Goal: Information Seeking & Learning: Find specific fact

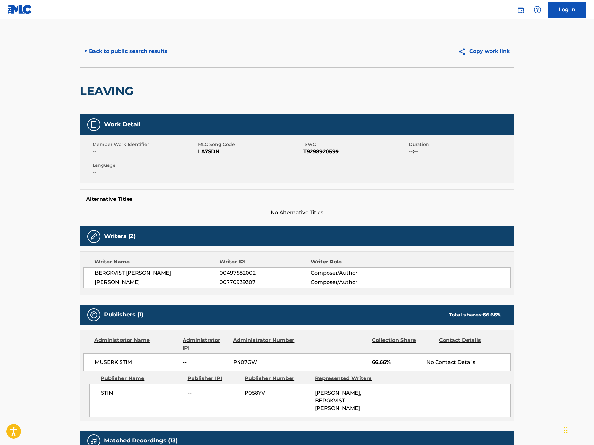
click at [160, 49] on button "< Back to public search results" at bounding box center [126, 51] width 92 height 16
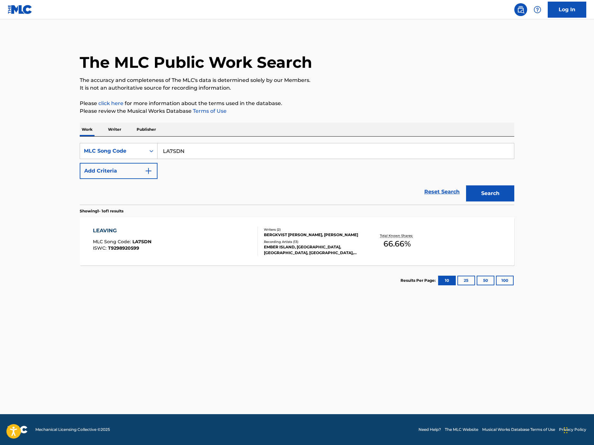
click at [218, 145] on input "LA7SDN" at bounding box center [335, 150] width 356 height 15
paste input "Search Form"
click at [353, 150] on input "Search Form" at bounding box center [335, 150] width 356 height 15
paste input "SD5RNQ"
type input "SD5RNQ"
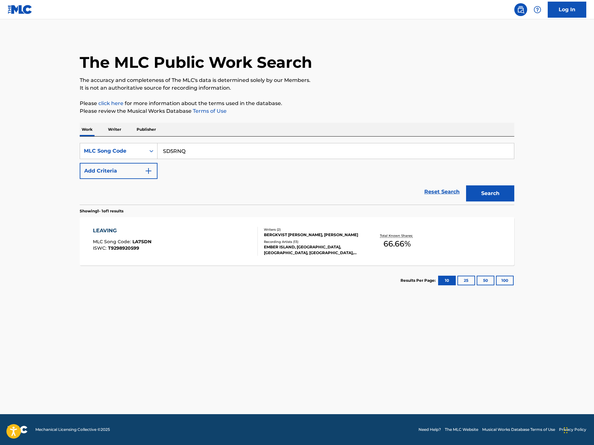
click at [516, 200] on div "The MLC Public Work Search The accuracy and completeness of The MLC's data is d…" at bounding box center [297, 165] width 450 height 260
click at [506, 195] on button "Search" at bounding box center [490, 193] width 48 height 16
click at [207, 241] on div "SIGO ESPERANDO MLC Song Code : SD5RNQ ISWC : T9270799763" at bounding box center [175, 241] width 165 height 29
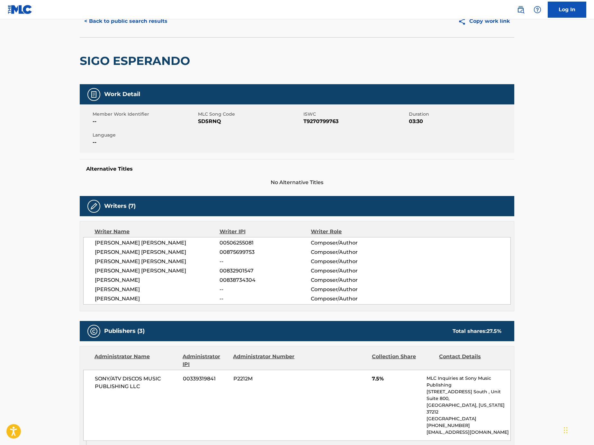
scroll to position [31, 0]
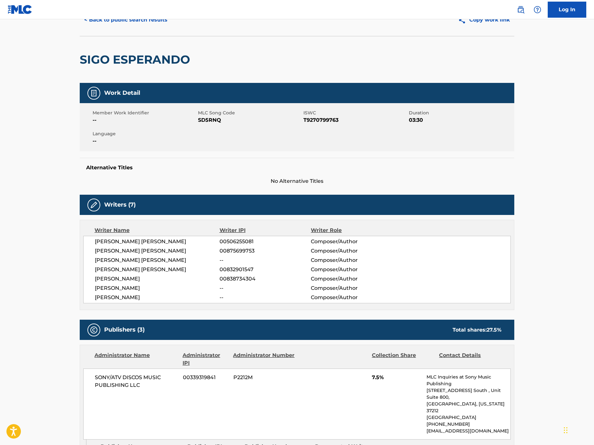
click at [126, 22] on button "< Back to public search results" at bounding box center [126, 20] width 92 height 16
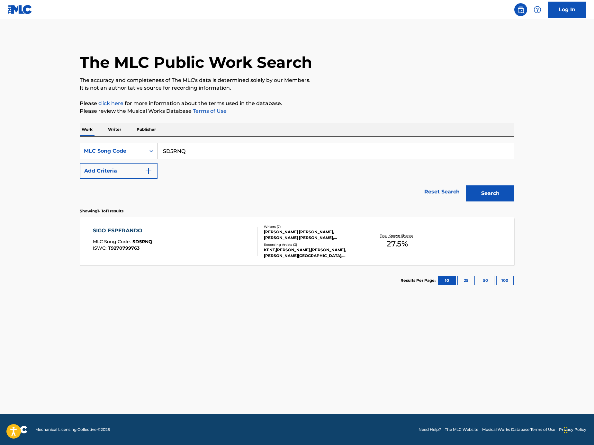
click at [254, 156] on input "SD5RNQ" at bounding box center [335, 150] width 356 height 15
paste input "3H64"
type input "SD3H64"
click at [477, 194] on button "Search" at bounding box center [490, 193] width 48 height 16
click at [178, 238] on div "SIGO ESPERANDO MLC Song Code : SD3H64 ISWC : T0375507655" at bounding box center [175, 241] width 165 height 29
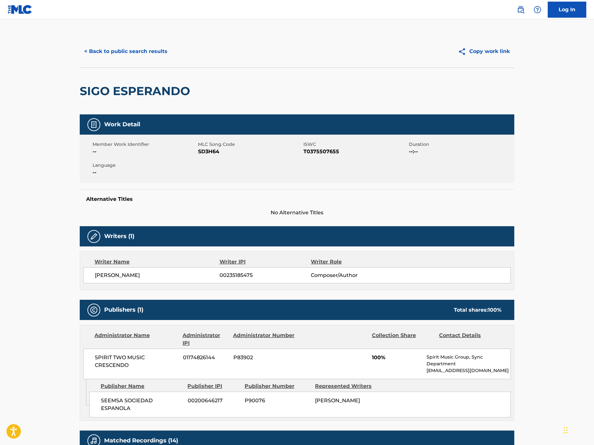
drag, startPoint x: 183, startPoint y: 272, endPoint x: 90, endPoint y: 272, distance: 92.5
click at [90, 272] on div "ROBERTO PUENTES MARTINEZ 00235185475 Composer/Author" at bounding box center [296, 275] width 427 height 16
click at [137, 54] on button "< Back to public search results" at bounding box center [126, 51] width 92 height 16
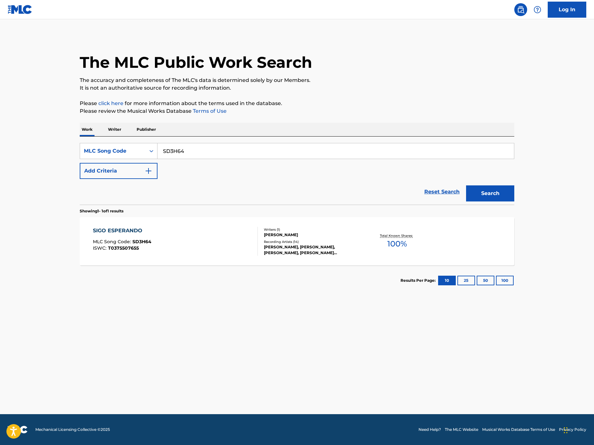
click at [371, 147] on input "SD3H64" at bounding box center [335, 150] width 356 height 15
paste input "5RNQ"
type input "SD5RNQ"
click at [493, 200] on button "Search" at bounding box center [490, 193] width 48 height 16
click at [189, 223] on div "SIGO ESPERANDO MLC Song Code : SD5RNQ ISWC : T9270799763 Writers ( 7 ) KENT BER…" at bounding box center [297, 241] width 434 height 48
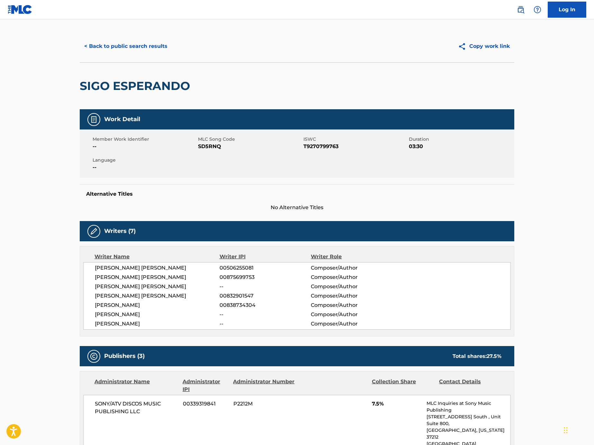
scroll to position [6, 0]
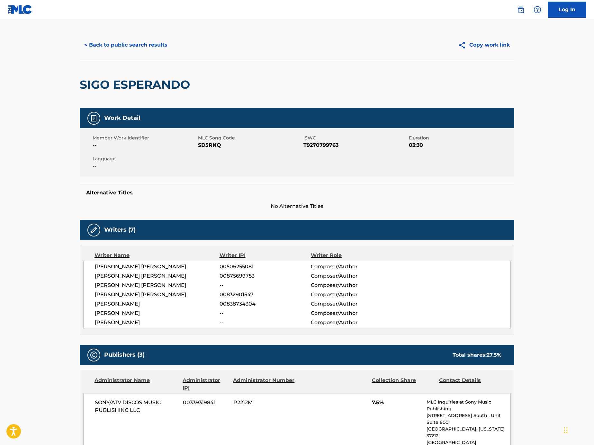
click at [160, 46] on button "< Back to public search results" at bounding box center [126, 45] width 92 height 16
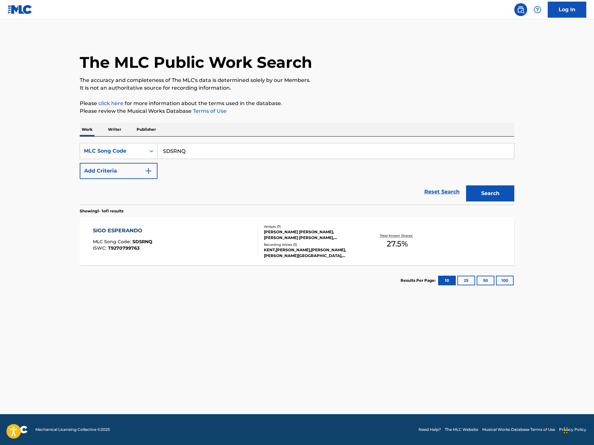
click at [207, 146] on input "SD5RNQ" at bounding box center [335, 150] width 356 height 15
paste input "3H64"
type input "SD3H64"
click at [501, 191] on button "Search" at bounding box center [490, 193] width 48 height 16
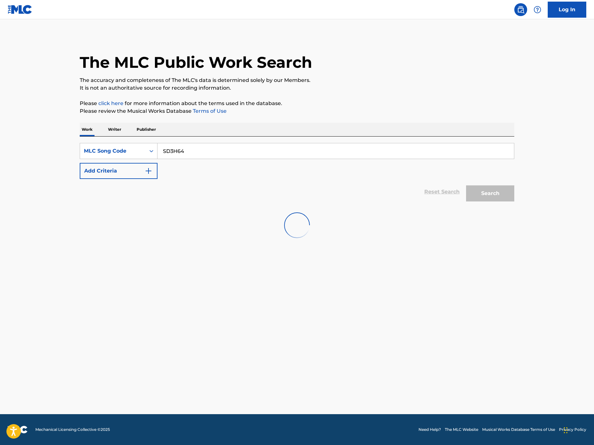
drag, startPoint x: 202, startPoint y: 147, endPoint x: 121, endPoint y: 137, distance: 81.6
click at [121, 137] on div "SearchWithCriteria7fa81253-6a97-45e6-8b52-4ce55f9298d6 MLC Song Code SD3H64 Add…" at bounding box center [297, 171] width 434 height 68
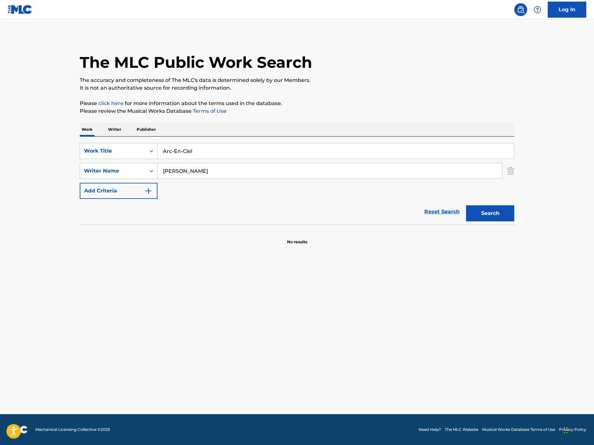
click at [211, 153] on input "Arc-En-Ciel" at bounding box center [335, 150] width 356 height 15
paste input "Snapchat"
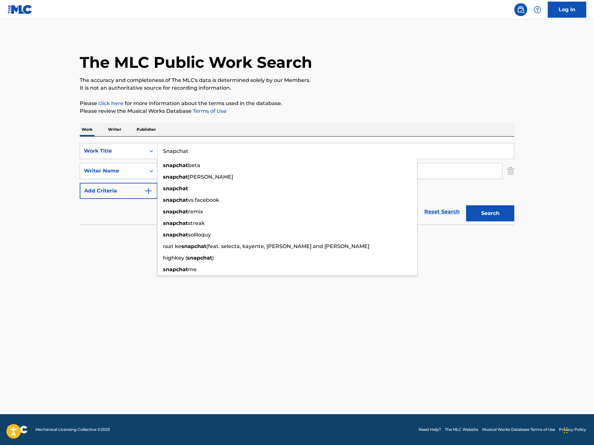
type input "Snapchat"
click at [17, 164] on main "The MLC Public Work Search The accuracy and completeness of The MLC's data is d…" at bounding box center [297, 216] width 594 height 395
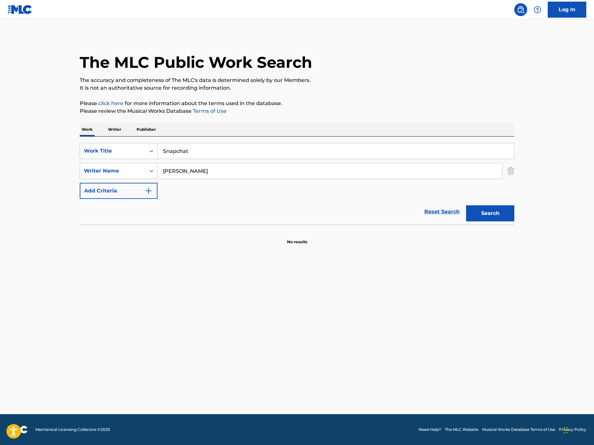
click at [219, 173] on input "Mike Rowland" at bounding box center [329, 170] width 344 height 15
paste input "OLADIMEJI"
type input "OLADIMEJI"
click at [491, 215] on button "Search" at bounding box center [490, 213] width 48 height 16
click at [330, 151] on input "Snapchat" at bounding box center [335, 150] width 356 height 15
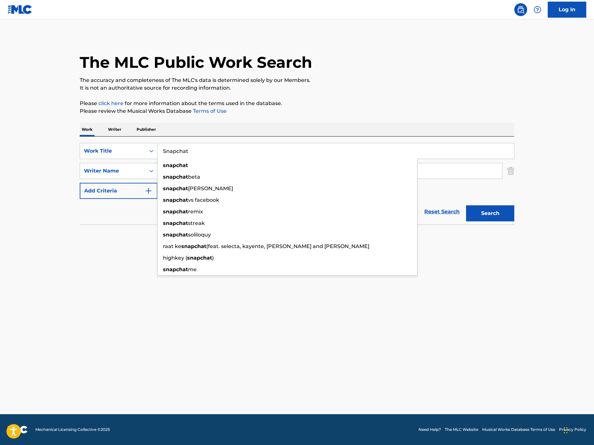
paste input "VG1XD"
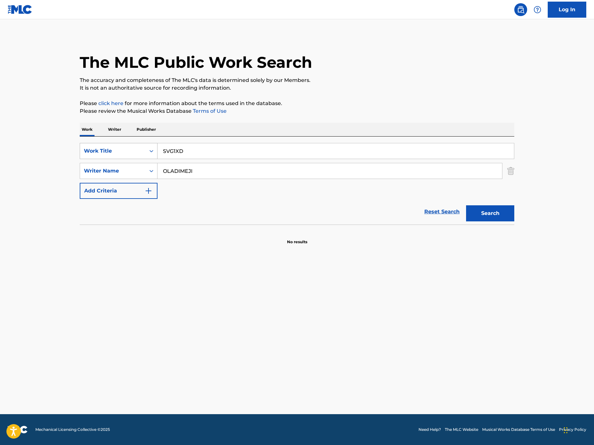
type input "SVG1XD"
click at [149, 156] on div "Search Form" at bounding box center [152, 151] width 12 height 12
click at [141, 156] on div "Work Title" at bounding box center [113, 151] width 66 height 12
click at [140, 153] on div "Work Title" at bounding box center [113, 151] width 58 height 8
click at [140, 175] on div "MLC Song Code" at bounding box center [118, 183] width 77 height 16
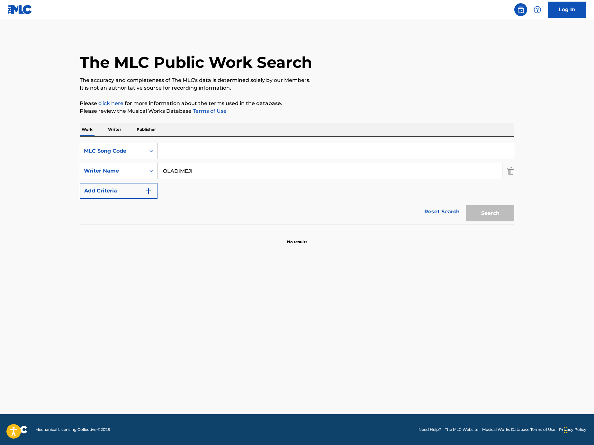
drag, startPoint x: 515, startPoint y: 174, endPoint x: 504, endPoint y: 180, distance: 12.1
click at [515, 173] on div "The MLC Public Work Search The accuracy and completeness of The MLC's data is d…" at bounding box center [297, 139] width 450 height 209
click at [501, 175] on input "OLADIMEJI" at bounding box center [329, 170] width 344 height 15
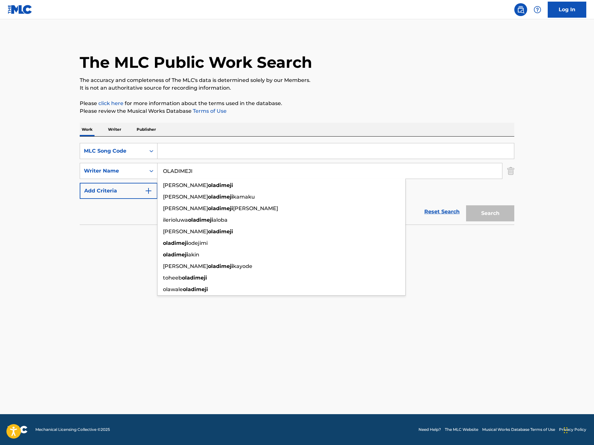
click at [512, 171] on img "Search Form" at bounding box center [510, 171] width 7 height 16
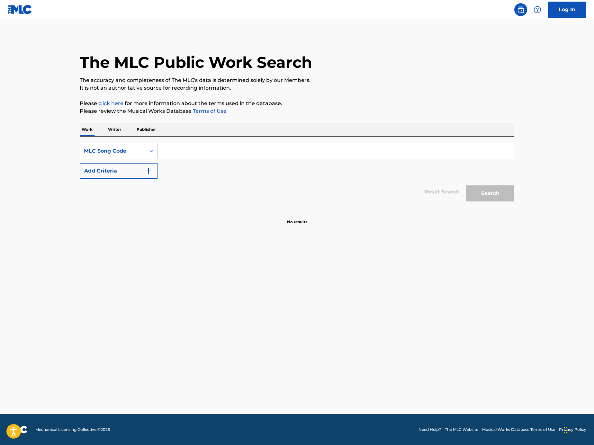
click at [498, 186] on div "Search" at bounding box center [488, 192] width 51 height 26
click at [377, 146] on input "Search Form" at bounding box center [335, 150] width 356 height 15
paste input "SVG1XD"
type input "SVG1XD"
click at [475, 187] on button "Search" at bounding box center [490, 193] width 48 height 16
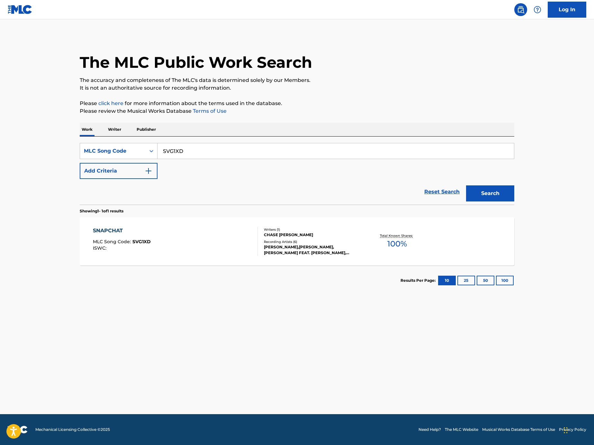
click at [192, 240] on div "SNAPCHAT MLC Song Code : SVG1XD ISWC :" at bounding box center [175, 241] width 165 height 29
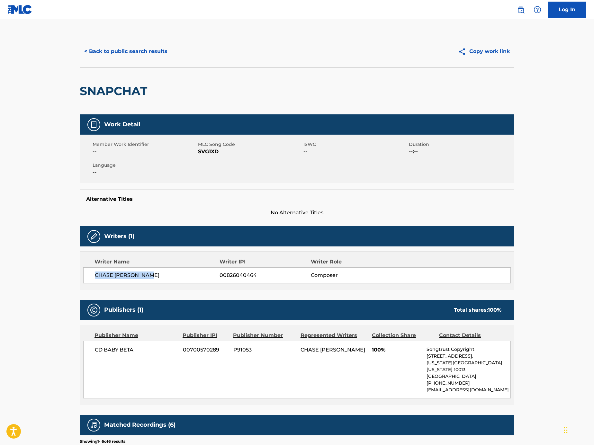
drag, startPoint x: 160, startPoint y: 274, endPoint x: 89, endPoint y: 277, distance: 71.4
click at [89, 277] on div "CHASE IAN PRINGLE 00826040464 Composer" at bounding box center [296, 275] width 427 height 16
copy span "CHASE IAN PRINGLE"
click at [141, 57] on button "< Back to public search results" at bounding box center [126, 51] width 92 height 16
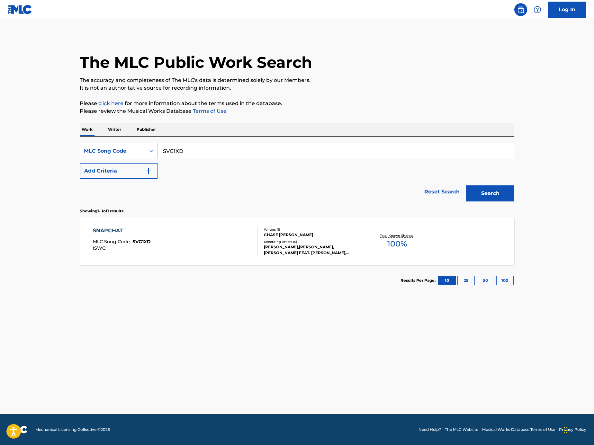
click at [147, 166] on button "Add Criteria" at bounding box center [119, 171] width 78 height 16
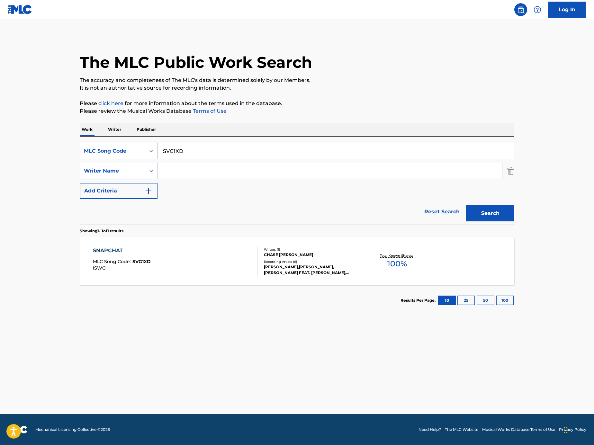
click at [153, 159] on div "SearchWithCriteriaddb28019-5745-4050-925f-de1eb4cff544 MLC Song Code SVG1XD Sea…" at bounding box center [297, 171] width 434 height 56
click at [152, 154] on div "Search Form" at bounding box center [152, 151] width 12 height 12
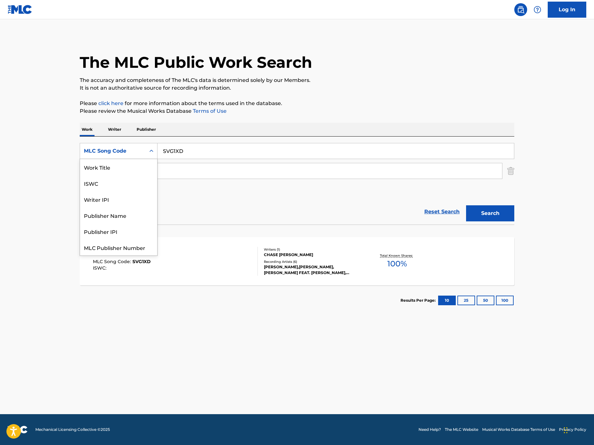
scroll to position [16, 0]
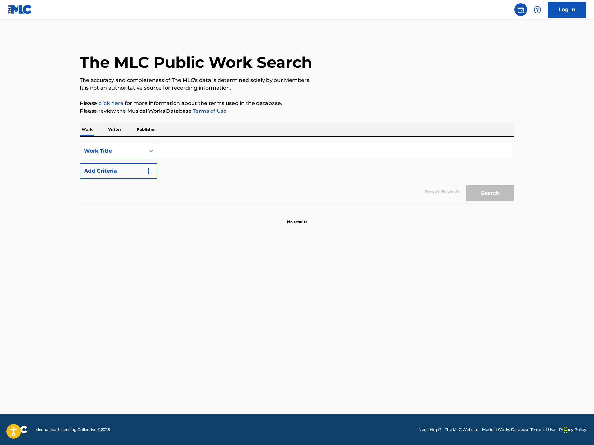
click at [210, 159] on div "Search Form" at bounding box center [335, 151] width 357 height 16
click at [129, 146] on div "Work Title" at bounding box center [113, 151] width 66 height 12
click at [140, 173] on div "MLC Song Code" at bounding box center [118, 167] width 77 height 16
click at [224, 154] on input "Search Form" at bounding box center [335, 150] width 356 height 15
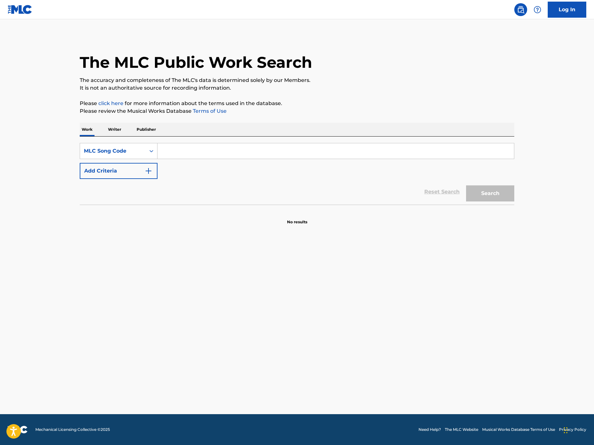
paste input "SD3H64"
type input "SD3H64"
click at [493, 191] on button "Search" at bounding box center [490, 193] width 48 height 16
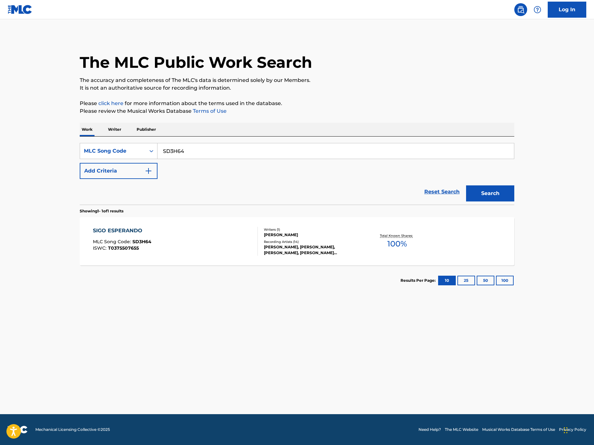
click at [197, 149] on input "SD3H64" at bounding box center [335, 150] width 356 height 15
paste input "Search Form"
click at [314, 151] on input "Search Form" at bounding box center [335, 150] width 356 height 15
paste input "SVG1XD"
type input "SVG1XD"
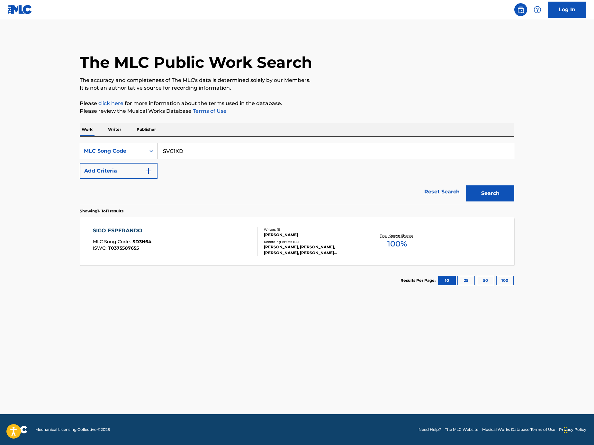
click at [515, 198] on div "The MLC Public Work Search The accuracy and completeness of The MLC's data is d…" at bounding box center [297, 165] width 450 height 260
click at [490, 190] on button "Search" at bounding box center [490, 193] width 48 height 16
click at [199, 221] on div "SNAPCHAT MLC Song Code : SVG1XD ISWC : Writers ( 1 ) CHASE IAN PRINGLE Recordin…" at bounding box center [297, 241] width 434 height 48
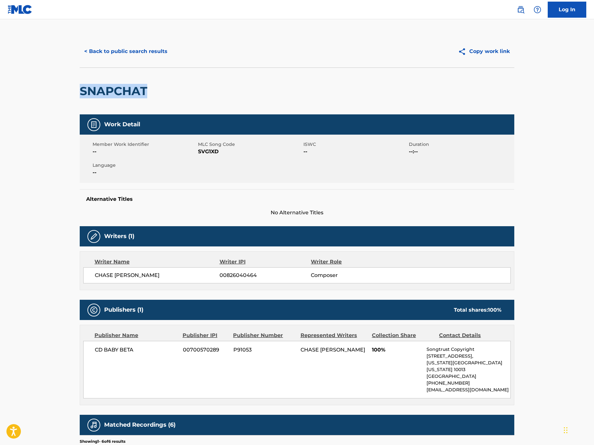
drag, startPoint x: 160, startPoint y: 92, endPoint x: 75, endPoint y: 90, distance: 85.1
click at [75, 90] on div "< Back to public search results Copy work link SNAPCHAT Work Detail Member Work…" at bounding box center [297, 303] width 450 height 536
copy h2 "SNAPCHAT"
click at [126, 46] on button "< Back to public search results" at bounding box center [126, 51] width 92 height 16
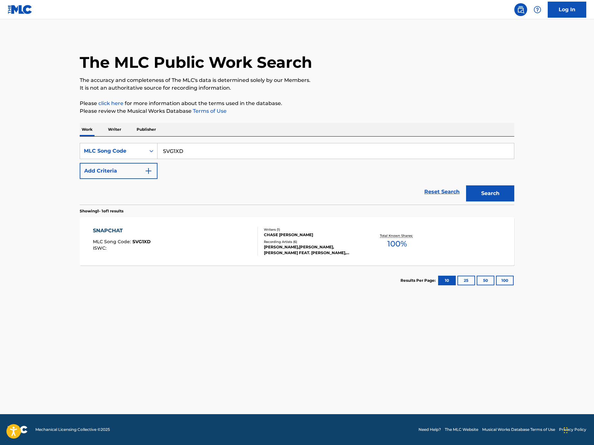
click at [136, 173] on button "Add Criteria" at bounding box center [119, 171] width 78 height 16
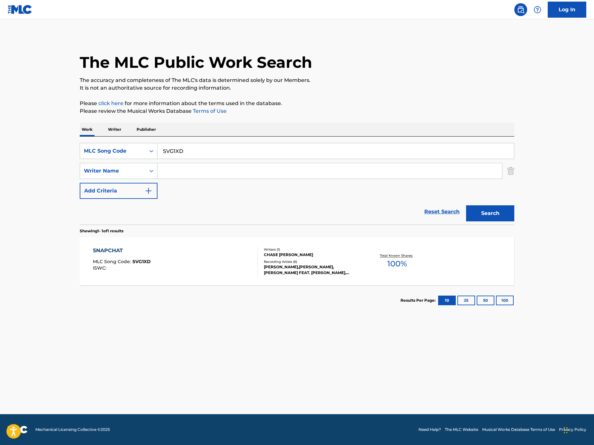
click at [205, 172] on input "Search Form" at bounding box center [329, 170] width 344 height 15
paste input "OLADIMEJI"
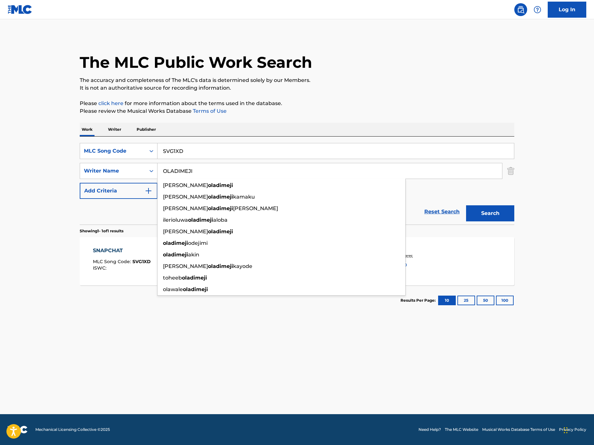
type input "OLADIMEJI"
click at [390, 148] on input "SVG1XD" at bounding box center [335, 150] width 356 height 15
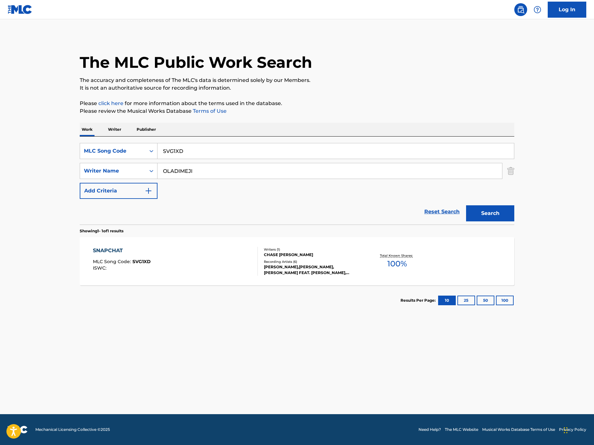
paste input "napchat"
type input "Snapchat"
click at [132, 153] on div "MLC Song Code" at bounding box center [113, 151] width 58 height 8
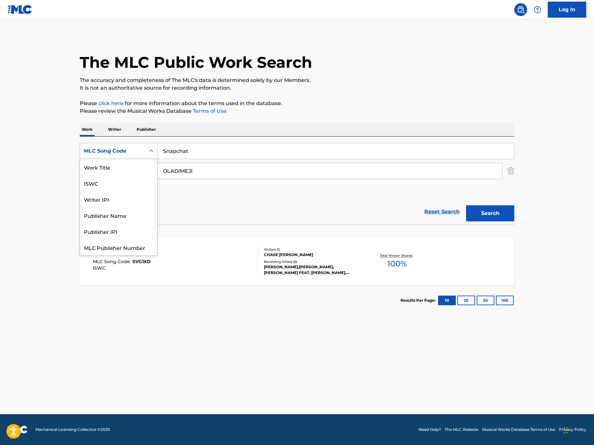
scroll to position [16, 0]
click at [192, 109] on link "Terms of Use" at bounding box center [208, 111] width 35 height 6
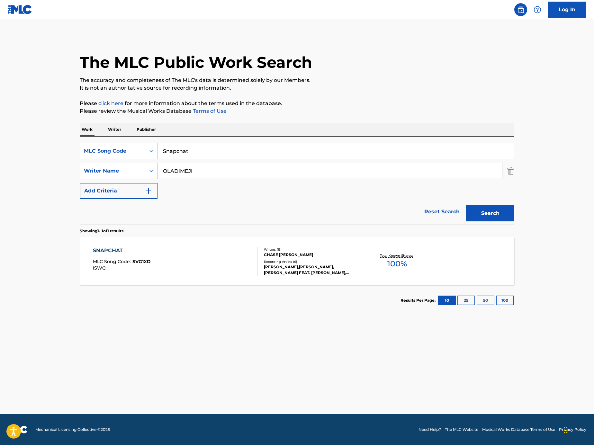
click at [203, 172] on input "OLADIMEJI" at bounding box center [329, 170] width 344 height 15
paste input "FADAHUNSI UTHMAN"
drag, startPoint x: 195, startPoint y: 170, endPoint x: 373, endPoint y: 175, distance: 178.0
click at [373, 175] on input "FADAHUNSI UTHMAN OLADIMEJI" at bounding box center [329, 170] width 344 height 15
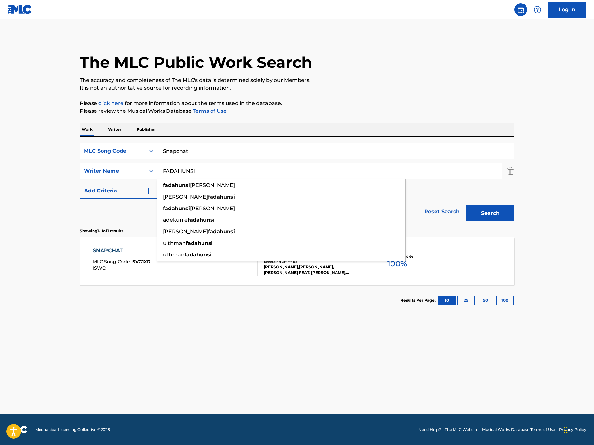
type input "FADAHUNSI"
click at [466, 205] on button "Search" at bounding box center [490, 213] width 48 height 16
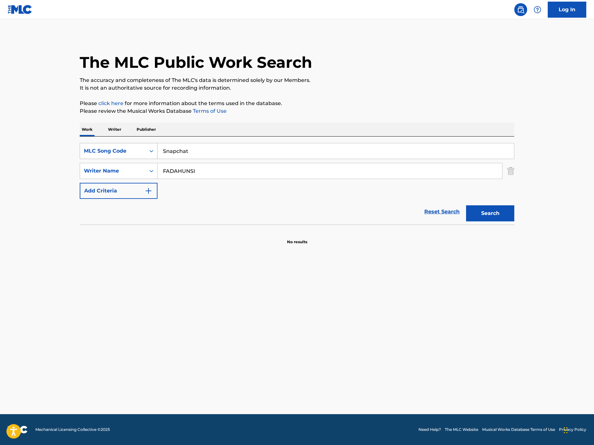
click at [142, 148] on div "MLC Song Code" at bounding box center [113, 151] width 66 height 12
click at [134, 151] on div "MLC Song Code" at bounding box center [113, 151] width 58 height 8
click at [244, 123] on div "Work Writer Publisher" at bounding box center [297, 129] width 434 height 13
click at [514, 169] on div "The MLC Public Work Search The accuracy and completeness of The MLC's data is d…" at bounding box center [297, 139] width 450 height 209
click at [513, 169] on img "Search Form" at bounding box center [510, 171] width 7 height 16
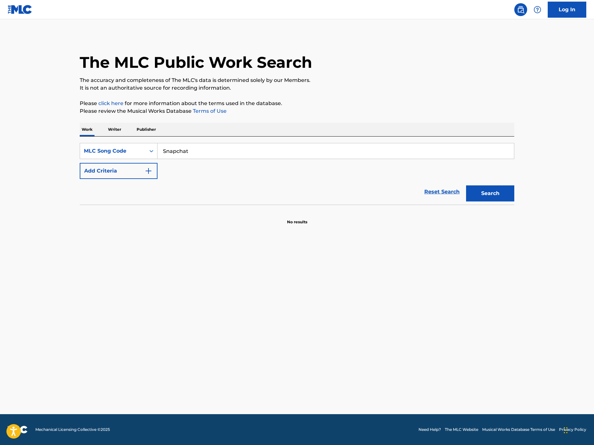
click at [452, 154] on input "Snapchat" at bounding box center [335, 150] width 356 height 15
paste input "Search Form"
click at [411, 151] on input "Search Form" at bounding box center [335, 150] width 356 height 15
paste input "HA0FCD"
type input "HA0FCD"
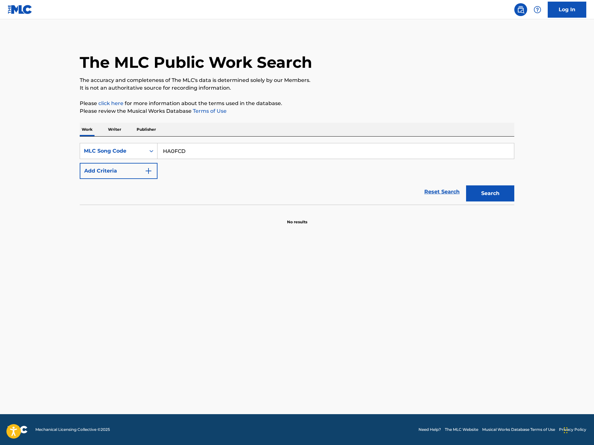
click at [516, 209] on div "The MLC Public Work Search The accuracy and completeness of The MLC's data is d…" at bounding box center [297, 130] width 450 height 190
click at [508, 199] on button "Search" at bounding box center [490, 193] width 48 height 16
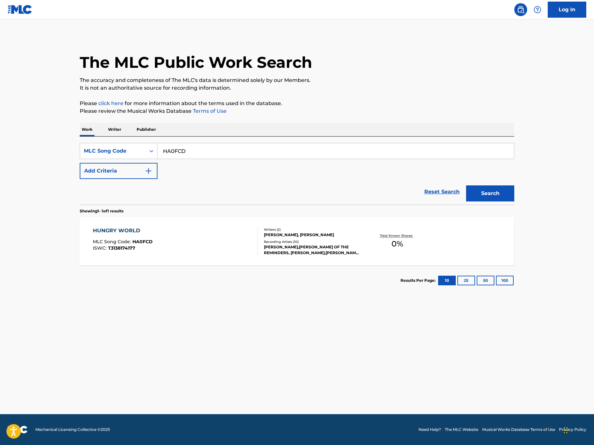
click at [225, 240] on div "HUNGRY WORLD MLC Song Code : HA0FCD ISWC : T3138174177" at bounding box center [175, 241] width 165 height 29
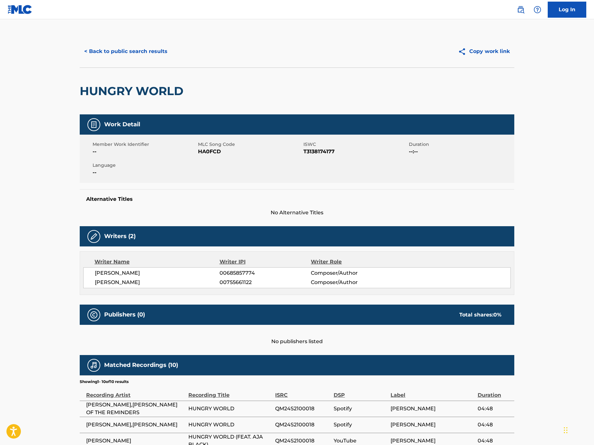
click at [167, 51] on button "< Back to public search results" at bounding box center [126, 51] width 92 height 16
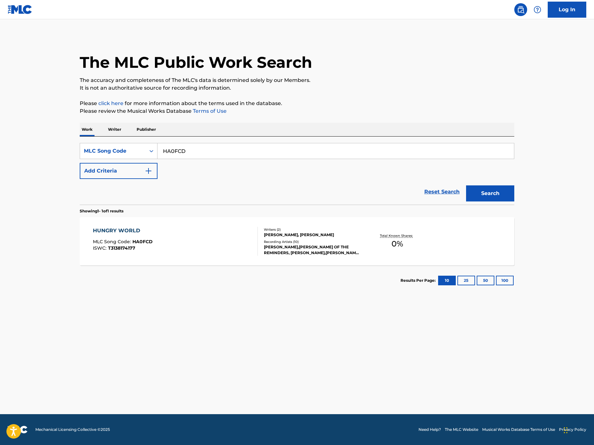
click at [237, 148] on input "HA0FCD" at bounding box center [335, 150] width 356 height 15
paste input "Search Form"
click at [411, 142] on div "SearchWithCriteriaacd7ed8a-349c-4283-a27e-64492575f055 MLC Song Code Add Criter…" at bounding box center [297, 171] width 434 height 68
click at [411, 146] on input "Search Form" at bounding box center [335, 150] width 356 height 15
paste input "MW2GIJ"
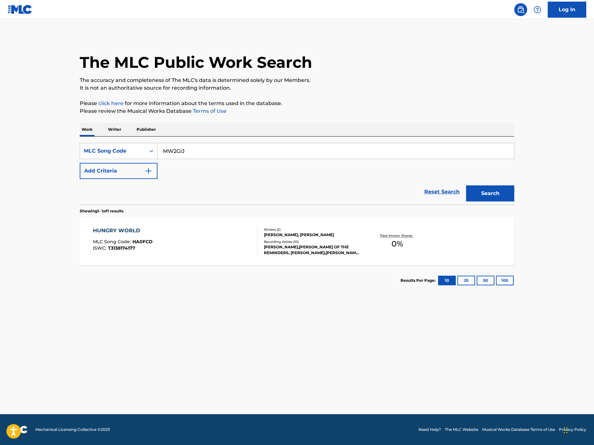
type input "MW2GIJ"
click at [492, 196] on button "Search" at bounding box center [490, 193] width 48 height 16
click at [207, 234] on div "MARINATE MLC Song Code : MW2GIJ ISWC :" at bounding box center [175, 241] width 165 height 29
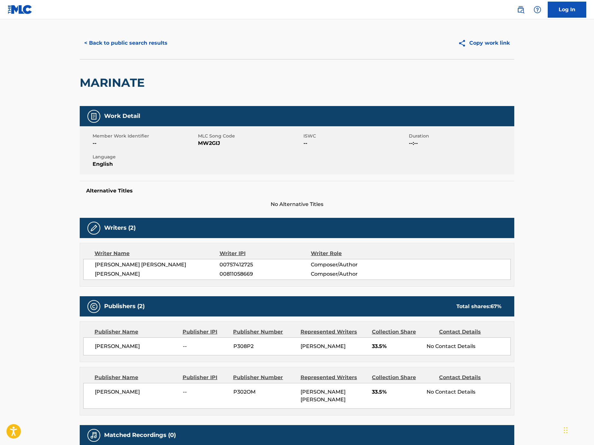
scroll to position [15, 0]
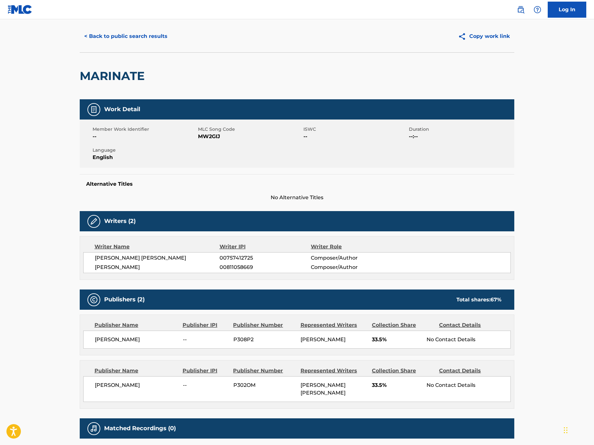
click at [158, 257] on span "WILLIAM MICHAEL CURRY" at bounding box center [157, 258] width 125 height 8
copy span "CURRY"
click at [153, 32] on button "< Back to public search results" at bounding box center [126, 36] width 92 height 16
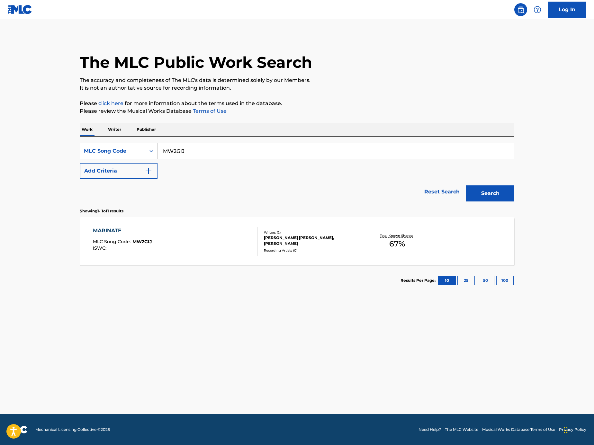
click at [235, 145] on input "MW2GIJ" at bounding box center [335, 150] width 356 height 15
paste input "Search Form"
click at [393, 148] on input "Search Form" at bounding box center [335, 150] width 356 height 15
paste input "LE7LUV"
type input "LE7LUV"
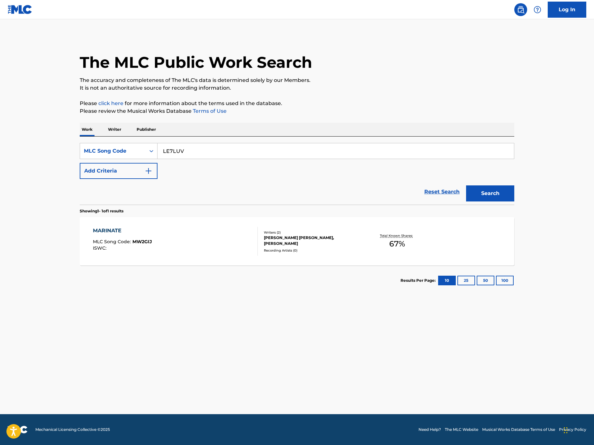
drag, startPoint x: 491, startPoint y: 189, endPoint x: 491, endPoint y: 193, distance: 3.9
click at [491, 189] on button "Search" at bounding box center [490, 193] width 48 height 16
click at [251, 246] on div "LAST VOYAGE MLC Song Code : LE7LUV ISWC : T3104523806" at bounding box center [175, 241] width 165 height 29
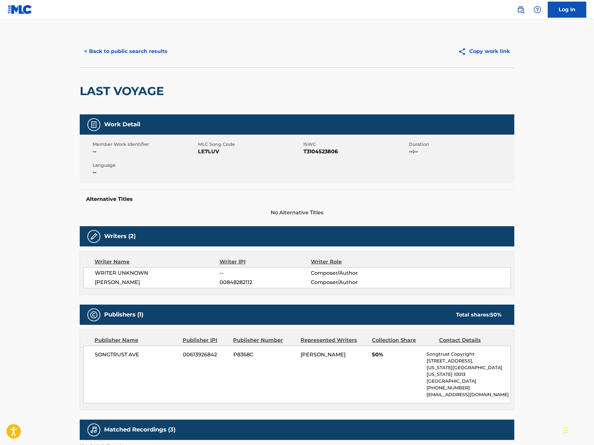
click at [126, 285] on span "FLORIAN SCHOCH" at bounding box center [157, 282] width 125 height 8
click at [126, 284] on span "FLORIAN SCHOCH" at bounding box center [157, 282] width 125 height 8
copy span "SCHOCH"
drag, startPoint x: 144, startPoint y: 91, endPoint x: 80, endPoint y: 89, distance: 64.3
click at [80, 89] on div "LAST VOYAGE" at bounding box center [297, 90] width 434 height 47
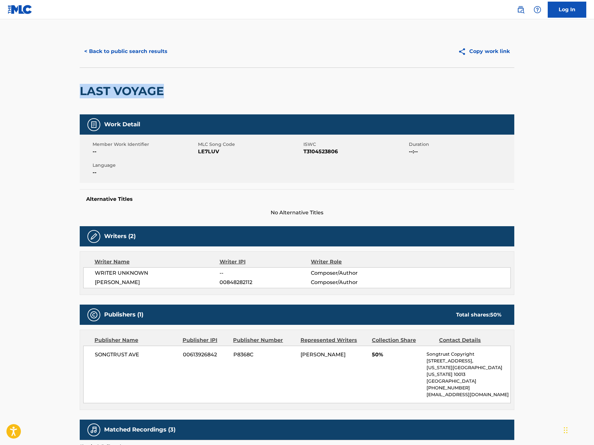
copy h2 "LAST VOYAGE"
drag, startPoint x: 149, startPoint y: 281, endPoint x: 122, endPoint y: 269, distance: 29.6
click at [88, 285] on div "WRITER UNKNOWN -- Composer/Author FLORIAN SCHOCH 00848282112 Composer/Author" at bounding box center [296, 277] width 427 height 21
copy span "FLORIAN SCHOCH"
click at [127, 53] on button "< Back to public search results" at bounding box center [126, 51] width 92 height 16
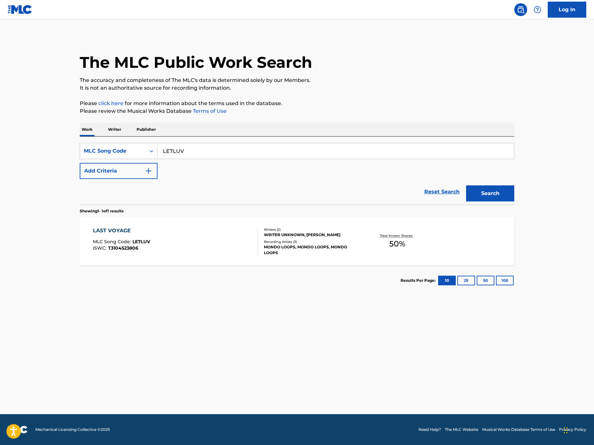
click at [188, 145] on input "LE7LUV" at bounding box center [335, 150] width 356 height 15
paste input "Search Form"
click at [283, 137] on div "SearchWithCriteriaacd7ed8a-349c-4283-a27e-64492575f055 MLC Song Code Add Criter…" at bounding box center [297, 171] width 434 height 68
click at [277, 153] on input "Search Form" at bounding box center [335, 150] width 356 height 15
paste input "S95QZU"
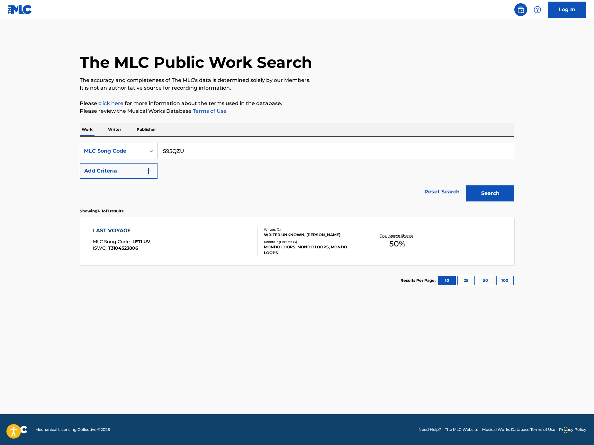
type input "S95QZU"
click at [476, 198] on button "Search" at bounding box center [490, 193] width 48 height 16
click at [238, 244] on div "SPIN ME ROUND MLC Song Code : S95QZU ISWC :" at bounding box center [175, 241] width 165 height 29
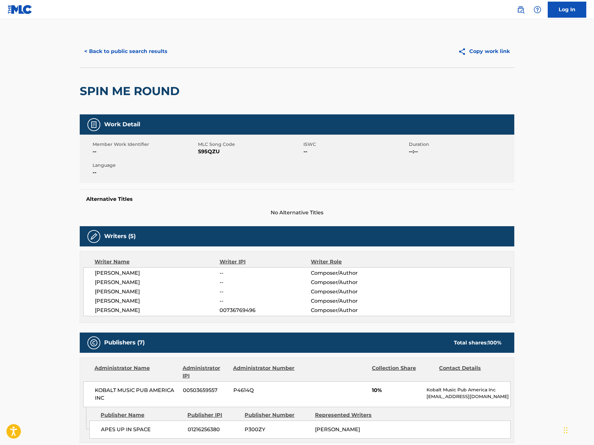
click at [145, 56] on button "< Back to public search results" at bounding box center [126, 51] width 92 height 16
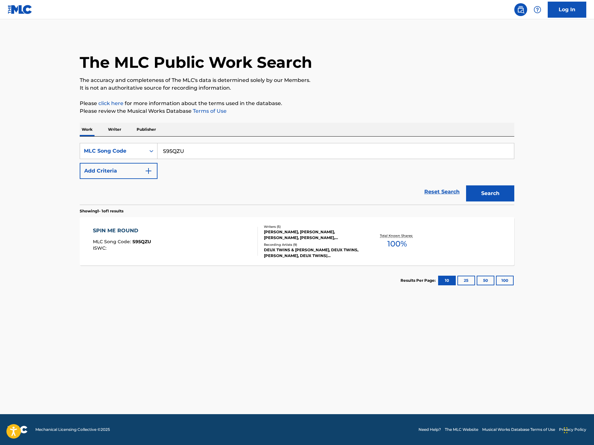
click at [228, 153] on input "S95QZU" at bounding box center [335, 150] width 356 height 15
paste input "Search Form"
click at [382, 150] on input "Search Form" at bounding box center [335, 150] width 356 height 15
paste input "CA79AZ"
type input "CA79AZ"
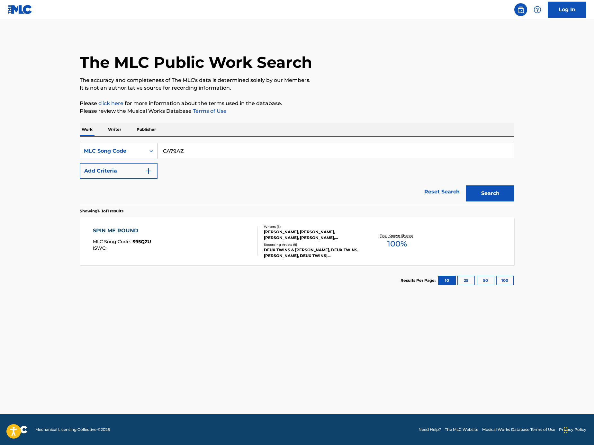
click at [492, 188] on button "Search" at bounding box center [490, 193] width 48 height 16
click at [171, 250] on div "CALL IT FOR WHAT IT IS MLC Song Code : CA79AZ ISWC : T3065020813" at bounding box center [175, 241] width 165 height 29
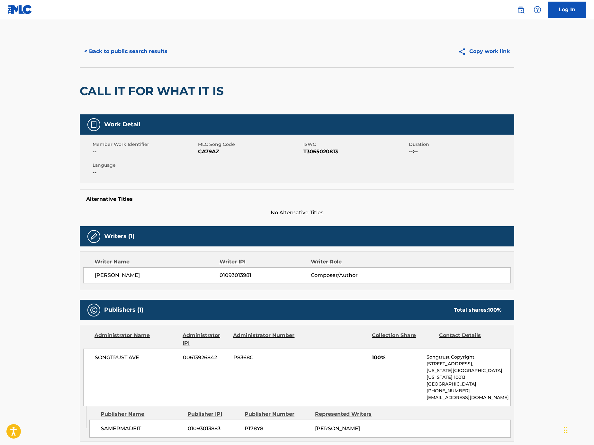
click at [70, 275] on main "< Back to public search results Copy work link CALL IT FOR WHAT IT IS Work Deta…" at bounding box center [297, 355] width 594 height 672
copy span "SAMER MATHKOUR"
click at [155, 53] on button "< Back to public search results" at bounding box center [126, 51] width 92 height 16
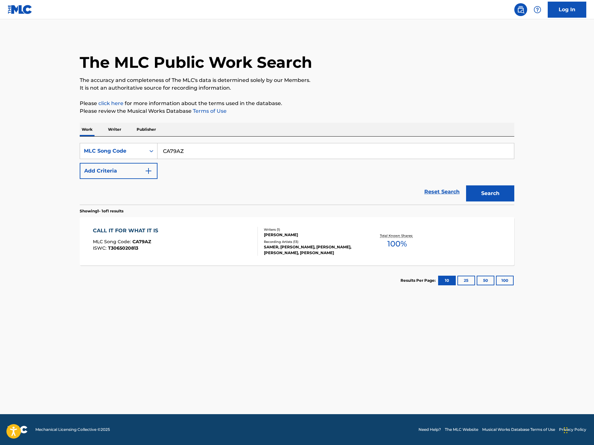
click at [204, 152] on input "CA79AZ" at bounding box center [335, 150] width 356 height 15
paste input "Search Form"
click at [381, 152] on input "Search Form" at bounding box center [335, 150] width 356 height 15
paste input "S86RCC"
type input "S86RCC"
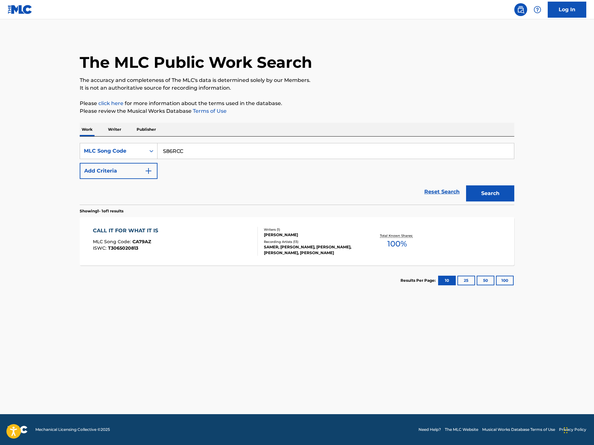
click at [507, 188] on button "Search" at bounding box center [490, 193] width 48 height 16
click at [181, 229] on div "SAY MLC Song Code : S86RCC ISWC :" at bounding box center [175, 241] width 165 height 29
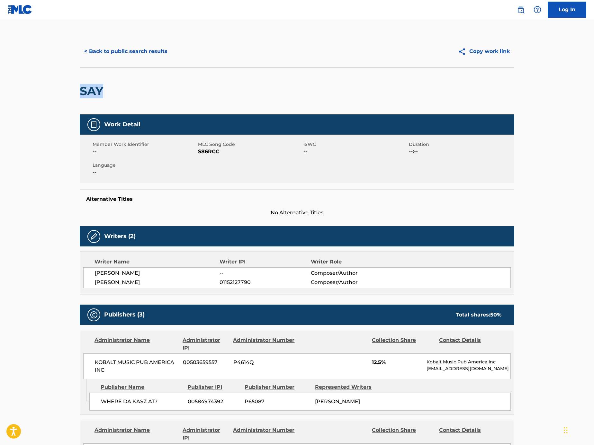
drag, startPoint x: 104, startPoint y: 95, endPoint x: 79, endPoint y: 91, distance: 25.7
click at [80, 91] on div "SAY" at bounding box center [297, 90] width 434 height 47
copy h2 "SAY"
drag, startPoint x: 172, startPoint y: 281, endPoint x: 93, endPoint y: 284, distance: 78.4
click at [93, 284] on div "SARUNAS LEKAVICIUS -- Composer/Author NASIR MARSHALL 01152127790 Composer/Author" at bounding box center [296, 277] width 427 height 21
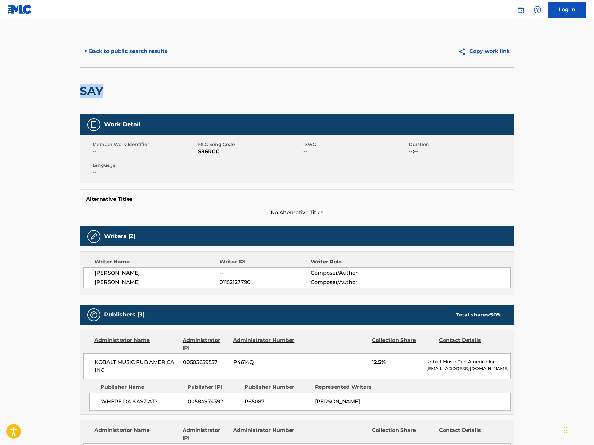
copy span "NASIR MARSHALL"
click at [172, 270] on span "SARUNAS LEKAVICIUS" at bounding box center [157, 273] width 125 height 8
click at [146, 275] on span "SARUNAS LEKAVICIUS" at bounding box center [157, 273] width 125 height 8
click at [143, 274] on span "SARUNAS LEKAVICIUS" at bounding box center [157, 273] width 125 height 8
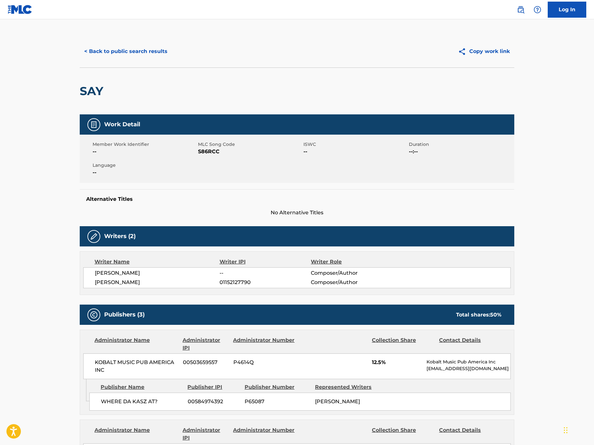
copy span "LEKAVICIUS"
click at [140, 55] on button "< Back to public search results" at bounding box center [126, 51] width 92 height 16
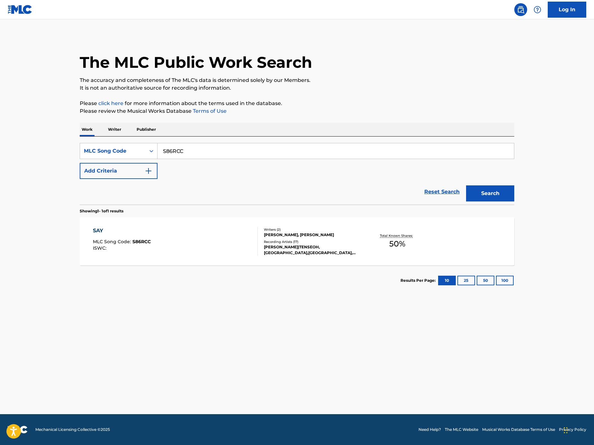
click at [198, 154] on input "S86RCC" at bounding box center [335, 150] width 356 height 15
paste input "Search Form"
click at [470, 134] on div "Work Writer Publisher" at bounding box center [297, 129] width 434 height 13
click at [460, 147] on input "Search Form" at bounding box center [335, 150] width 356 height 15
paste input "JB88JV"
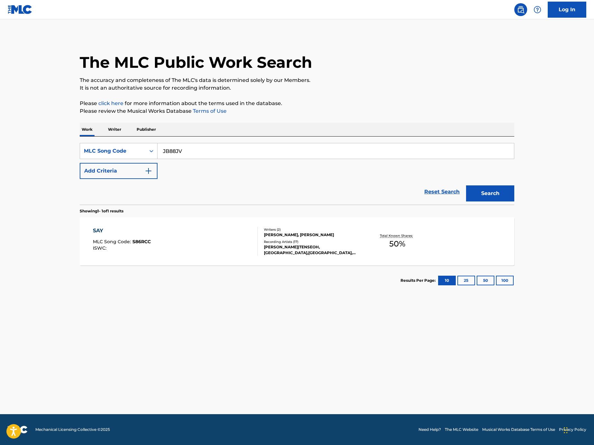
type input "JB88JV"
click at [509, 198] on button "Search" at bounding box center [490, 193] width 48 height 16
click at [226, 251] on div "JUGGALO MLC Song Code : JB88JV ISWC : T3109490628" at bounding box center [175, 241] width 165 height 29
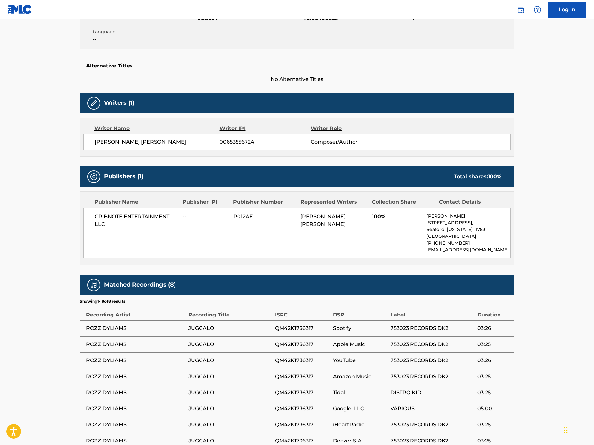
scroll to position [93, 0]
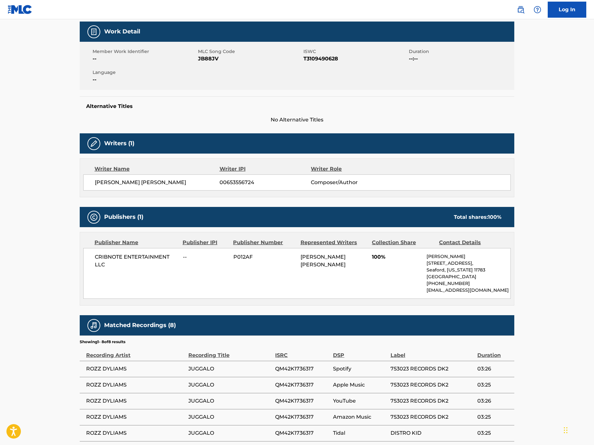
click at [151, 181] on span "DYLAN ZACHARIAH ROSS" at bounding box center [157, 183] width 125 height 8
copy span "ROSS"
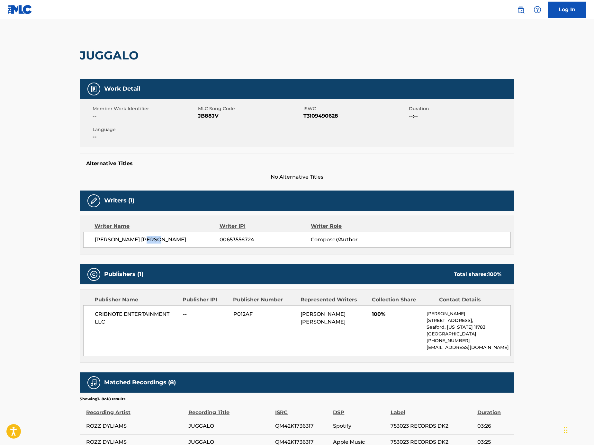
scroll to position [0, 0]
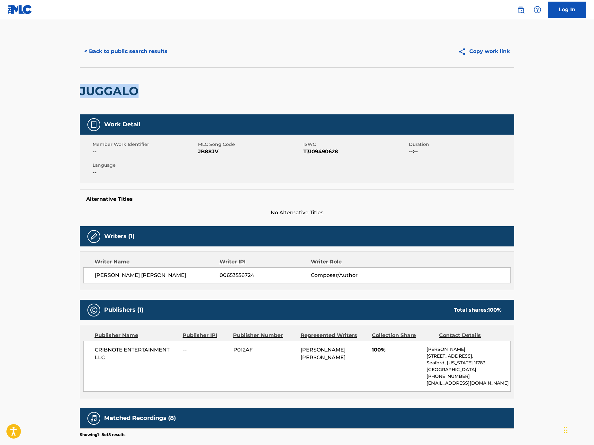
drag, startPoint x: 157, startPoint y: 88, endPoint x: 62, endPoint y: 88, distance: 95.1
click at [62, 88] on main "< Back to public search results Copy work link JUGGALO Work Detail Member Work …" at bounding box center [297, 305] width 594 height 573
drag, startPoint x: 180, startPoint y: 273, endPoint x: 78, endPoint y: 274, distance: 101.2
click at [78, 274] on div "< Back to public search results Copy work link JUGGALO Work Detail Member Work …" at bounding box center [297, 308] width 450 height 547
click at [144, 54] on button "< Back to public search results" at bounding box center [126, 51] width 92 height 16
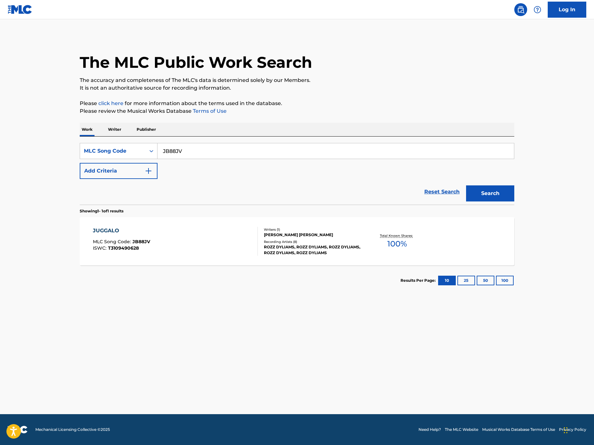
click at [223, 150] on input "JB88JV" at bounding box center [335, 150] width 356 height 15
paste input "Search Form"
click at [437, 150] on input "Search Form" at bounding box center [335, 150] width 356 height 15
paste input "W384C9"
type input "W384C9"
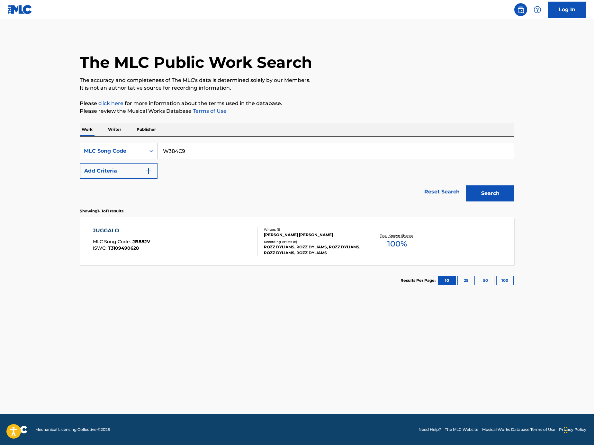
click at [499, 206] on section "Showing 1 - 1 of 1 results" at bounding box center [297, 209] width 434 height 9
click at [495, 196] on button "Search" at bounding box center [490, 193] width 48 height 16
click at [208, 234] on div "WHAT I DO IT FOR MLC Song Code : W384C9 ISWC :" at bounding box center [175, 241] width 165 height 29
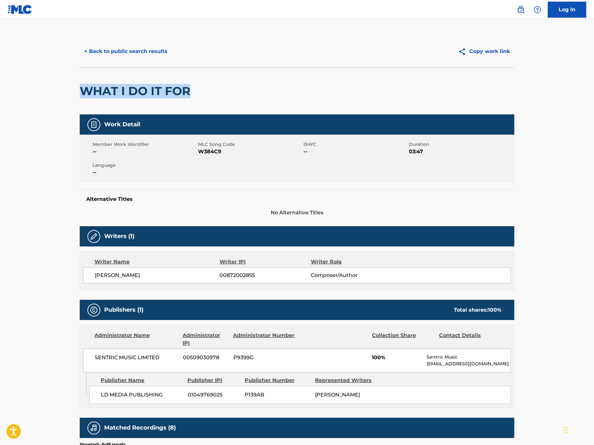
drag, startPoint x: 197, startPoint y: 85, endPoint x: 235, endPoint y: 93, distance: 38.6
click at [235, 93] on div "WHAT I DO IT FOR" at bounding box center [297, 90] width 434 height 47
click at [150, 59] on button "< Back to public search results" at bounding box center [126, 51] width 92 height 16
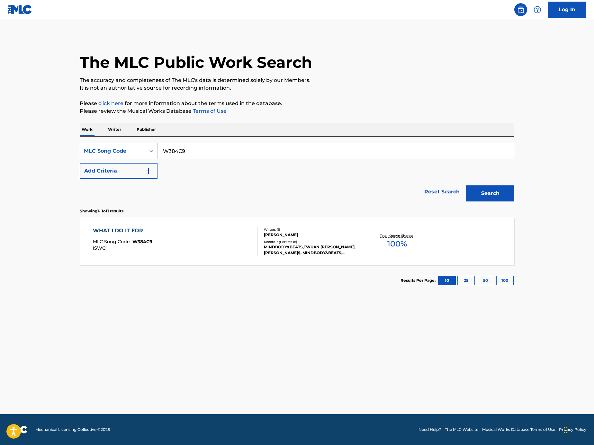
click at [221, 155] on input "W384C9" at bounding box center [335, 150] width 356 height 15
paste input "Search Form"
click at [419, 146] on input "Search Form" at bounding box center [335, 150] width 356 height 15
paste input "FV8W8B"
type input "FV8W8B"
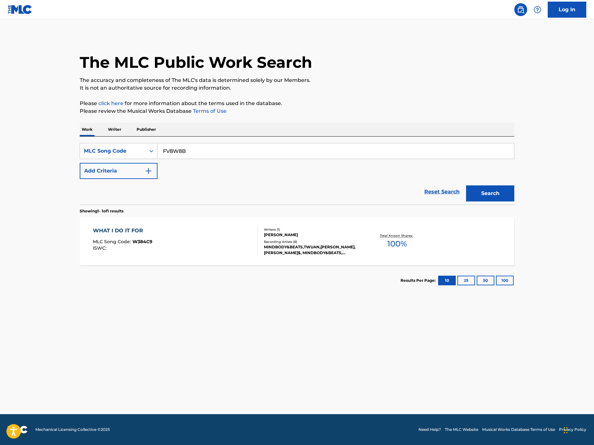
click at [495, 185] on button "Search" at bounding box center [490, 193] width 48 height 16
click at [239, 248] on div "FACELESS MLC Song Code : FV8W8B ISWC : T9198820176" at bounding box center [175, 241] width 165 height 29
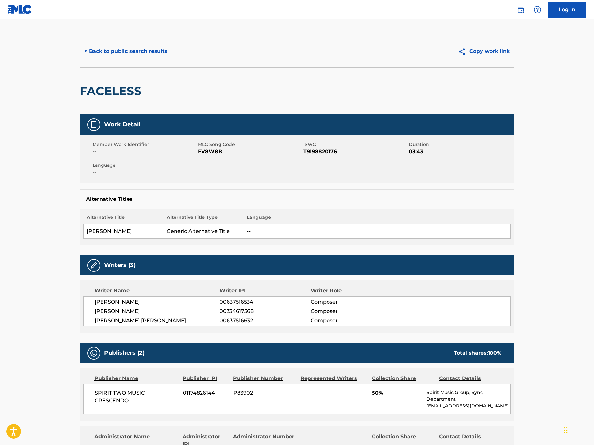
click at [131, 64] on div "< Back to public search results Copy work link" at bounding box center [297, 51] width 434 height 32
click at [137, 56] on button "< Back to public search results" at bounding box center [126, 51] width 92 height 16
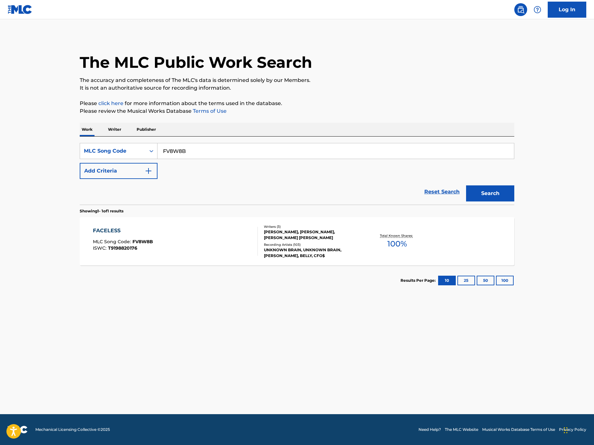
click at [208, 154] on input "FV8W8B" at bounding box center [335, 150] width 356 height 15
click at [198, 155] on input "FV8W8B" at bounding box center [335, 150] width 356 height 15
paste input "Search Form"
click at [287, 153] on input "Search Form" at bounding box center [335, 150] width 356 height 15
paste input "TD2HFY"
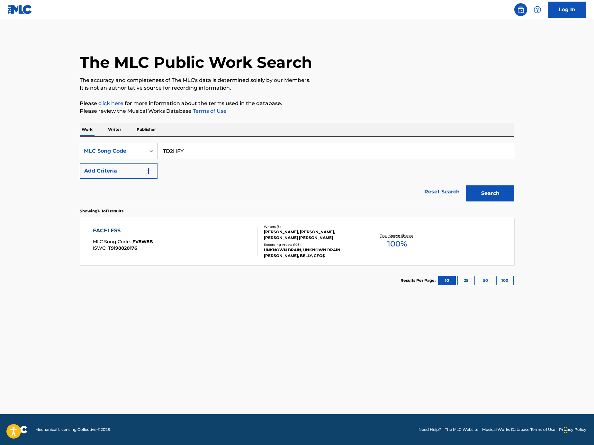
type input "TD2HFY"
drag, startPoint x: 489, startPoint y: 194, endPoint x: 486, endPoint y: 202, distance: 8.1
click at [489, 194] on button "Search" at bounding box center [490, 193] width 48 height 16
click at [216, 242] on div "TURN AROUND MLC Song Code : TD2HFY ISWC : T9312084869" at bounding box center [175, 241] width 165 height 29
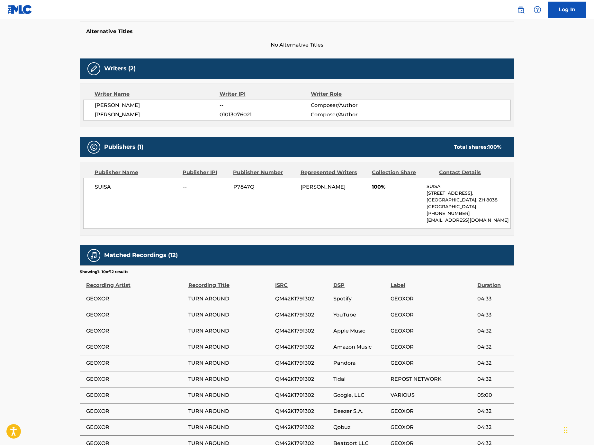
scroll to position [135, 0]
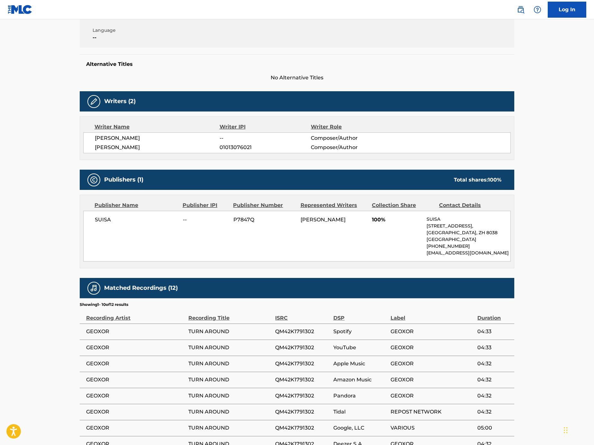
click at [142, 146] on span "GEORGIOS TSOTSOS" at bounding box center [157, 148] width 125 height 8
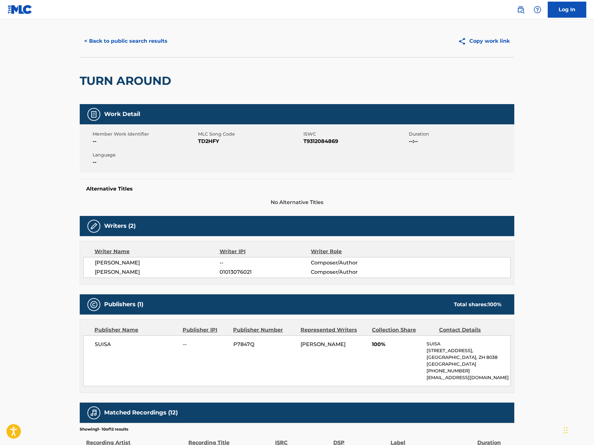
scroll to position [0, 0]
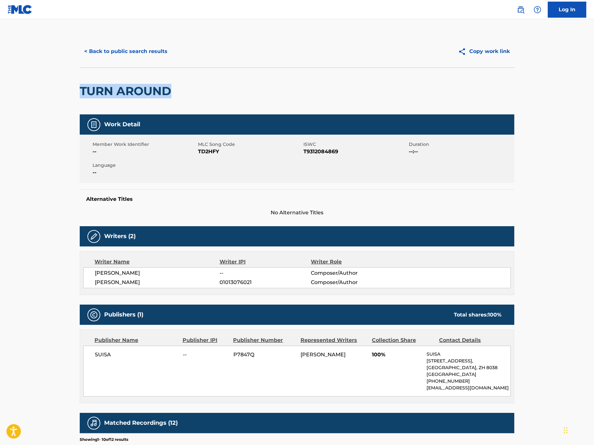
drag, startPoint x: 174, startPoint y: 87, endPoint x: 74, endPoint y: 87, distance: 100.9
click at [74, 87] on div "< Back to public search results Copy work link TURN AROUND Work Detail Member W…" at bounding box center [297, 338] width 450 height 607
click at [153, 55] on button "< Back to public search results" at bounding box center [126, 51] width 92 height 16
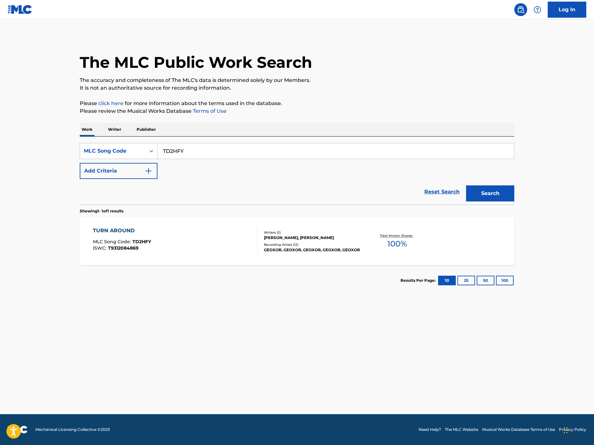
click at [197, 155] on input "TD2HFY" at bounding box center [335, 150] width 356 height 15
paste input "Search Form"
click at [1, 230] on main "The MLC Public Work Search The accuracy and completeness of The MLC's data is d…" at bounding box center [297, 216] width 594 height 395
click at [427, 146] on input "Search Form" at bounding box center [335, 150] width 356 height 15
paste input "BB6I1Q"
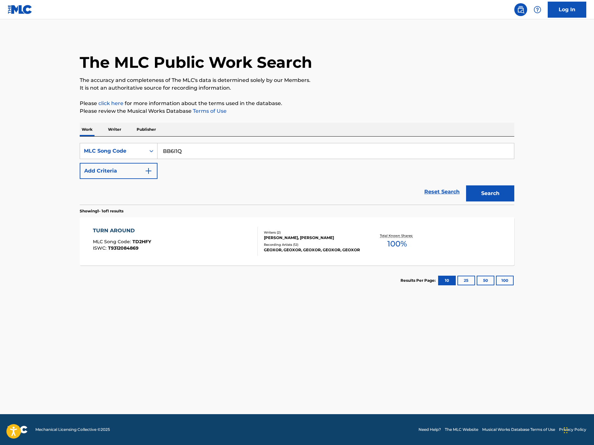
type input "BB6I1Q"
click at [494, 192] on button "Search" at bounding box center [490, 193] width 48 height 16
click at [237, 247] on div "BRAND NEW DAY MLC Song Code : BB6I1Q ISWC : T9002627103" at bounding box center [175, 241] width 165 height 29
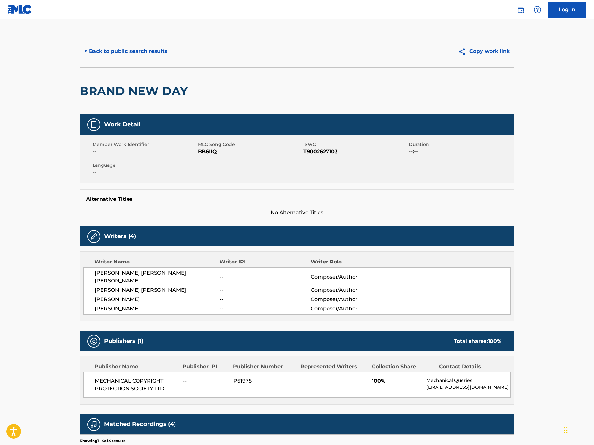
click at [146, 42] on div "< Back to public search results Copy work link" at bounding box center [297, 51] width 434 height 32
click at [147, 52] on button "< Back to public search results" at bounding box center [126, 51] width 92 height 16
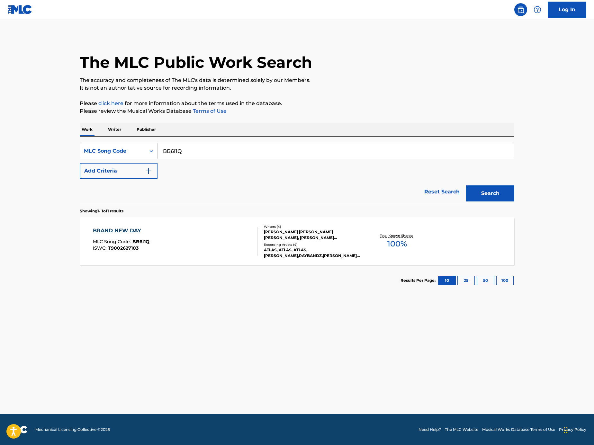
click at [248, 148] on input "BB6I1Q" at bounding box center [335, 150] width 356 height 15
paste input "Search Form"
click at [417, 163] on div "SearchWithCriteriaacd7ed8a-349c-4283-a27e-64492575f055 MLC Song Code Add Criter…" at bounding box center [297, 161] width 434 height 36
click at [416, 156] on input "Search Form" at bounding box center [335, 150] width 356 height 15
paste input "AA3TOZ"
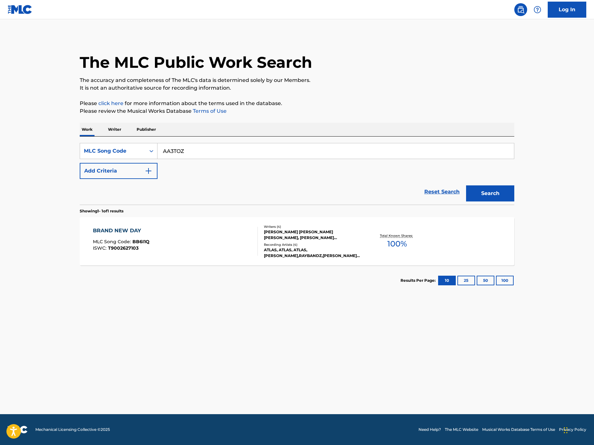
type input "AA3TOZ"
click at [502, 184] on div "Search" at bounding box center [488, 192] width 51 height 26
click at [501, 190] on button "Search" at bounding box center [490, 193] width 48 height 16
click at [190, 241] on div "ARISE MLC Song Code : AA3TOZ ISWC : T0714489583" at bounding box center [175, 241] width 165 height 29
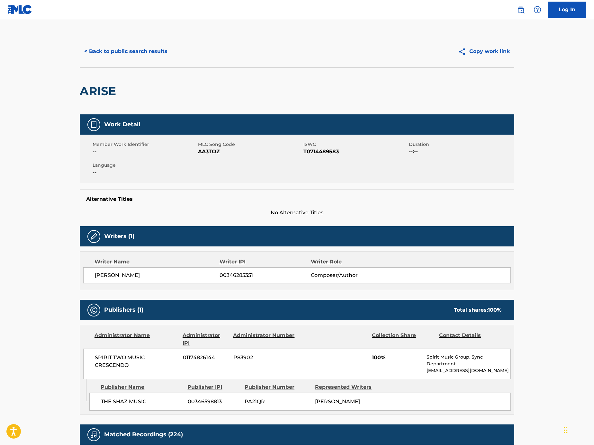
click at [141, 47] on button "< Back to public search results" at bounding box center [126, 51] width 92 height 16
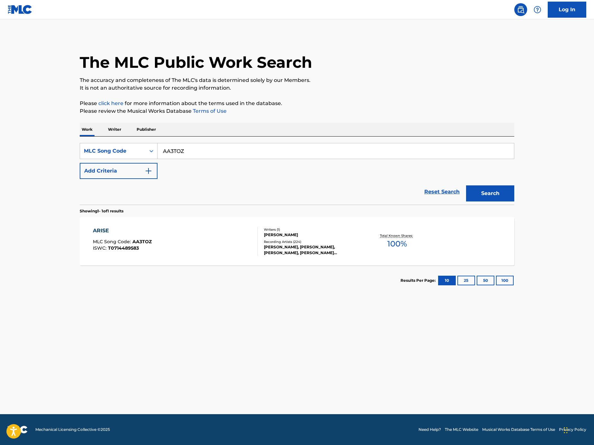
click at [210, 109] on link "Terms of Use" at bounding box center [208, 111] width 35 height 6
click at [190, 157] on input "AA3TOZ" at bounding box center [335, 150] width 356 height 15
paste input "Search Form"
click at [446, 156] on input "Search Form" at bounding box center [335, 150] width 356 height 15
paste input "C3236M"
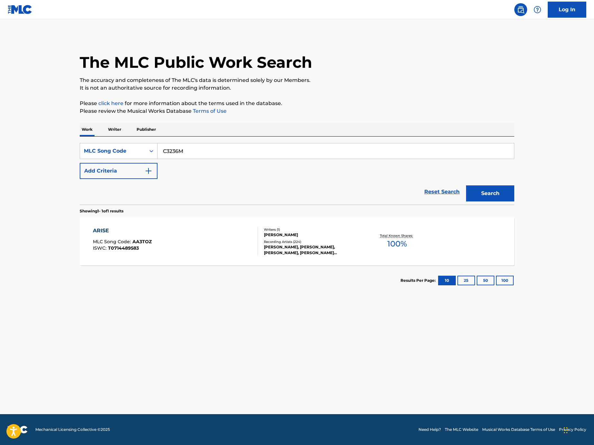
type input "C3236M"
click at [486, 189] on button "Search" at bounding box center [490, 193] width 48 height 16
drag, startPoint x: 240, startPoint y: 271, endPoint x: 238, endPoint y: 266, distance: 5.4
click at [240, 271] on section "Results Per Page: 10 25 50 100" at bounding box center [297, 280] width 434 height 30
click at [228, 250] on div "COFFEE SHOP MLC Song Code : C3236M ISWC : T0730720418" at bounding box center [175, 241] width 165 height 29
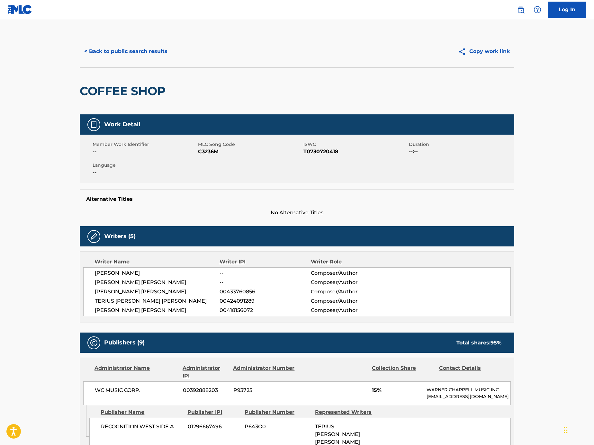
click at [162, 56] on button "< Back to public search results" at bounding box center [126, 51] width 92 height 16
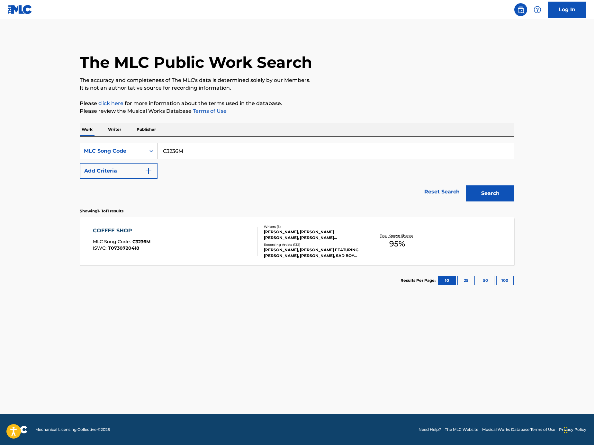
click at [190, 155] on input "C3236M" at bounding box center [335, 150] width 356 height 15
paste input "175O"
type input "C3175O"
click at [491, 191] on button "Search" at bounding box center [490, 193] width 48 height 16
click at [236, 250] on div "COFFEE SHOP MLC Song Code : C3175O ISWC :" at bounding box center [175, 241] width 165 height 29
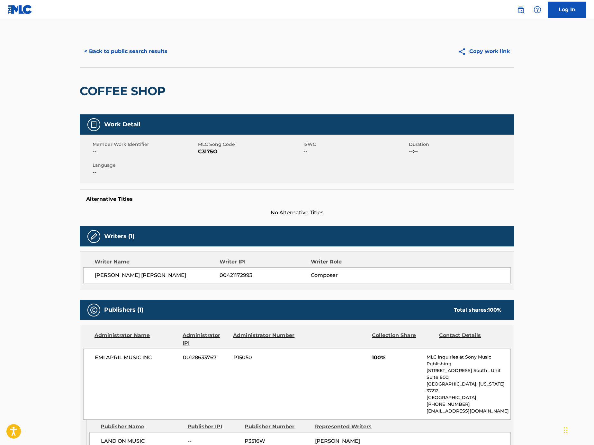
click at [150, 41] on div "< Back to public search results Copy work link" at bounding box center [297, 51] width 434 height 32
click at [151, 56] on button "< Back to public search results" at bounding box center [126, 51] width 92 height 16
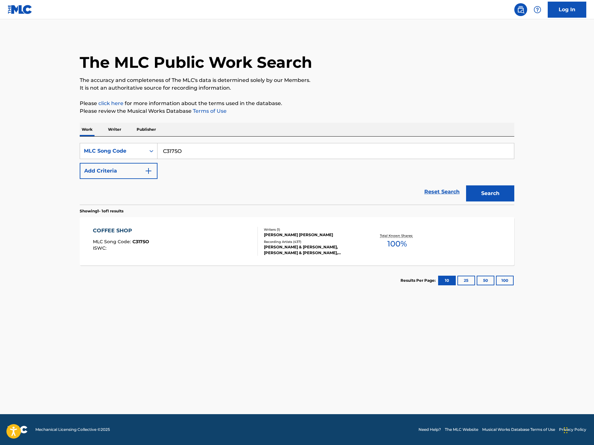
click at [140, 173] on button "Add Criteria" at bounding box center [119, 171] width 78 height 16
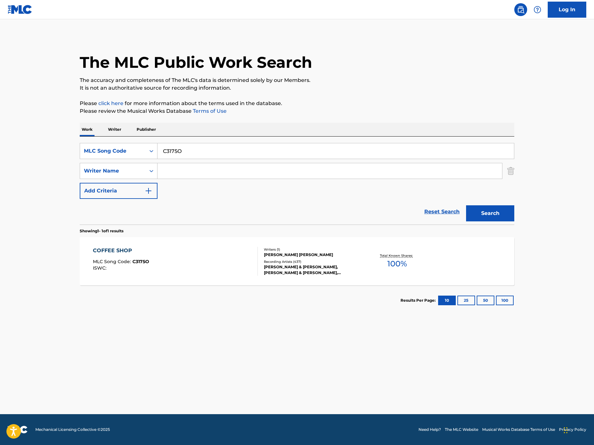
click at [192, 144] on input "C3175O" at bounding box center [335, 150] width 356 height 15
paste input "Search Form"
click at [504, 171] on div "SearchWithCriteria37b7448f-03f1-4503-99d6-8747ebac6f30 Writer Name" at bounding box center [297, 171] width 434 height 16
click at [516, 173] on div "The MLC Public Work Search The accuracy and completeness of The MLC's data is d…" at bounding box center [297, 175] width 450 height 280
click at [512, 172] on img "Search Form" at bounding box center [510, 171] width 7 height 16
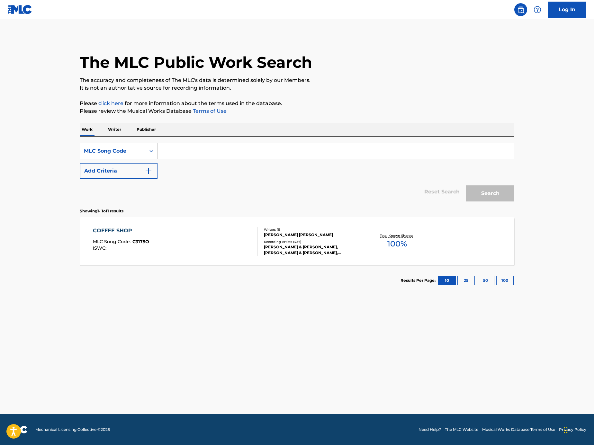
click at [9, 263] on main "The MLC Public Work Search The accuracy and completeness of The MLC's data is d…" at bounding box center [297, 216] width 594 height 395
click at [396, 149] on input "Search Form" at bounding box center [335, 150] width 356 height 15
paste input "TVA94J"
type input "TVA94J"
click at [487, 184] on div "Search" at bounding box center [488, 192] width 51 height 26
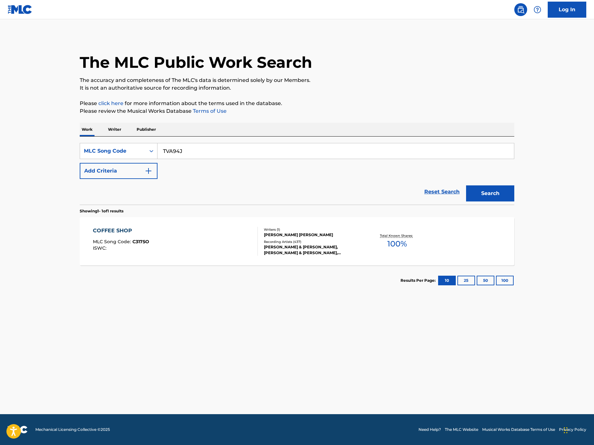
click at [494, 198] on button "Search" at bounding box center [490, 193] width 48 height 16
click at [222, 155] on input "TVA94J" at bounding box center [335, 150] width 356 height 15
paste input "Search Form"
click at [423, 148] on input "Search Form" at bounding box center [335, 150] width 356 height 15
paste input "MA76BL"
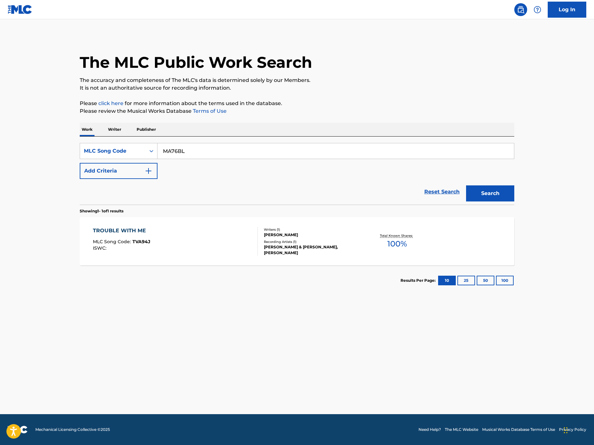
type input "MA76BL"
click at [496, 182] on div "Search" at bounding box center [488, 192] width 51 height 26
click at [486, 201] on button "Search" at bounding box center [490, 193] width 48 height 16
click at [134, 230] on div "MONOKURO NO KISS" at bounding box center [123, 231] width 61 height 8
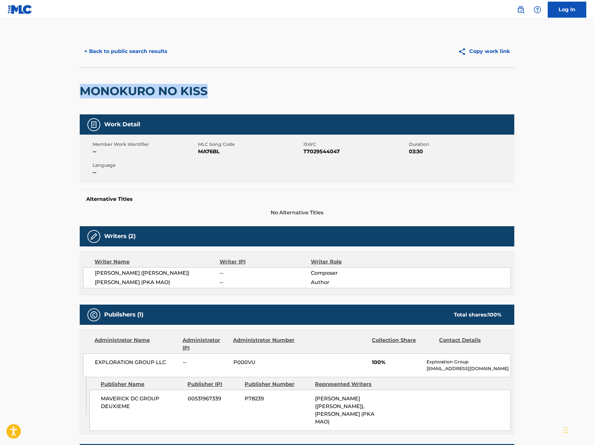
drag, startPoint x: 210, startPoint y: 93, endPoint x: 72, endPoint y: 93, distance: 137.5
click at [72, 93] on div "< Back to public search results Copy work link MONOKURO NO KISS Work Detail Mem…" at bounding box center [297, 354] width 450 height 638
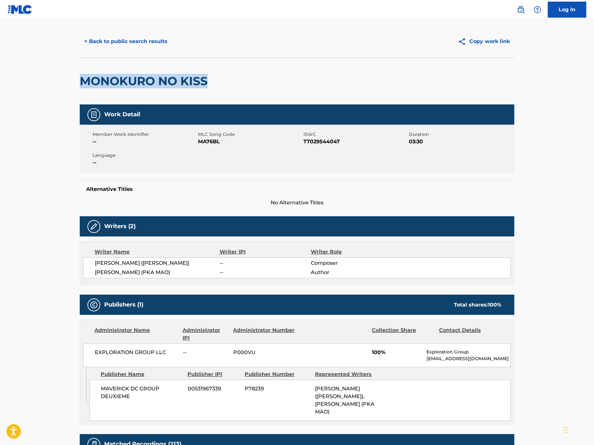
scroll to position [15, 0]
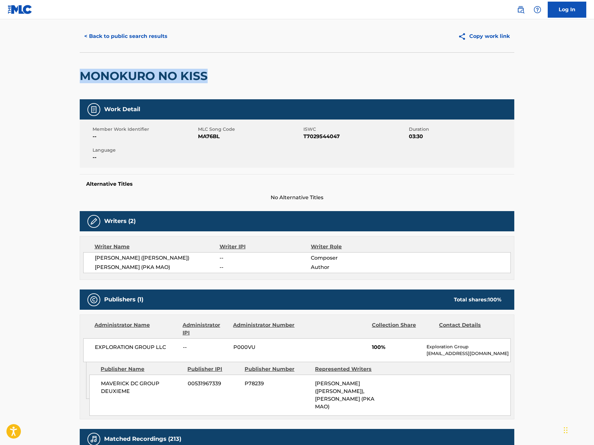
drag, startPoint x: 186, startPoint y: 264, endPoint x: 93, endPoint y: 260, distance: 92.3
click at [93, 260] on div "SHINJI NINOMIYA (PKA SHINJI) -- Composer MASAO YAMAGUCHI (PKA MAO) -- Author" at bounding box center [296, 262] width 427 height 21
click at [156, 37] on button "< Back to public search results" at bounding box center [126, 36] width 92 height 16
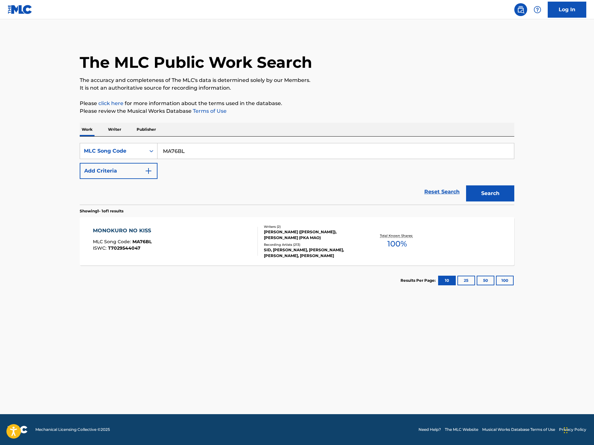
click at [224, 145] on input "MA76BL" at bounding box center [335, 150] width 356 height 15
paste input "Search Form"
click at [426, 146] on input "Search Form" at bounding box center [335, 150] width 356 height 15
paste input "UW46GN"
type input "UW46GN"
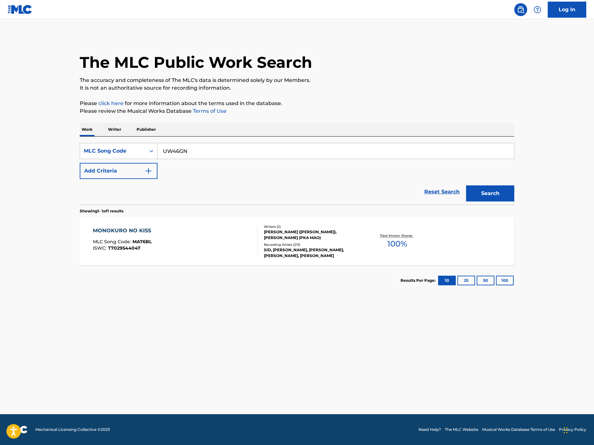
drag, startPoint x: 493, startPoint y: 181, endPoint x: 499, endPoint y: 190, distance: 11.8
click at [493, 181] on div "Search" at bounding box center [488, 192] width 51 height 26
click at [499, 190] on button "Search" at bounding box center [490, 193] width 48 height 16
click at [201, 238] on div "UL PHEU MLC Song Code : UW46GN ISWC :" at bounding box center [175, 241] width 165 height 29
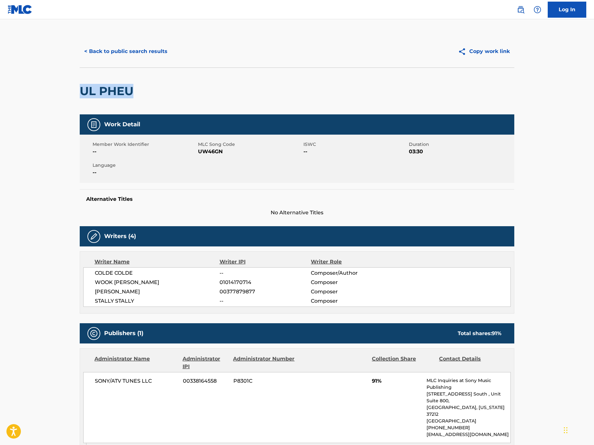
drag, startPoint x: 138, startPoint y: 97, endPoint x: 43, endPoint y: 89, distance: 95.8
click at [43, 89] on main "< Back to public search results Copy work link UL PHEU Work Detail Member Work …" at bounding box center [297, 308] width 594 height 579
click at [138, 48] on button "< Back to public search results" at bounding box center [126, 51] width 92 height 16
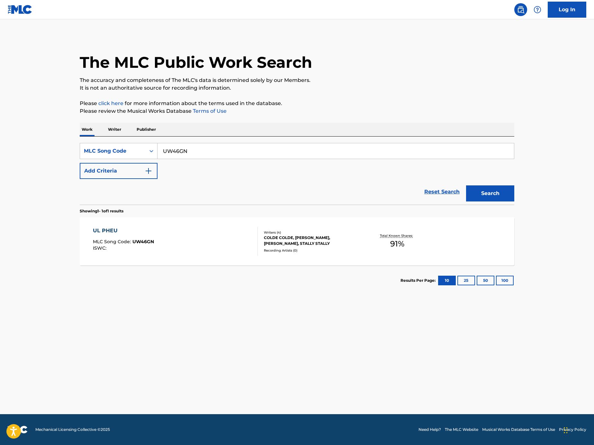
click at [199, 164] on div "SearchWithCriteriaacd7ed8a-349c-4283-a27e-64492575f055 MLC Song Code UW46GN Add…" at bounding box center [297, 161] width 434 height 36
click at [206, 255] on div "UL PHEU MLC Song Code : UW46GN ISWC :" at bounding box center [175, 241] width 165 height 29
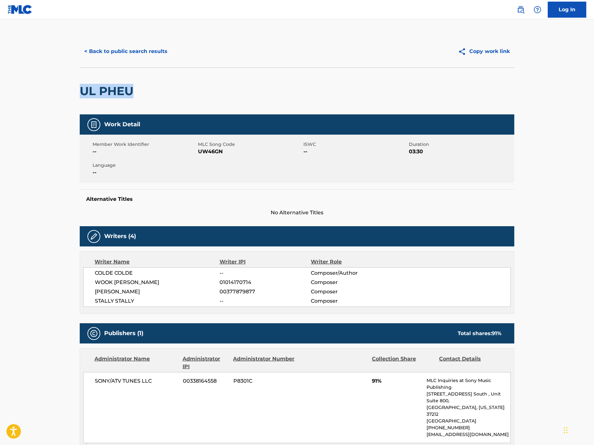
drag, startPoint x: 139, startPoint y: 94, endPoint x: 80, endPoint y: 89, distance: 59.7
click at [80, 89] on div "UL PHEU" at bounding box center [297, 90] width 434 height 47
drag, startPoint x: 140, startPoint y: 283, endPoint x: 80, endPoint y: 284, distance: 59.7
click at [80, 284] on div "Writer Name Writer IPI Writer Role COLDE COLDE -- Composer/Author WOOK JIN CHAE…" at bounding box center [297, 282] width 434 height 62
click at [138, 51] on button "< Back to public search results" at bounding box center [126, 51] width 92 height 16
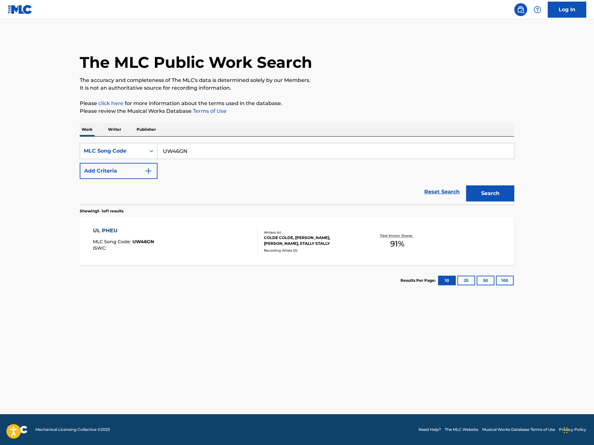
click at [217, 152] on input "UW46GN" at bounding box center [335, 150] width 356 height 15
paste input "Search Form"
click at [416, 150] on input "Search Form" at bounding box center [335, 150] width 356 height 15
paste input "MC4YGQ"
type input "MC4YGQ"
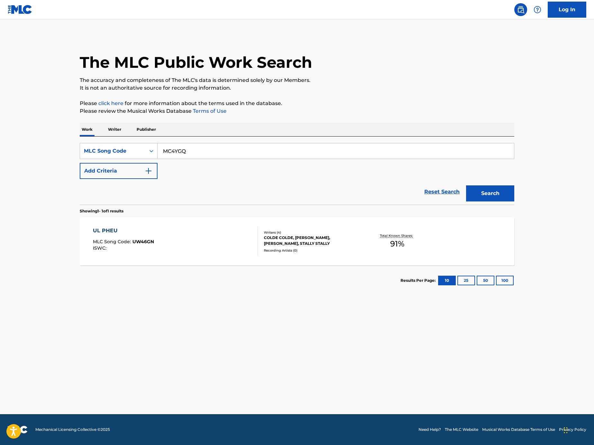
click at [505, 185] on div "Search" at bounding box center [488, 192] width 51 height 26
drag, startPoint x: 505, startPoint y: 188, endPoint x: 499, endPoint y: 193, distance: 7.7
click at [505, 188] on button "Search" at bounding box center [490, 193] width 48 height 16
click at [236, 249] on div "ME HACE DANO VERTE MLC Song Code : MC4YGQ ISWC : T9284559984" at bounding box center [175, 241] width 165 height 29
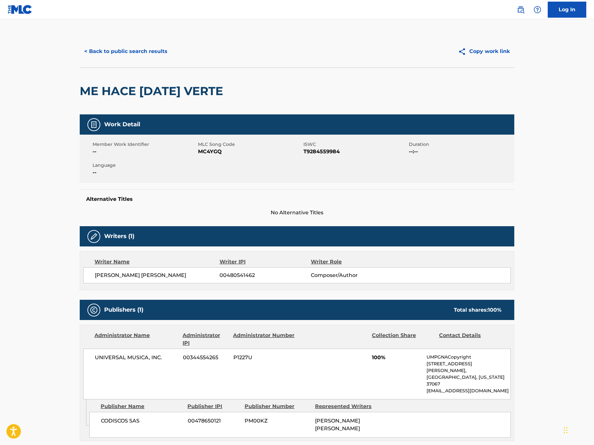
scroll to position [68, 0]
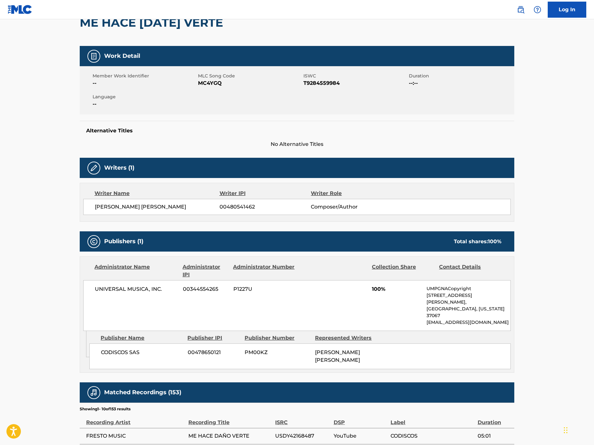
click at [64, 114] on main "< Back to public search results Copy work link ME HACE DANO VERTE Work Detail M…" at bounding box center [297, 286] width 594 height 671
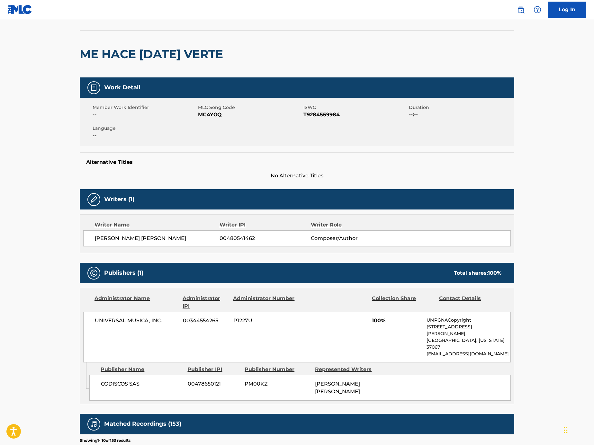
scroll to position [0, 0]
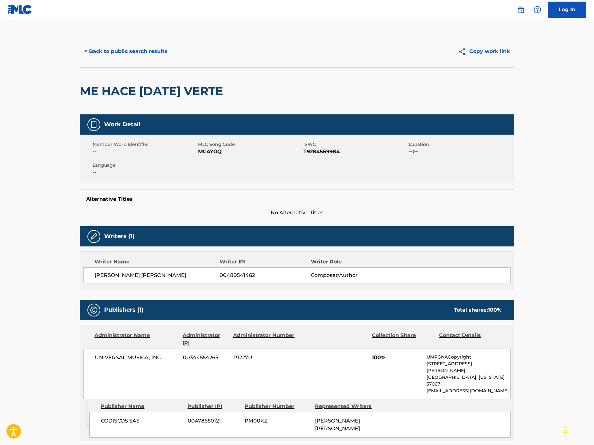
click at [146, 54] on button "< Back to public search results" at bounding box center [126, 51] width 92 height 16
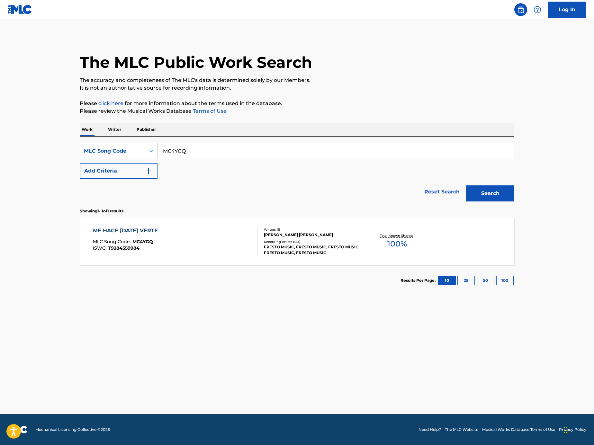
click at [225, 159] on div "SearchWithCriteriaacd7ed8a-349c-4283-a27e-64492575f055 MLC Song Code MC4YGQ Add…" at bounding box center [297, 161] width 434 height 36
click at [222, 153] on input "MC4YGQ" at bounding box center [335, 150] width 356 height 15
paste input "Search Form"
click at [412, 152] on input "Search Form" at bounding box center [335, 150] width 356 height 15
paste input "WA9N97"
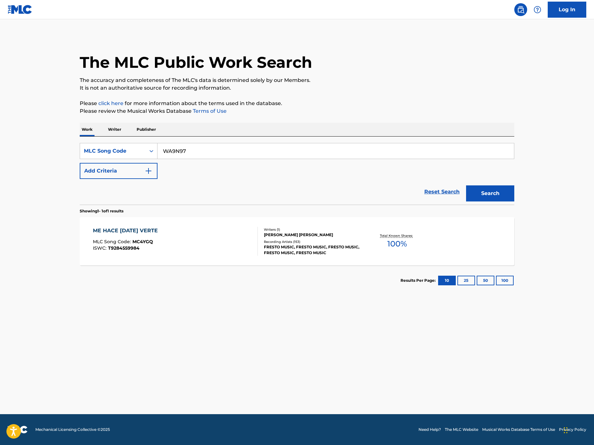
type input "WA9N97"
click at [497, 192] on button "Search" at bounding box center [490, 193] width 48 height 16
click at [234, 257] on div "WE WIT IT MLC Song Code : WA9N97 ISWC : Writers ( 1 ) RAY VICKS Recording Artis…" at bounding box center [297, 241] width 434 height 48
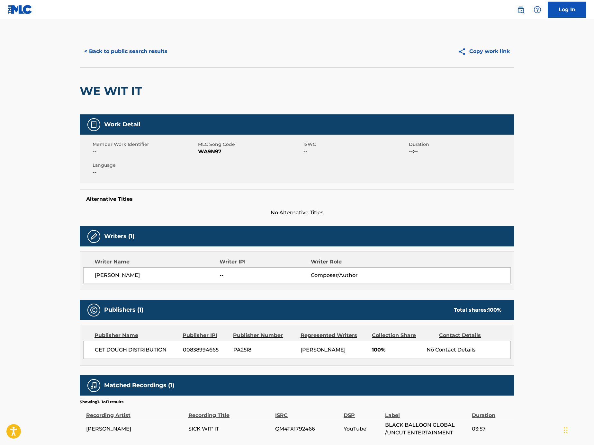
click at [129, 51] on button "< Back to public search results" at bounding box center [126, 51] width 92 height 16
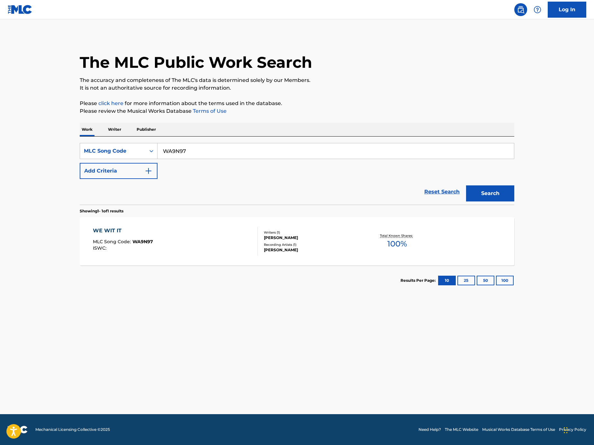
click at [148, 231] on div "WE WIT IT" at bounding box center [123, 231] width 60 height 8
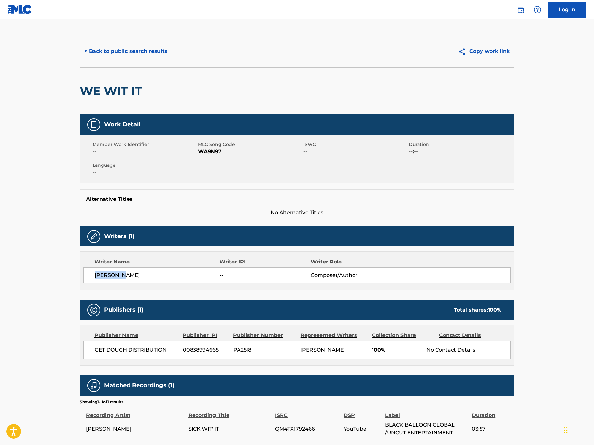
drag, startPoint x: 137, startPoint y: 275, endPoint x: 97, endPoint y: 269, distance: 41.3
click at [97, 269] on div "RAY VICKS -- Composer/Author" at bounding box center [296, 275] width 427 height 16
click at [159, 50] on button "< Back to public search results" at bounding box center [126, 51] width 92 height 16
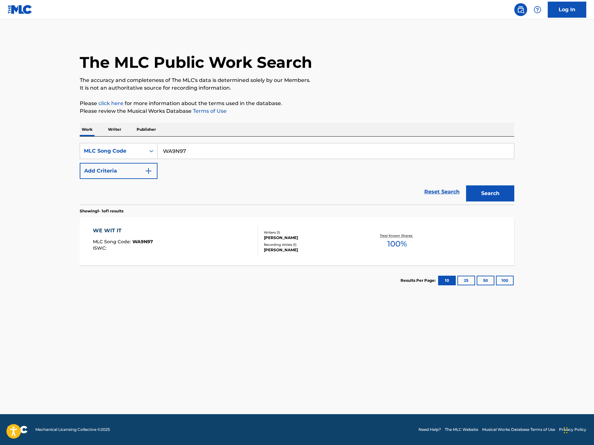
click at [205, 149] on input "WA9N97" at bounding box center [335, 150] width 356 height 15
paste input "Search Form"
click at [429, 147] on input "Search Form" at bounding box center [335, 150] width 356 height 15
paste input "UV7EXS"
type input "UV7EXS"
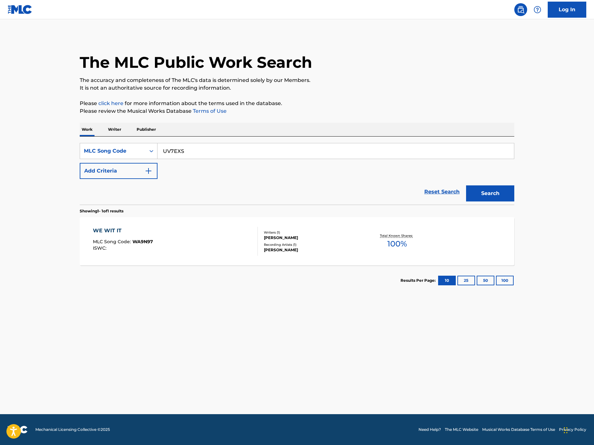
click at [486, 184] on div "Search" at bounding box center [488, 192] width 51 height 26
click at [489, 196] on button "Search" at bounding box center [490, 193] width 48 height 16
click at [204, 216] on section "U MLC Song Code : UV7EXS ISWC : Writers ( 2 ) KEVIN CHARLES, IAN COLLIS CORBIN …" at bounding box center [297, 239] width 434 height 51
click at [215, 243] on div "U MLC Song Code : UV7EXS ISWC :" at bounding box center [175, 241] width 165 height 29
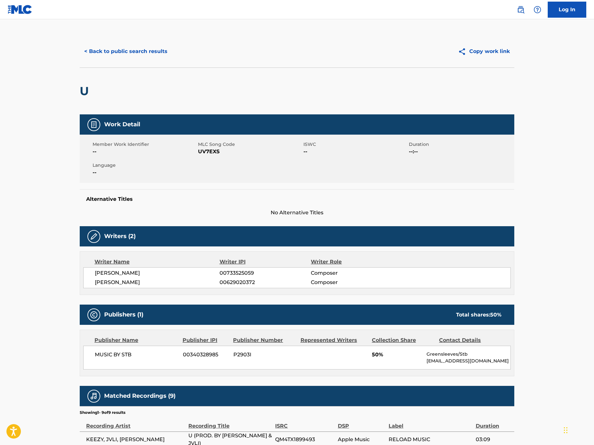
drag, startPoint x: 151, startPoint y: 281, endPoint x: 95, endPoint y: 275, distance: 55.9
click at [95, 275] on div "KEVIN CHARLES 00733525059 Composer IAN COLLIS CORBIN 00629020372 Composer" at bounding box center [296, 277] width 427 height 21
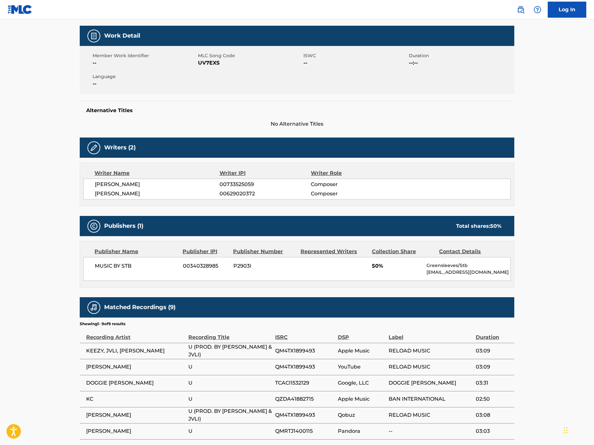
scroll to position [88, 0]
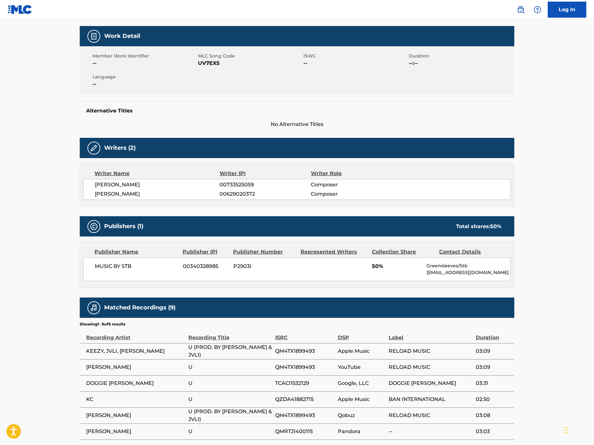
click at [143, 191] on span "IAN COLLIS CORBIN" at bounding box center [157, 194] width 125 height 8
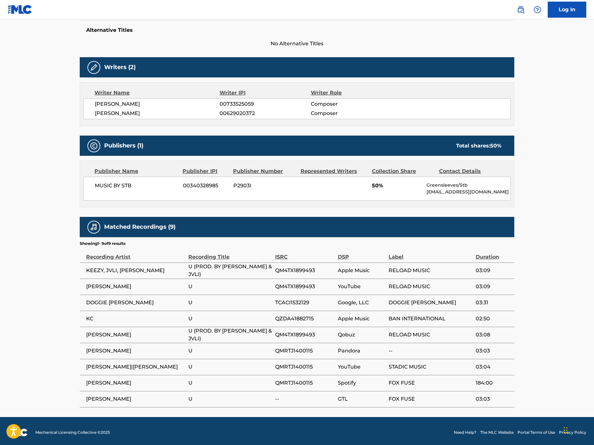
scroll to position [0, 0]
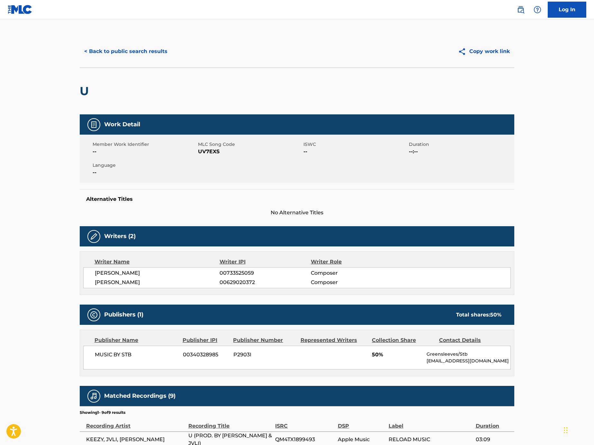
click at [138, 55] on button "< Back to public search results" at bounding box center [126, 51] width 92 height 16
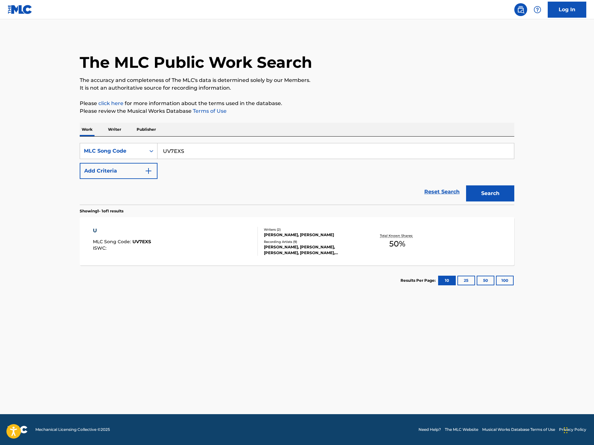
click at [226, 148] on input "UV7EXS" at bounding box center [335, 150] width 356 height 15
paste input "Search Form"
drag, startPoint x: 461, startPoint y: 161, endPoint x: 459, endPoint y: 158, distance: 3.9
click at [461, 161] on div "SearchWithCriteriaacd7ed8a-349c-4283-a27e-64492575f055 MLC Song Code Add Criter…" at bounding box center [297, 161] width 434 height 36
click at [456, 152] on input "Search Form" at bounding box center [335, 150] width 356 height 15
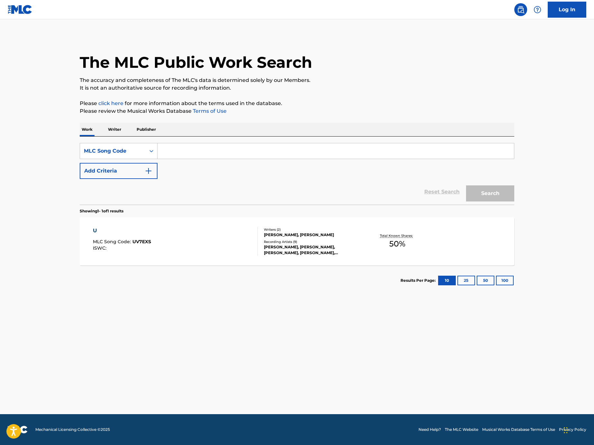
paste input "H16645"
type input "H16645"
drag, startPoint x: 492, startPoint y: 195, endPoint x: 493, endPoint y: 199, distance: 4.2
click at [493, 195] on button "Search" at bounding box center [490, 193] width 48 height 16
click at [232, 236] on div "HAVE I SINNED MLC Song Code : H16645 ISWC :" at bounding box center [175, 241] width 165 height 29
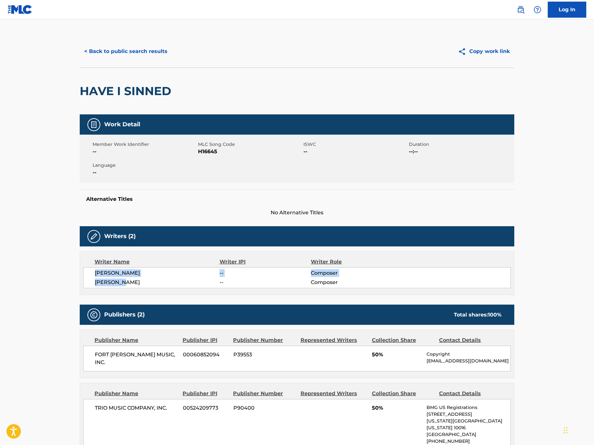
drag, startPoint x: 133, startPoint y: 283, endPoint x: 93, endPoint y: 273, distance: 42.0
click at [93, 273] on div "F. MENDELSOHN -- Composer D. ELBERT -- Composer" at bounding box center [296, 277] width 427 height 21
click at [181, 278] on div "F. MENDELSOHN -- Composer D. ELBERT -- Composer" at bounding box center [296, 277] width 427 height 21
drag, startPoint x: 139, startPoint y: 272, endPoint x: 95, endPoint y: 272, distance: 44.0
click at [95, 272] on span "F. MENDELSOHN" at bounding box center [157, 273] width 125 height 8
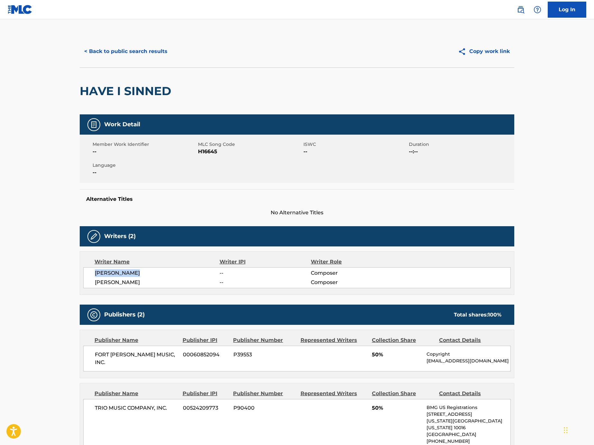
click at [157, 46] on button "< Back to public search results" at bounding box center [126, 51] width 92 height 16
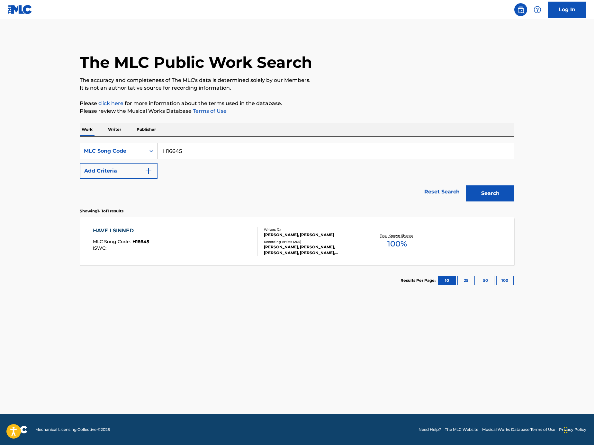
click at [214, 144] on input "H16645" at bounding box center [335, 150] width 356 height 15
paste input "Search Form"
click at [396, 150] on input "Search Form" at bounding box center [335, 150] width 356 height 15
paste input "DB9TPN"
type input "DB9TPN"
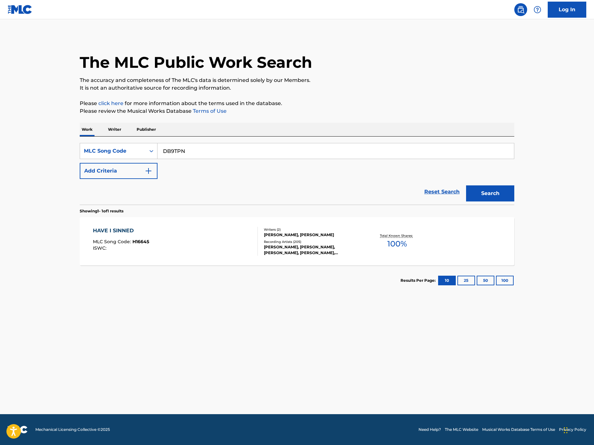
click at [502, 191] on button "Search" at bounding box center [490, 193] width 48 height 16
click at [234, 246] on div "DROPITLIKEITSHOT! MLC Song Code : DB9TPN ISWC : T3224335433" at bounding box center [175, 241] width 165 height 29
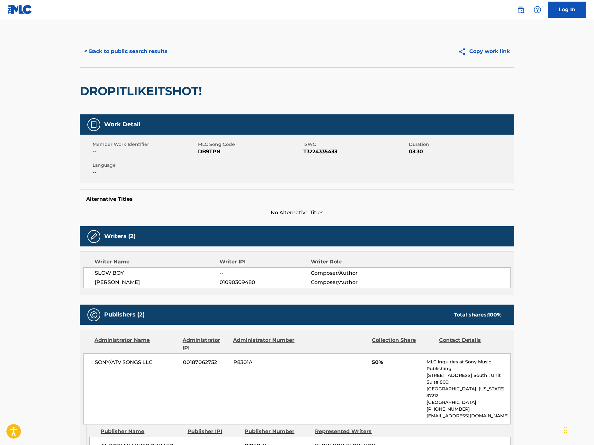
drag, startPoint x: 153, startPoint y: 281, endPoint x: 93, endPoint y: 280, distance: 59.7
click at [93, 280] on div "SLOW BOY -- Composer/Author AARON BRANDFORD 01090309480 Composer/Author" at bounding box center [296, 277] width 427 height 21
click at [156, 47] on button "< Back to public search results" at bounding box center [126, 51] width 92 height 16
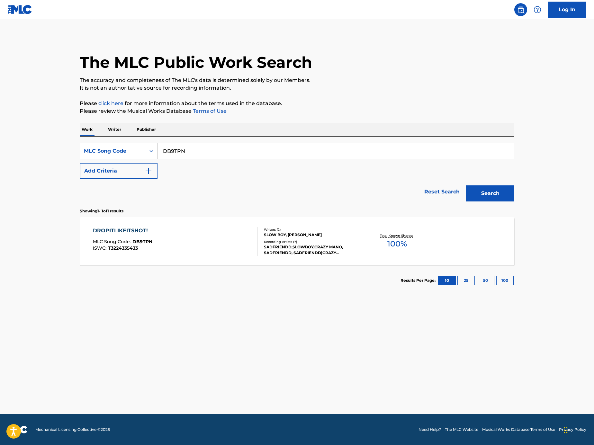
click at [214, 117] on div "The MLC Public Work Search The accuracy and completeness of The MLC's data is d…" at bounding box center [297, 165] width 450 height 260
click at [217, 150] on input "DB9TPN" at bounding box center [335, 150] width 356 height 15
paste input "Search Form"
paste input "VB9B68"
type input "VB9B68"
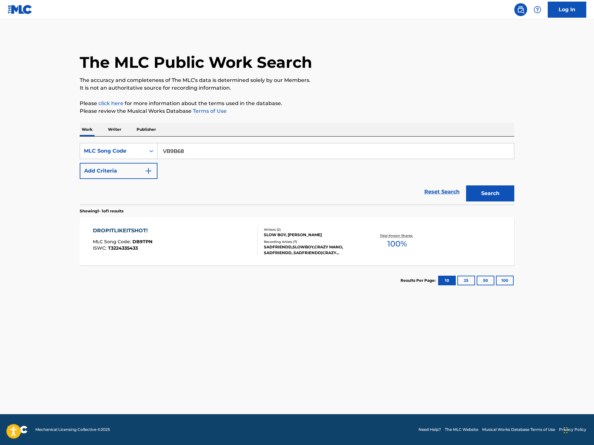
click at [490, 193] on button "Search" at bounding box center [490, 193] width 48 height 16
click at [229, 221] on div "VOLTAGE MLC Song Code : VB9B68 ISWC : T3179810421 Writers ( 2 ) MAKAR ALEKSANDR…" at bounding box center [297, 241] width 434 height 48
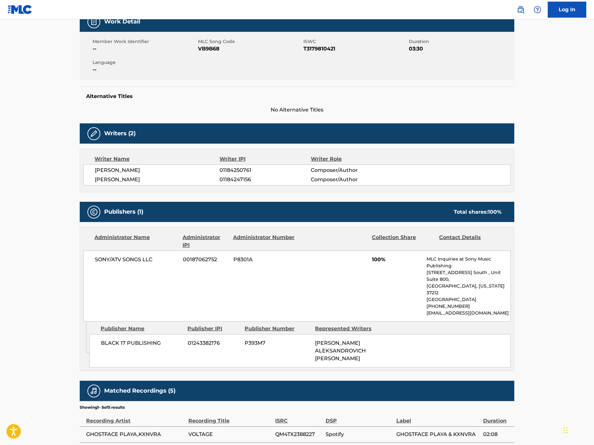
scroll to position [26, 0]
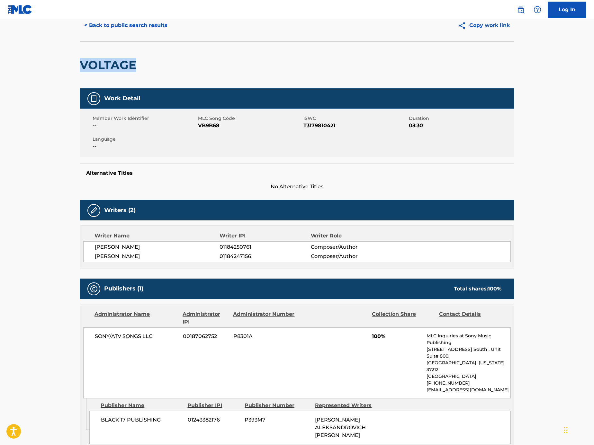
click at [72, 65] on div "< Back to public search results Copy work link VOLTAGE Work Detail Member Work …" at bounding box center [297, 296] width 450 height 574
click at [122, 25] on button "< Back to public search results" at bounding box center [126, 25] width 92 height 16
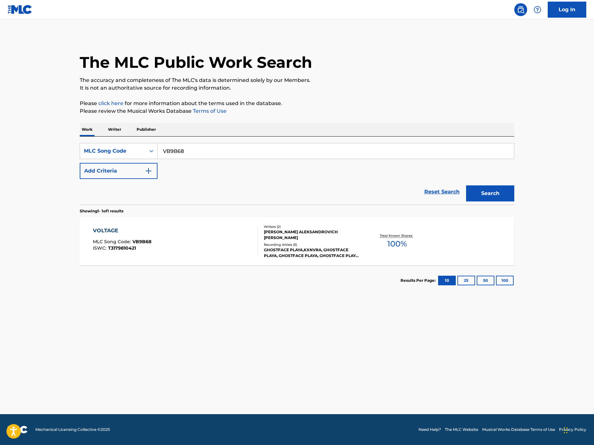
click at [222, 154] on input "VB9B68" at bounding box center [335, 150] width 356 height 15
paste input "MA98EX"
type input "MA98EX"
click at [487, 190] on button "Search" at bounding box center [490, 193] width 48 height 16
click at [218, 241] on div "ME TIRASTE AL MAR MLC Song Code : MA98EX ISWC : T0445803495" at bounding box center [175, 241] width 165 height 29
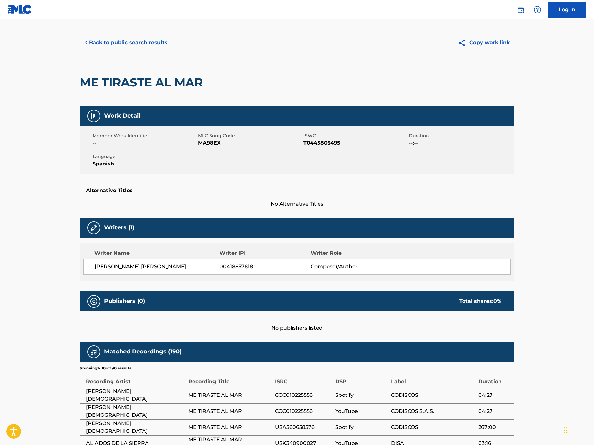
scroll to position [12, 0]
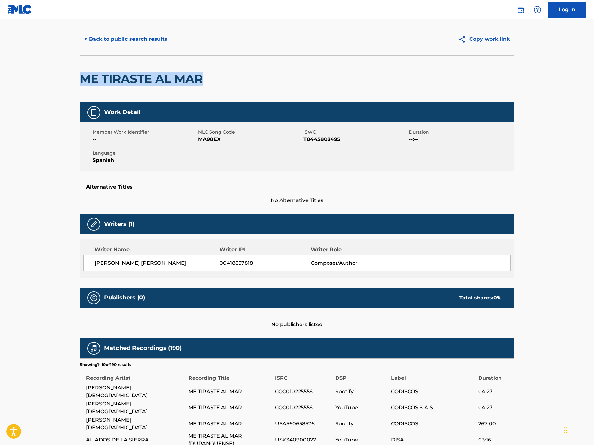
drag, startPoint x: 241, startPoint y: 71, endPoint x: 228, endPoint y: 80, distance: 15.3
click at [228, 80] on div "ME TIRASTE AL MAR" at bounding box center [297, 78] width 434 height 47
click at [142, 38] on button "< Back to public search results" at bounding box center [126, 39] width 92 height 16
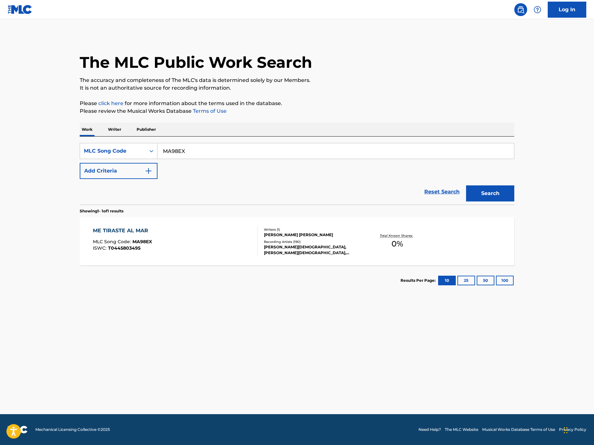
click at [233, 147] on input "MA98EX" at bounding box center [335, 150] width 356 height 15
paste input "Search Form"
click at [463, 158] on input "Search Form" at bounding box center [335, 150] width 356 height 15
paste input "E6251H"
type input "E6251H"
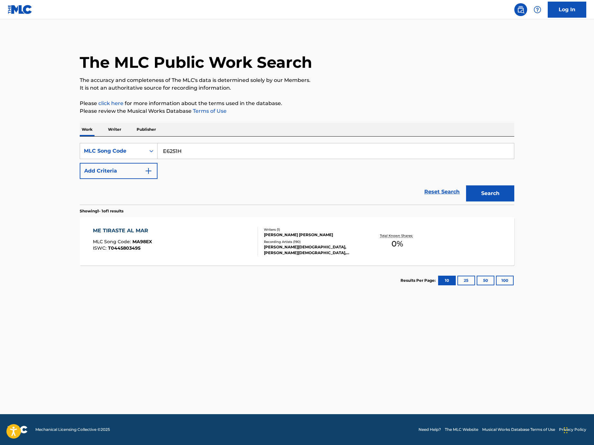
drag, startPoint x: 505, startPoint y: 195, endPoint x: 497, endPoint y: 195, distance: 7.7
click at [505, 195] on button "Search" at bounding box center [490, 193] width 48 height 16
click at [232, 254] on div "EL CORRIDO DEL (4) MLC Song Code : E6251H ISWC :" at bounding box center [175, 241] width 165 height 29
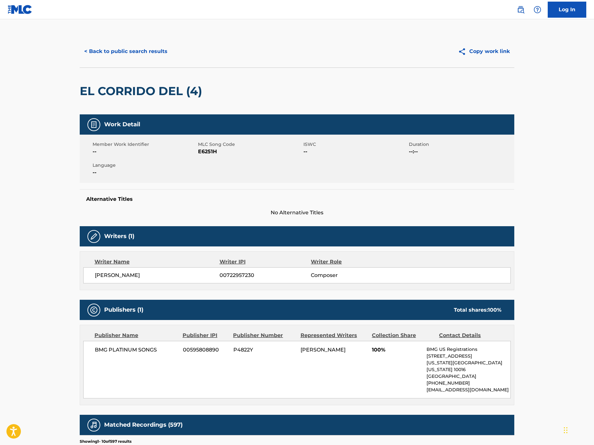
click at [181, 276] on span "VICTOR VICENTE PEREZ COYANTES" at bounding box center [157, 275] width 125 height 8
drag, startPoint x: 184, startPoint y: 92, endPoint x: 54, endPoint y: 91, distance: 130.4
click at [54, 91] on main "< Back to public search results Copy work link EL CORRIDO DEL (4) Work Detail M…" at bounding box center [297, 336] width 594 height 635
click at [171, 274] on span "VICTOR VICENTE PEREZ COYANTES" at bounding box center [157, 275] width 125 height 8
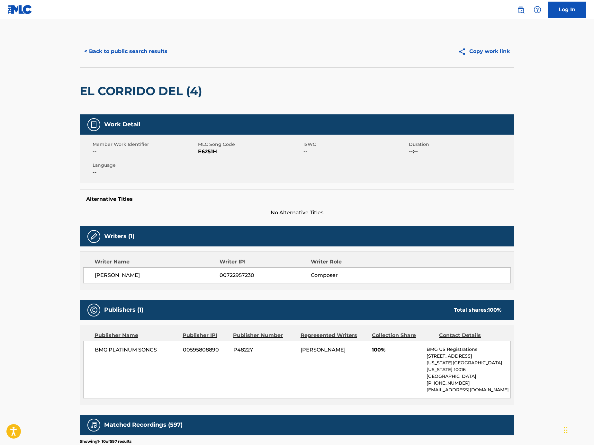
click at [171, 274] on span "VICTOR VICENTE PEREZ COYANTES" at bounding box center [157, 275] width 125 height 8
drag, startPoint x: 185, startPoint y: 95, endPoint x: 34, endPoint y: 88, distance: 151.4
click at [34, 88] on main "< Back to public search results Copy work link EL CORRIDO DEL (4) Work Detail M…" at bounding box center [297, 336] width 594 height 635
click at [223, 86] on div "EL CORRIDO DEL (4)" at bounding box center [297, 90] width 434 height 47
drag, startPoint x: 172, startPoint y: 94, endPoint x: 75, endPoint y: 90, distance: 97.1
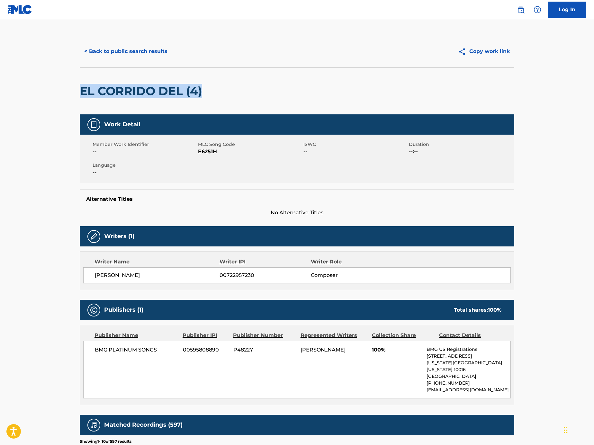
click at [75, 90] on div "< Back to public search results Copy work link EL CORRIDO DEL (4) Work Detail M…" at bounding box center [297, 339] width 450 height 609
drag, startPoint x: 153, startPoint y: 278, endPoint x: 94, endPoint y: 278, distance: 58.5
click at [94, 278] on div "VICTOR VICENTE PEREZ COYANTES 00722957230 Composer" at bounding box center [296, 275] width 427 height 16
click at [143, 55] on button "< Back to public search results" at bounding box center [126, 51] width 92 height 16
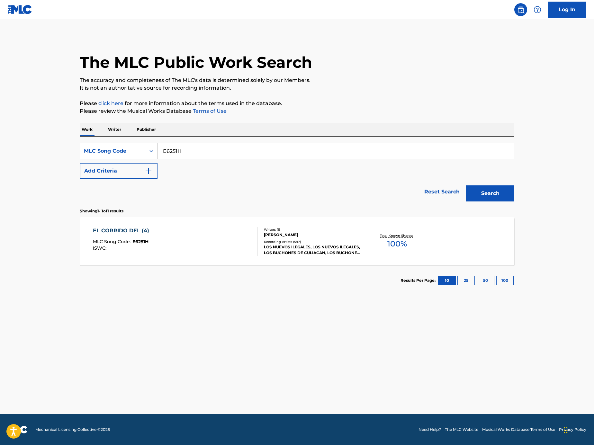
click at [201, 157] on input "E6251H" at bounding box center [335, 150] width 356 height 15
paste input "L4223L"
drag, startPoint x: 456, startPoint y: 182, endPoint x: 468, endPoint y: 185, distance: 11.6
click at [457, 183] on div "Reset Search Search" at bounding box center [297, 192] width 434 height 26
click at [489, 194] on button "Search" at bounding box center [490, 193] width 48 height 16
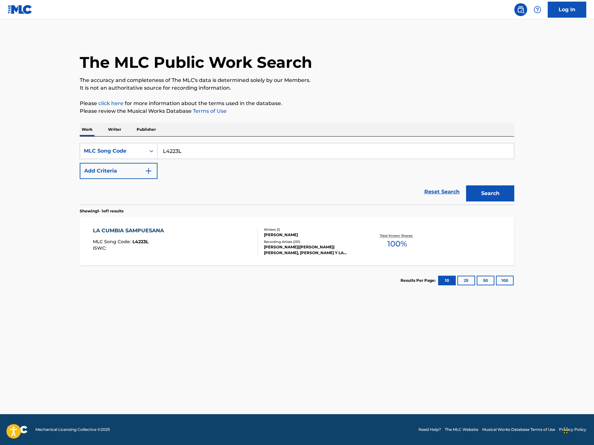
click at [401, 152] on input "L4223L" at bounding box center [335, 150] width 356 height 15
paste input "MA1Y4A"
click at [487, 190] on button "Search" at bounding box center [490, 193] width 48 height 16
click at [246, 158] on input "MA1Y4A" at bounding box center [335, 150] width 356 height 15
paste input "L4223L"
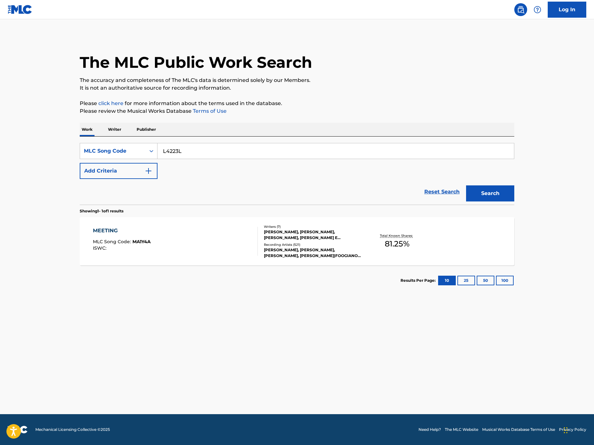
type input "L4223L"
click at [494, 191] on button "Search" at bounding box center [490, 193] width 48 height 16
click at [194, 240] on div "LA CUMBIA SAMPUESANA MLC Song Code : L4223L ISWC :" at bounding box center [175, 241] width 165 height 29
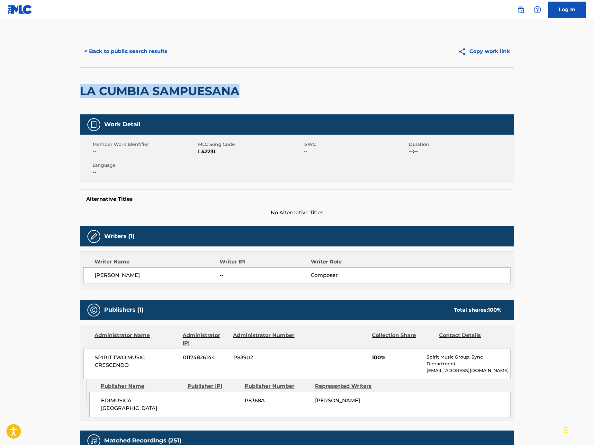
drag, startPoint x: 227, startPoint y: 97, endPoint x: 59, endPoint y: 90, distance: 168.1
click at [59, 90] on main "< Back to public search results Copy work link LA CUMBIA SAMPUESANA Work Detail…" at bounding box center [297, 344] width 594 height 651
drag, startPoint x: 147, startPoint y: 277, endPoint x: 93, endPoint y: 275, distance: 54.0
click at [93, 275] on div "JOAQUIN BETIN -- Composer" at bounding box center [296, 275] width 427 height 16
drag, startPoint x: 126, startPoint y: 42, endPoint x: 131, endPoint y: 56, distance: 13.9
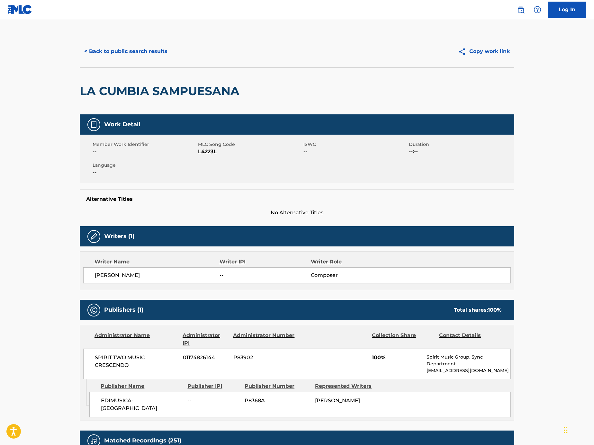
click at [126, 42] on div "< Back to public search results Copy work link" at bounding box center [297, 51] width 434 height 32
click at [131, 56] on button "< Back to public search results" at bounding box center [126, 51] width 92 height 16
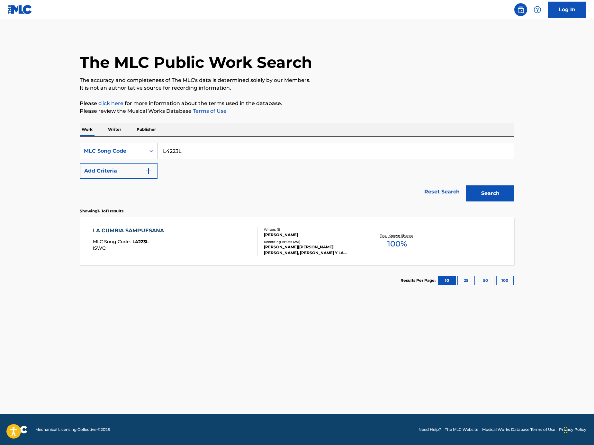
click at [228, 145] on input "L4223L" at bounding box center [335, 150] width 356 height 15
paste input "Search Form"
click at [445, 156] on input "Search Form" at bounding box center [335, 150] width 356 height 15
paste input "MA1Y4A"
type input "MA1Y4A"
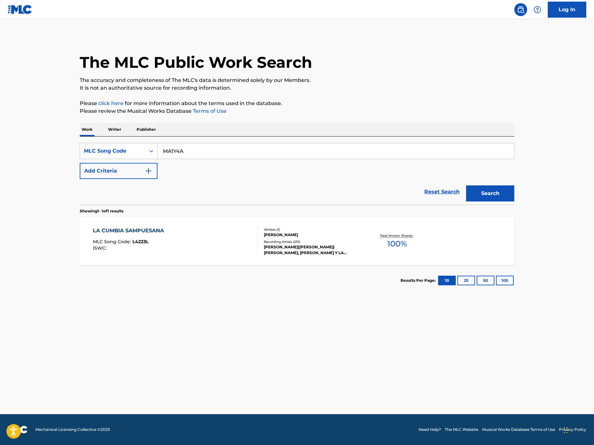
click at [498, 184] on div "Search" at bounding box center [488, 192] width 51 height 26
click at [493, 190] on button "Search" at bounding box center [490, 193] width 48 height 16
click at [195, 250] on div "MEETING MLC Song Code : MA1Y4A ISWC :" at bounding box center [175, 241] width 165 height 29
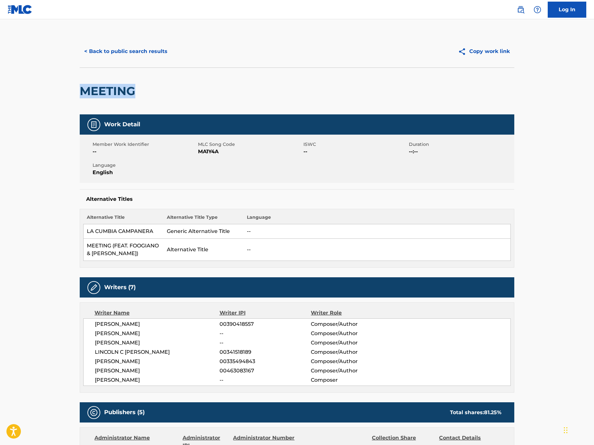
drag, startPoint x: 146, startPoint y: 98, endPoint x: 67, endPoint y: 93, distance: 79.9
drag, startPoint x: 162, startPoint y: 381, endPoint x: 89, endPoint y: 325, distance: 91.8
click at [89, 325] on div "KWAME KHALIL BROWN 00390418557 Composer/Author ANTHONY GERMAINE WHITE -- Compos…" at bounding box center [296, 351] width 427 height 67
click at [181, 332] on span "ANTHONY GERMAINE WHITE" at bounding box center [157, 334] width 125 height 8
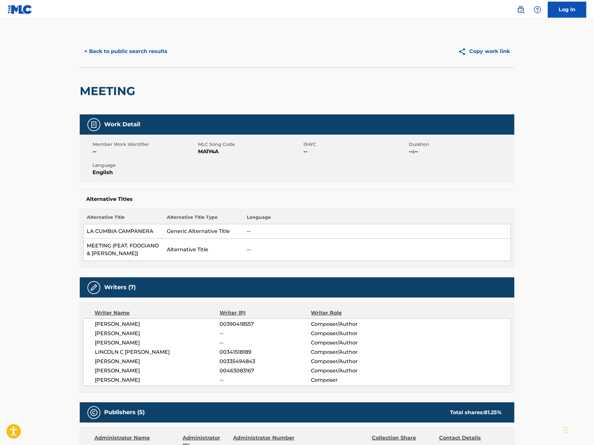
drag, startPoint x: 169, startPoint y: 322, endPoint x: 84, endPoint y: 323, distance: 85.1
click at [84, 323] on div "KWAME KHALIL BROWN 00390418557 Composer/Author ANTHONY GERMAINE WHITE -- Compos…" at bounding box center [296, 351] width 427 height 67
drag, startPoint x: 156, startPoint y: 332, endPoint x: 85, endPoint y: 332, distance: 71.0
click at [85, 332] on div "KWAME KHALIL BROWN 00390418557 Composer/Author ANTHONY GERMAINE WHITE -- Compos…" at bounding box center [296, 351] width 427 height 67
drag, startPoint x: 149, startPoint y: 341, endPoint x: 79, endPoint y: 342, distance: 70.4
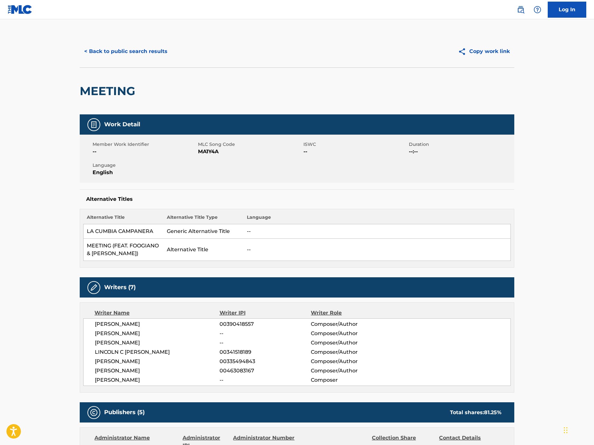
drag, startPoint x: 112, startPoint y: 352, endPoint x: 92, endPoint y: 352, distance: 19.9
click at [92, 352] on div "KWAME KHALIL BROWN 00390418557 Composer/Author ANTHONY GERMAINE WHITE -- Compos…" at bounding box center [296, 351] width 427 height 67
drag, startPoint x: 106, startPoint y: 364, endPoint x: 92, endPoint y: 364, distance: 14.5
click at [92, 364] on div "KWAME KHALIL BROWN 00390418557 Composer/Author ANTHONY GERMAINE WHITE -- Compos…" at bounding box center [296, 351] width 427 height 67
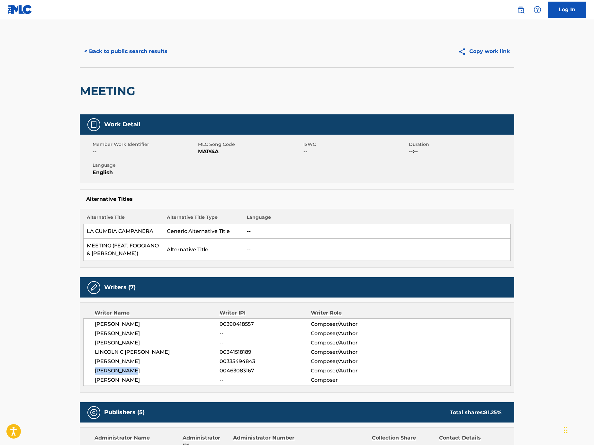
drag, startPoint x: 156, startPoint y: 373, endPoint x: 87, endPoint y: 371, distance: 68.8
click at [87, 371] on div "KWAME KHALIL BROWN 00390418557 Composer/Author ANTHONY GERMAINE WHITE -- Compos…" at bounding box center [296, 351] width 427 height 67
drag, startPoint x: 124, startPoint y: 382, endPoint x: 93, endPoint y: 381, distance: 30.8
click at [93, 381] on div "KWAME KHALIL BROWN 00390418557 Composer/Author ANTHONY GERMAINE WHITE -- Compos…" at bounding box center [296, 351] width 427 height 67
click at [122, 48] on button "< Back to public search results" at bounding box center [126, 51] width 92 height 16
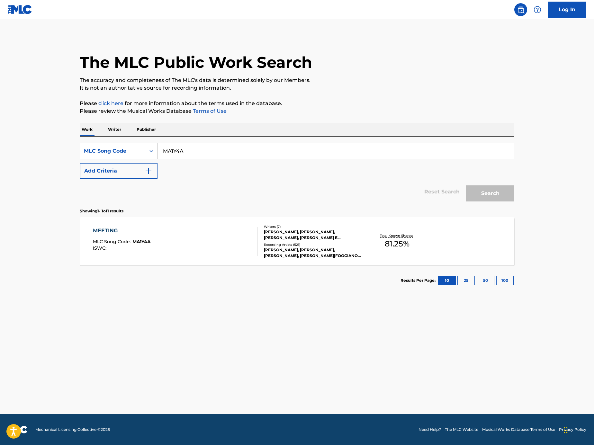
click at [242, 140] on div "SearchWithCriteriaacd7ed8a-349c-4283-a27e-64492575f055 MLC Song Code MA1Y4A Add…" at bounding box center [297, 171] width 434 height 68
click at [242, 152] on input "MA1Y4A" at bounding box center [335, 150] width 356 height 15
paste input "Search Form"
drag, startPoint x: 470, startPoint y: 152, endPoint x: 476, endPoint y: 158, distance: 8.4
click at [468, 152] on input "Search Form" at bounding box center [335, 150] width 356 height 15
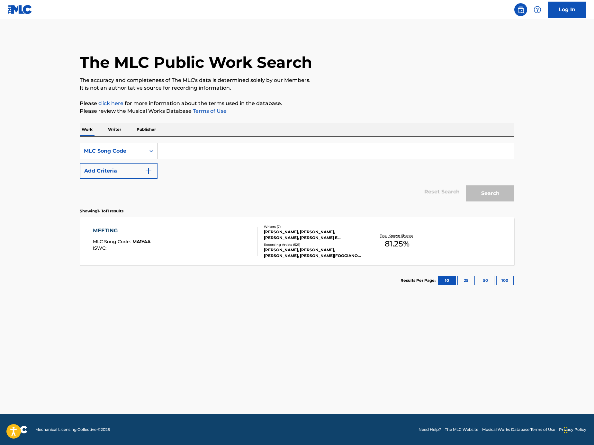
paste input "X3107Y"
type input "X3107Y"
click at [497, 196] on button "Search" at bounding box center [490, 193] width 48 height 16
click at [223, 240] on div "SOLOS TU Y YO MLC Song Code : X3107Y ISWC : T0353293283" at bounding box center [175, 241] width 165 height 29
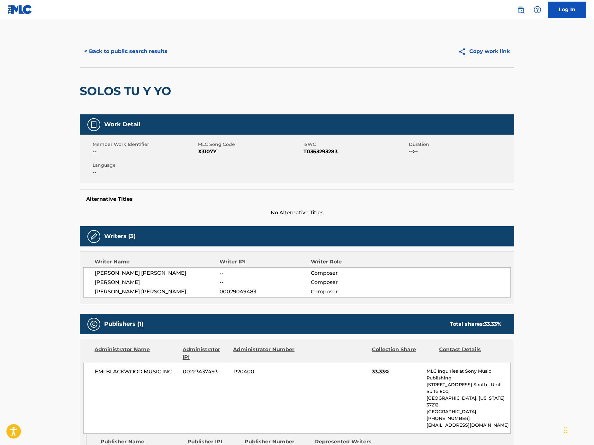
click at [154, 54] on button "< Back to public search results" at bounding box center [126, 51] width 92 height 16
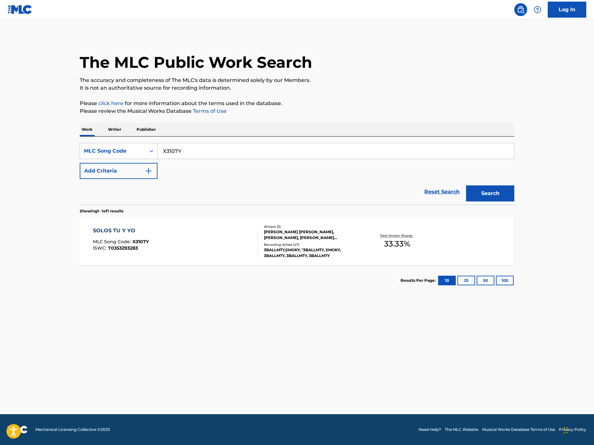
click at [210, 151] on input "X3107Y" at bounding box center [335, 150] width 356 height 15
paste input "Search Form"
click at [346, 152] on input "Search Form" at bounding box center [335, 150] width 356 height 15
paste input "PF88PM"
type input "PF88PM"
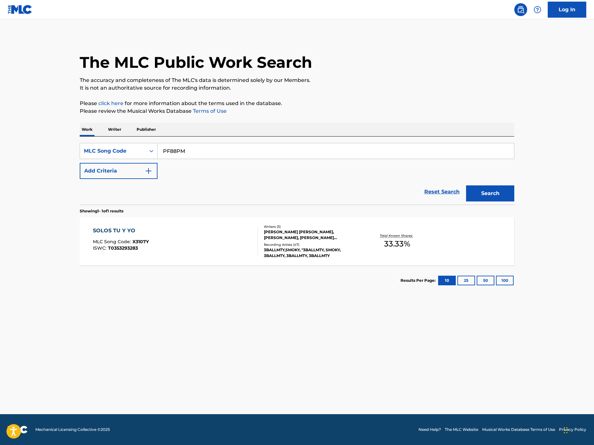
click at [514, 197] on div "The MLC Public Work Search The accuracy and completeness of The MLC's data is d…" at bounding box center [297, 165] width 450 height 260
click at [498, 195] on button "Search" at bounding box center [490, 193] width 48 height 16
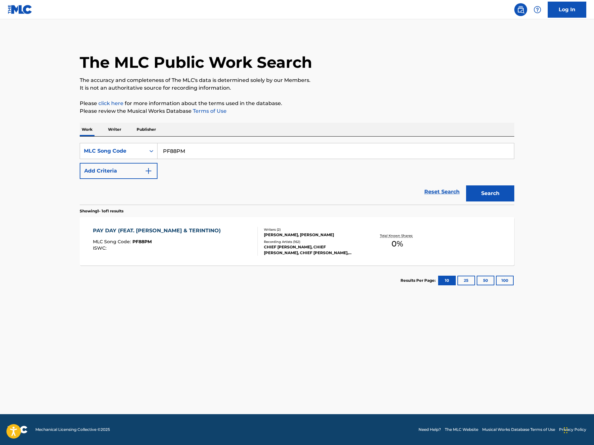
click at [204, 240] on div "PAY DAY (FEAT. TADOE & TERINTINO) MLC Song Code : PF88PM ISWC :" at bounding box center [175, 241] width 165 height 29
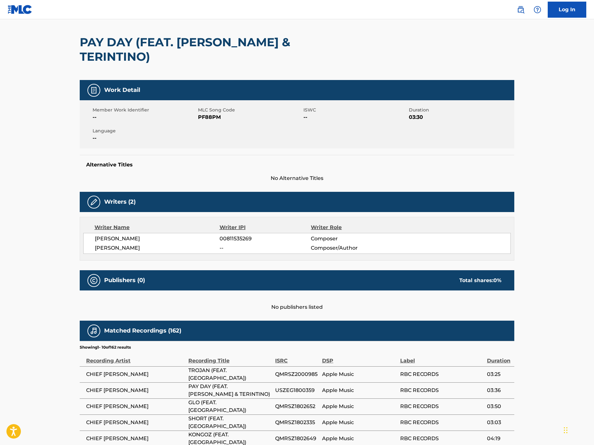
scroll to position [51, 0]
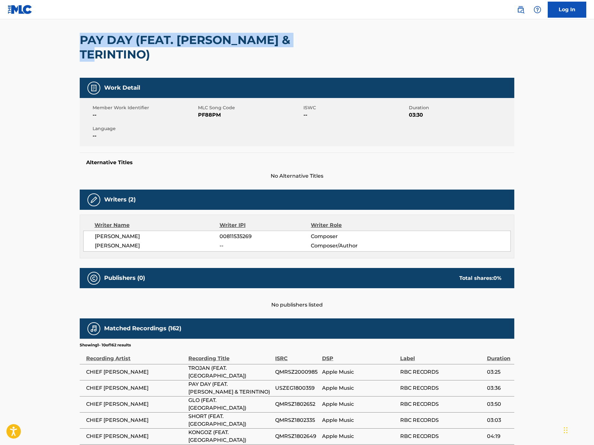
drag, startPoint x: 313, startPoint y: 38, endPoint x: 62, endPoint y: 33, distance: 251.2
click at [62, 33] on main "< Back to public search results Copy work link PAY DAY (FEAT. TADOE & TERINTINO…" at bounding box center [297, 263] width 594 height 590
drag, startPoint x: 151, startPoint y: 221, endPoint x: 94, endPoint y: 223, distance: 56.9
click at [95, 233] on span "JARAD ELLISON LONG" at bounding box center [157, 237] width 125 height 8
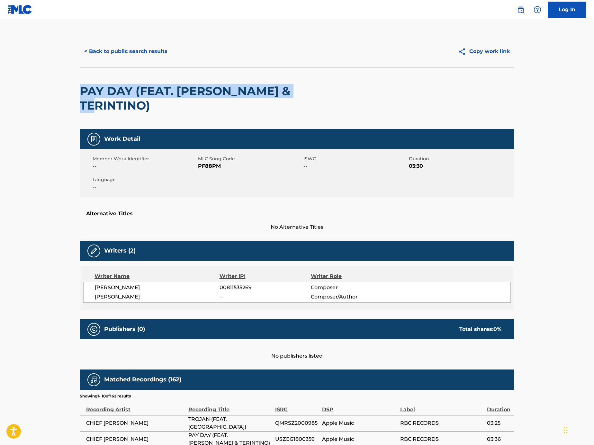
click at [129, 55] on button "< Back to public search results" at bounding box center [126, 51] width 92 height 16
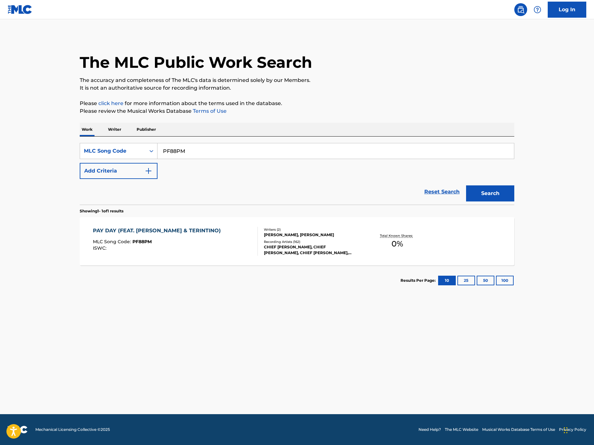
click at [258, 148] on input "PF88PM" at bounding box center [335, 150] width 356 height 15
paste input "Search Form"
click at [405, 146] on input "Search Form" at bounding box center [335, 150] width 356 height 15
paste input "B2128X"
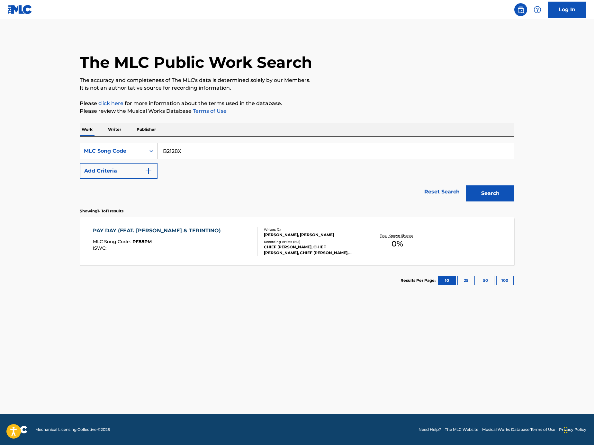
type input "B2128X"
click at [504, 192] on button "Search" at bounding box center [490, 193] width 48 height 16
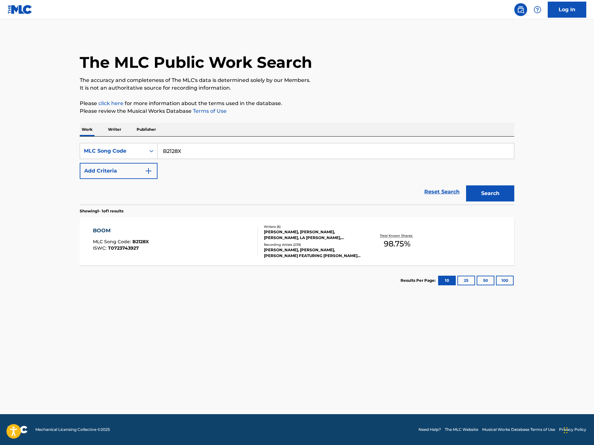
click at [238, 236] on div "BOOM MLC Song Code : B2128X ISWC : T0723743927" at bounding box center [175, 241] width 165 height 29
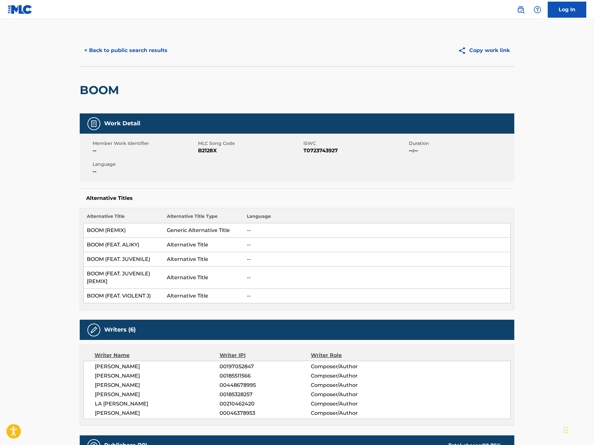
scroll to position [22, 0]
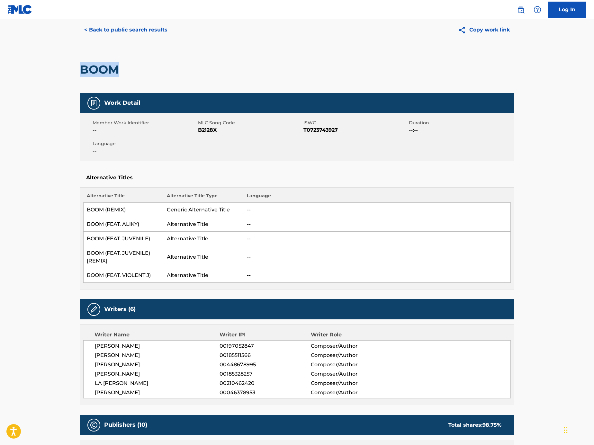
drag, startPoint x: 143, startPoint y: 70, endPoint x: 75, endPoint y: 68, distance: 68.1
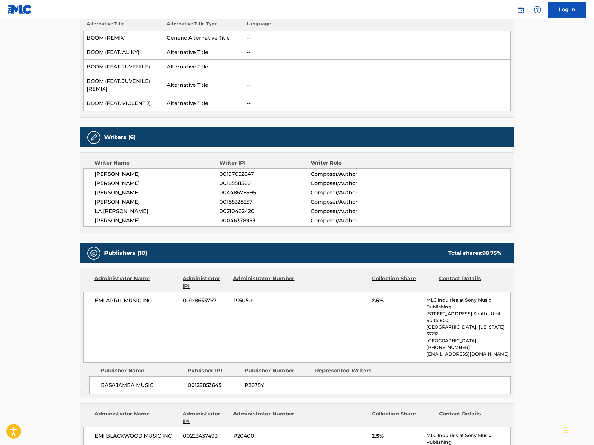
scroll to position [0, 0]
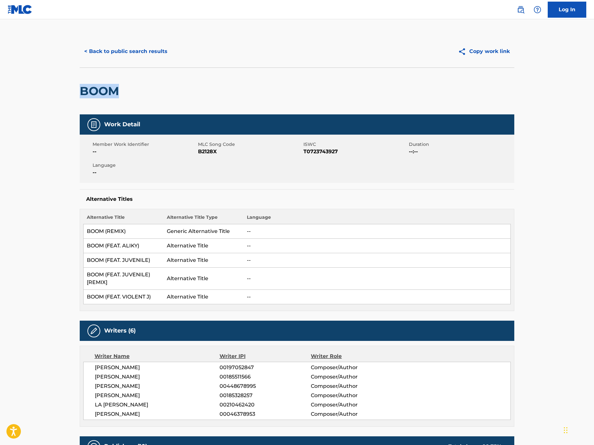
click at [122, 52] on button "< Back to public search results" at bounding box center [126, 51] width 92 height 16
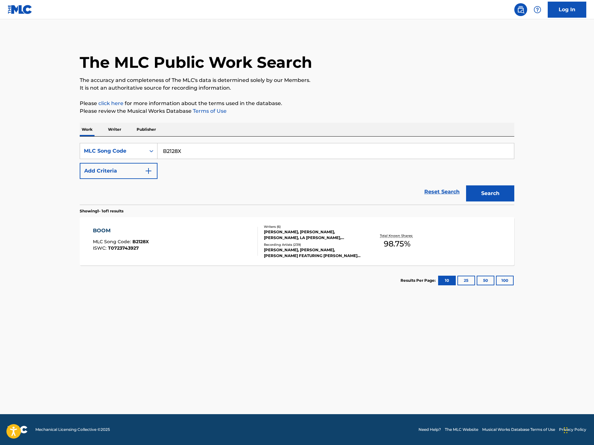
click at [238, 147] on input "B2128X" at bounding box center [335, 150] width 356 height 15
paste input "Search Form"
click at [438, 148] on input "Search Form" at bounding box center [335, 150] width 356 height 15
paste input "OD7RY1"
type input "OD7RY1"
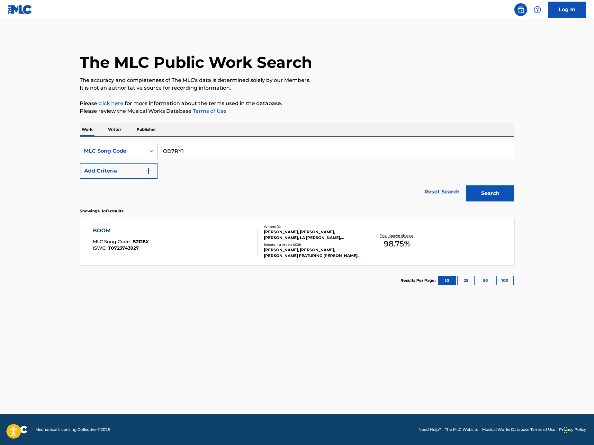
click at [503, 196] on button "Search" at bounding box center [490, 193] width 48 height 16
click at [223, 257] on div "ORANGE JUICE MLC Song Code : OD7RY1 ISWC : Writers ( 1 ) CHRISTOPHER MICHAEL BL…" at bounding box center [297, 241] width 434 height 48
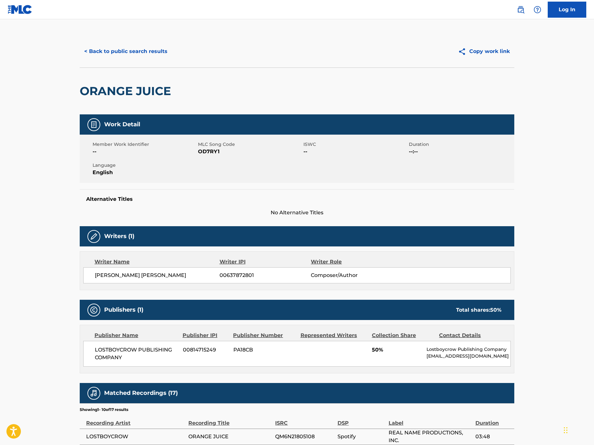
click at [148, 55] on button "< Back to public search results" at bounding box center [126, 51] width 92 height 16
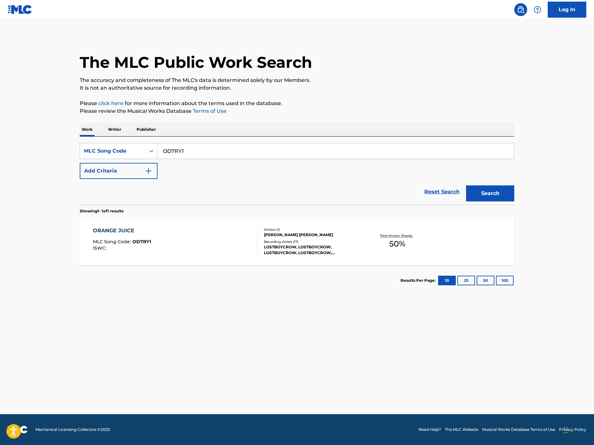
click at [236, 153] on input "OD7RY1" at bounding box center [335, 150] width 356 height 15
paste input "Search Form"
click at [405, 149] on input "Search Form" at bounding box center [335, 150] width 356 height 15
paste input "LV8QFI"
type input "LV8QFI"
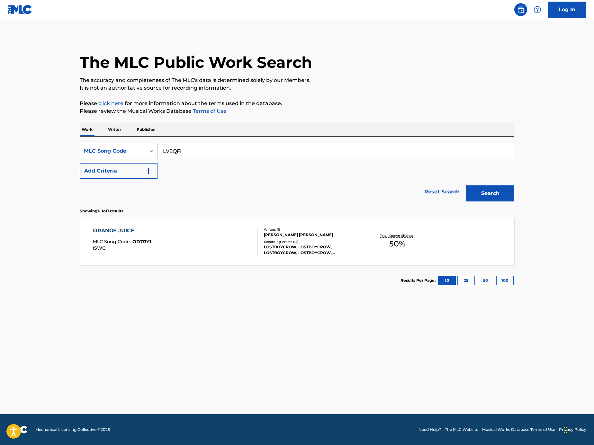
drag, startPoint x: 529, startPoint y: 206, endPoint x: 523, endPoint y: 200, distance: 8.0
click at [529, 206] on main "The MLC Public Work Search The accuracy and completeness of The MLC's data is d…" at bounding box center [297, 216] width 594 height 395
click at [510, 193] on button "Search" at bounding box center [490, 193] width 48 height 16
click at [236, 247] on div "LETTING GO MLC Song Code : LV8QFI ISWC :" at bounding box center [175, 241] width 165 height 29
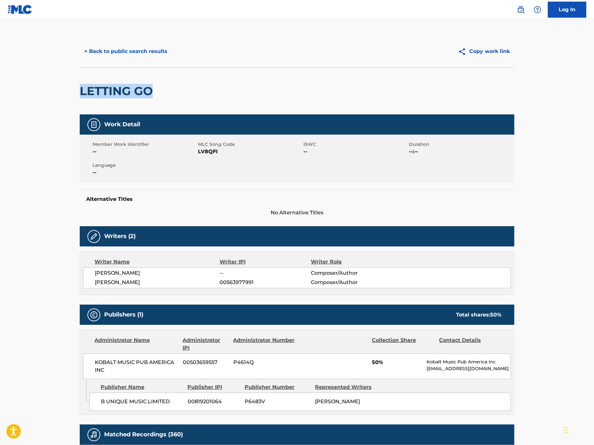
drag, startPoint x: 152, startPoint y: 92, endPoint x: 79, endPoint y: 84, distance: 73.6
click at [79, 84] on div "< Back to public search results Copy work link LETTING GO Work Detail Member Wo…" at bounding box center [297, 344] width 450 height 618
click at [117, 40] on div "< Back to public search results Copy work link" at bounding box center [297, 51] width 434 height 32
click at [119, 52] on button "< Back to public search results" at bounding box center [126, 51] width 92 height 16
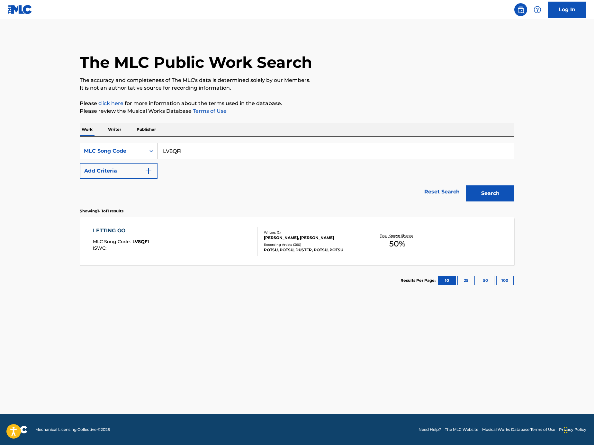
click at [226, 148] on input "LV8QFI" at bounding box center [335, 150] width 356 height 15
paste input "Search Form"
click at [414, 152] on input "Search Form" at bounding box center [335, 150] width 356 height 15
paste input "Y15723"
type input "Y15723"
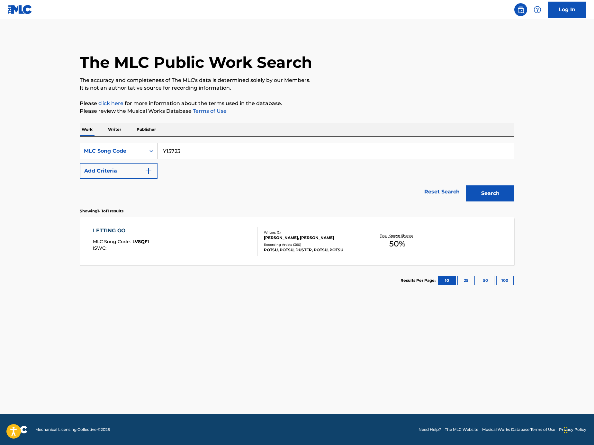
click at [545, 205] on main "The MLC Public Work Search The accuracy and completeness of The MLC's data is d…" at bounding box center [297, 216] width 594 height 395
click at [511, 193] on button "Search" at bounding box center [490, 193] width 48 height 16
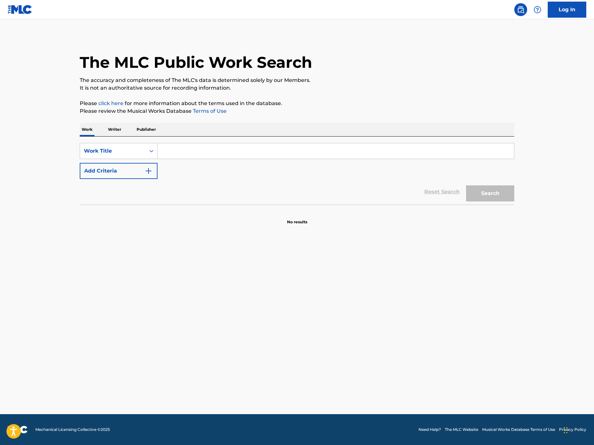
click at [134, 164] on button "Add Criteria" at bounding box center [119, 171] width 78 height 16
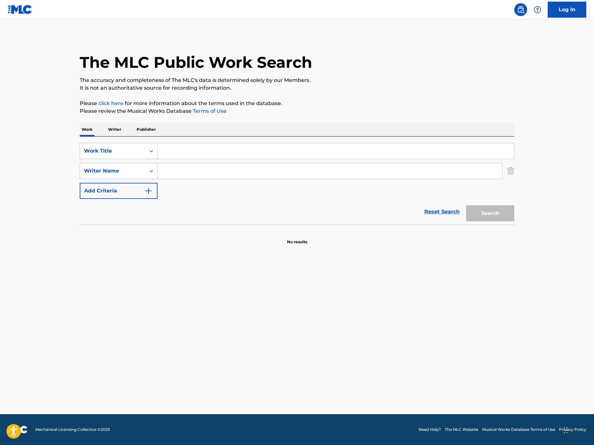
click at [210, 170] on input "Search Form" at bounding box center [329, 170] width 344 height 15
paste input "OLADIMEJI"
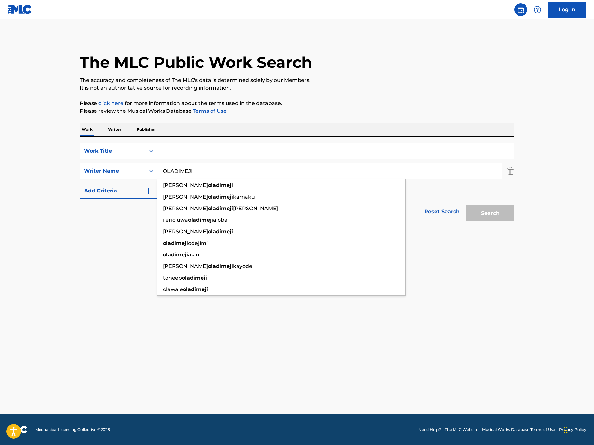
type input "OLADIMEJI"
click at [207, 145] on input "Search Form" at bounding box center [335, 150] width 356 height 15
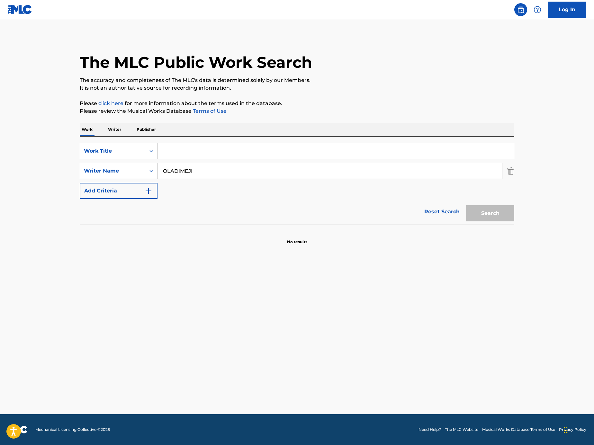
click at [188, 149] on input "Search Form" at bounding box center [335, 150] width 356 height 15
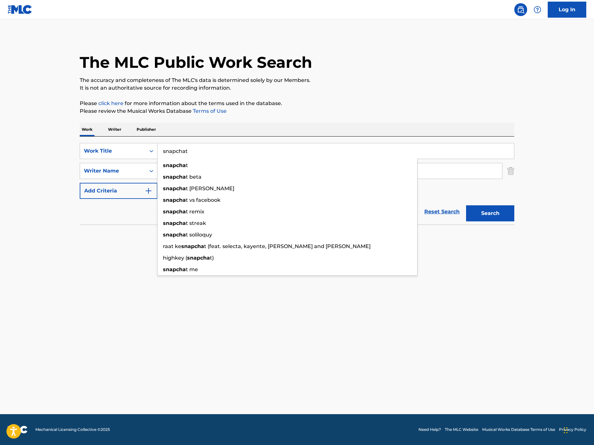
type input "snapchat"
click at [466, 205] on button "Search" at bounding box center [490, 213] width 48 height 16
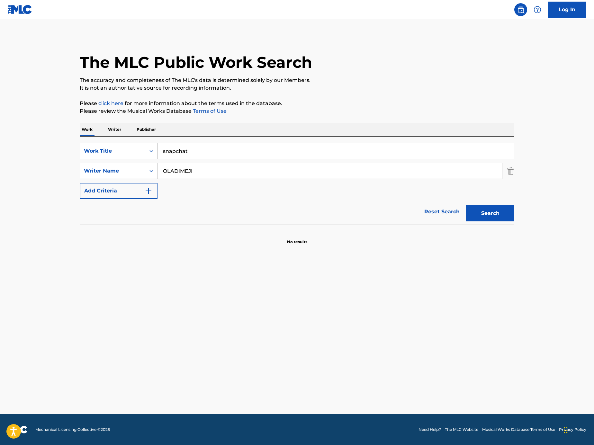
drag, startPoint x: 164, startPoint y: 152, endPoint x: 115, endPoint y: 148, distance: 48.7
click at [115, 148] on div "SearchWithCriteria751d5c58-ae17-4637-a4e5-a44448e950aa Work Title snapchat" at bounding box center [297, 151] width 434 height 16
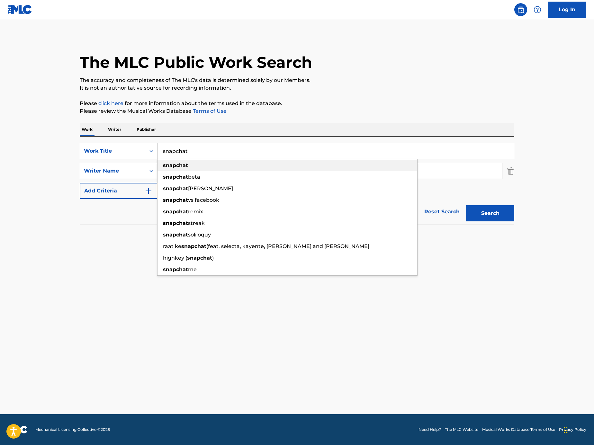
click at [236, 104] on p "Please click here for more information about the terms used in the database." at bounding box center [297, 104] width 434 height 8
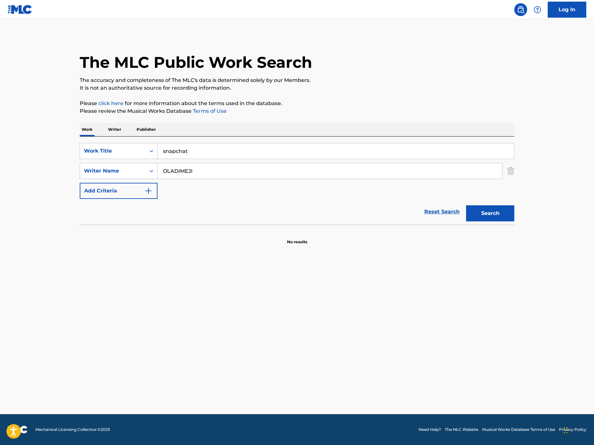
click at [233, 170] on input "OLADIMEJI" at bounding box center [329, 170] width 344 height 15
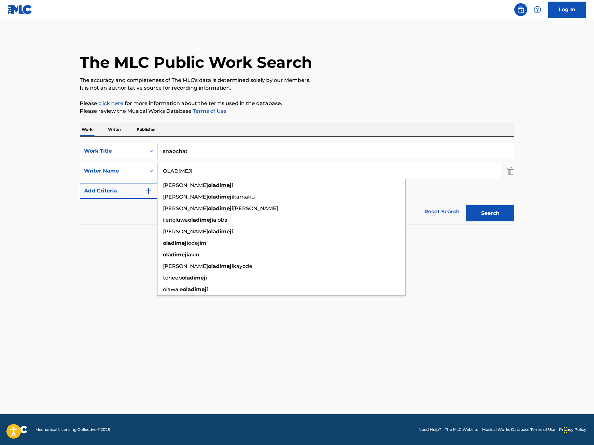
paste input "[PERSON_NAME]"
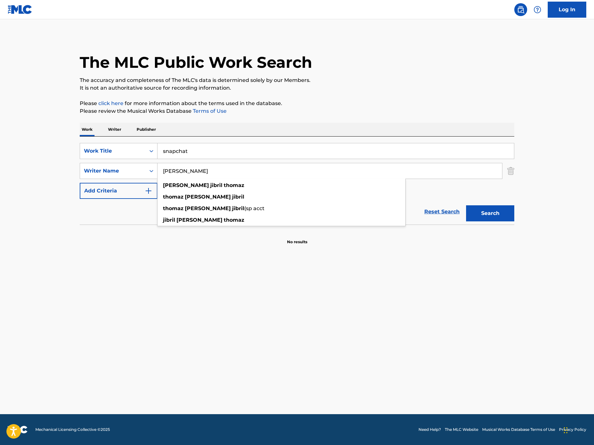
click at [492, 217] on button "Search" at bounding box center [490, 213] width 48 height 16
drag, startPoint x: 154, startPoint y: 171, endPoint x: 86, endPoint y: 167, distance: 68.5
click at [87, 167] on div "SearchWithCriteriaa4130b9e-c817-42f5-ad60-55672d750890 Writer Name [PERSON_NAME…" at bounding box center [297, 171] width 434 height 16
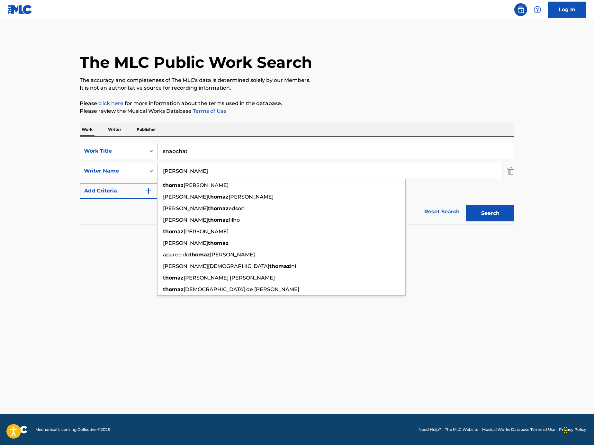
click at [506, 216] on button "Search" at bounding box center [490, 213] width 48 height 16
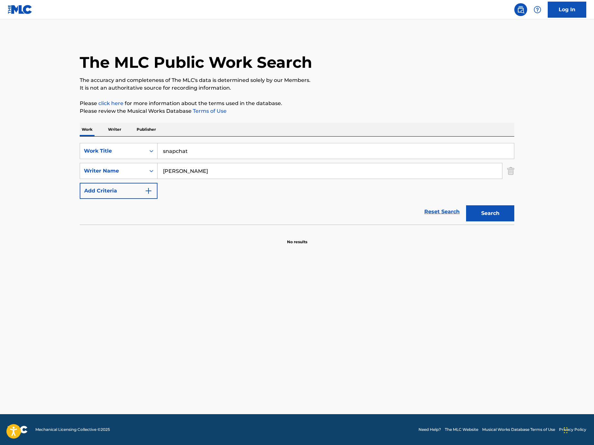
click at [193, 169] on input "[PERSON_NAME]" at bounding box center [329, 170] width 344 height 15
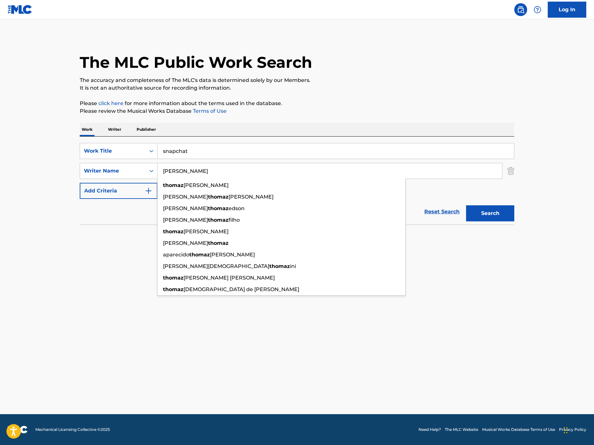
paste input "[PERSON_NAME]"
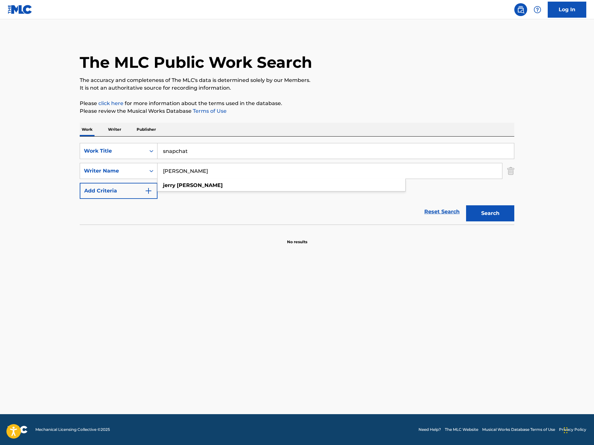
type input "[PERSON_NAME]"
click at [210, 149] on input "snapchat" at bounding box center [335, 150] width 356 height 15
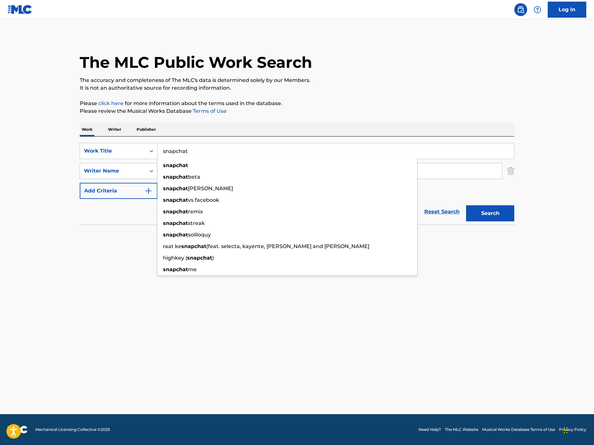
click at [419, 149] on input "snapchat" at bounding box center [335, 150] width 356 height 15
click at [443, 149] on input "snapchat" at bounding box center [335, 150] width 356 height 15
paste input "faceless"
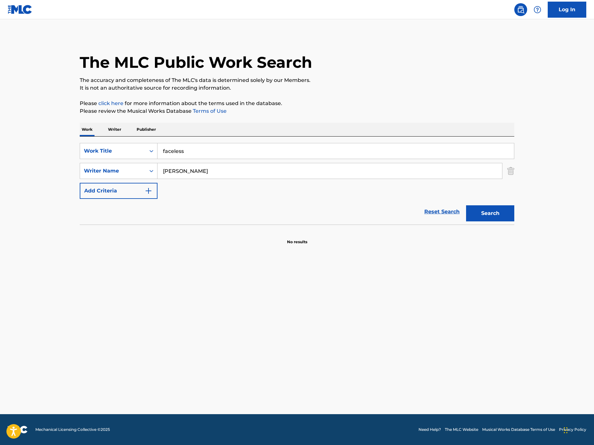
click at [482, 203] on div "Search" at bounding box center [488, 212] width 51 height 26
click at [487, 214] on button "Search" at bounding box center [490, 213] width 48 height 16
click at [410, 148] on input "faceless" at bounding box center [335, 150] width 356 height 15
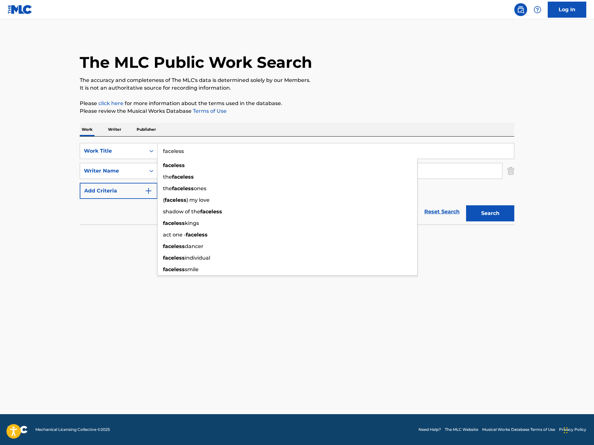
paste input "Arise"
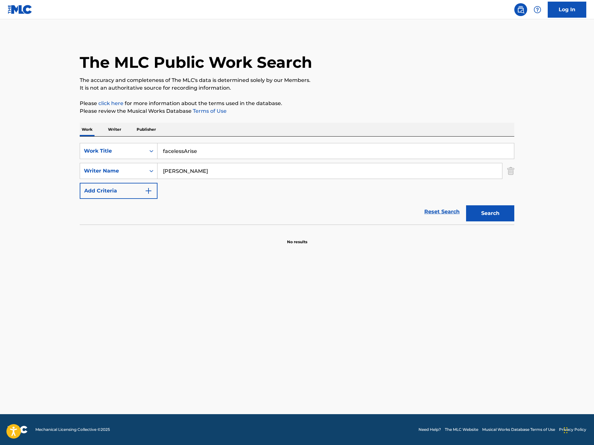
paste input "Search Form"
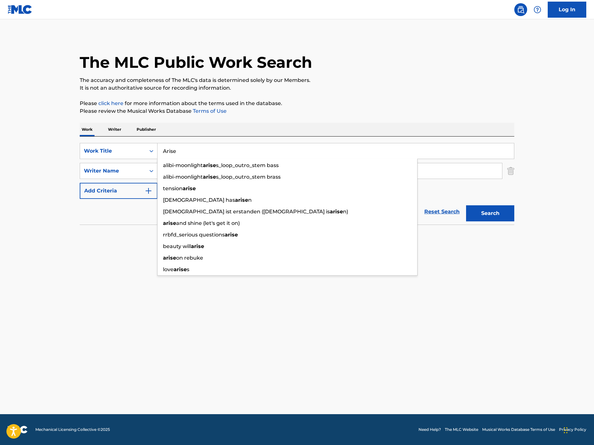
type input "Arise"
click at [250, 123] on div "Work Writer Publisher" at bounding box center [297, 129] width 434 height 13
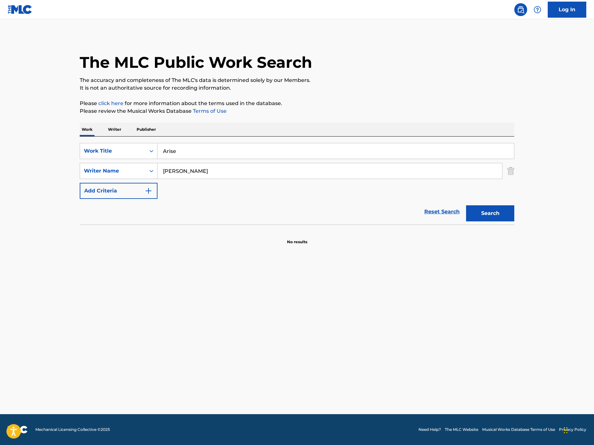
click at [256, 177] on input "[PERSON_NAME]" at bounding box center [329, 170] width 344 height 15
paste input "[PERSON_NAME]"
click at [488, 217] on button "Search" at bounding box center [490, 213] width 48 height 16
drag, startPoint x: 186, startPoint y: 171, endPoint x: 25, endPoint y: 146, distance: 162.8
click at [25, 147] on main "The MLC Public Work Search The accuracy and completeness of The MLC's data is d…" at bounding box center [297, 216] width 594 height 395
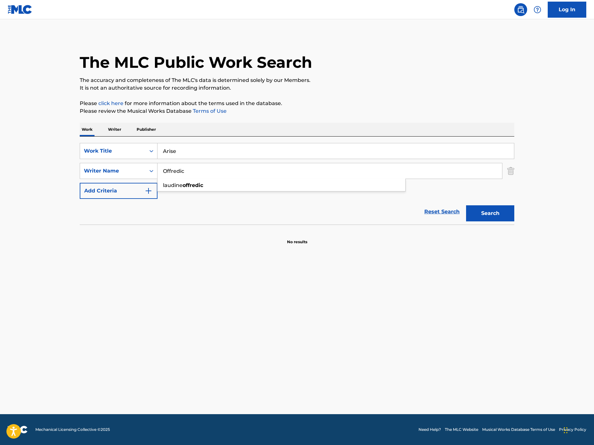
click at [466, 205] on button "Search" at bounding box center [490, 213] width 48 height 16
click at [203, 175] on input "Offredic" at bounding box center [329, 170] width 344 height 15
paste input "[PERSON_NAME]"
type input "[PERSON_NAME]"
click at [212, 149] on input "Arise" at bounding box center [335, 150] width 356 height 15
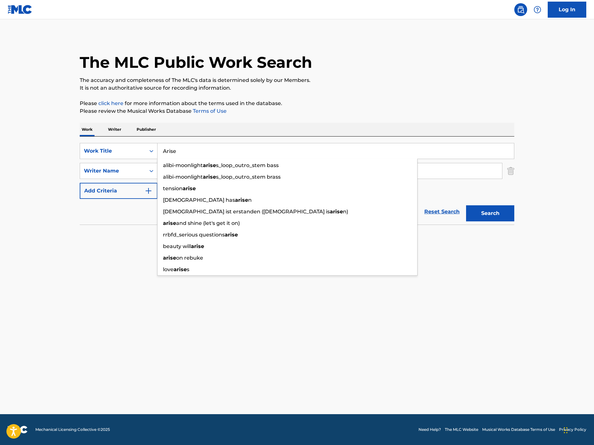
paste input "Coffee Shop Whispers"
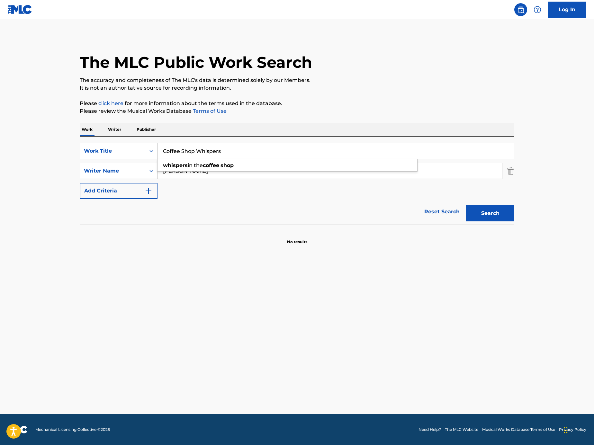
click at [409, 112] on p "Please review the Musical Works Database Terms of Use" at bounding box center [297, 111] width 434 height 8
click at [488, 214] on button "Search" at bounding box center [490, 213] width 48 height 16
click at [204, 149] on input "Coffee Shop Whispers" at bounding box center [335, 150] width 356 height 15
paste input "Swim with Me"
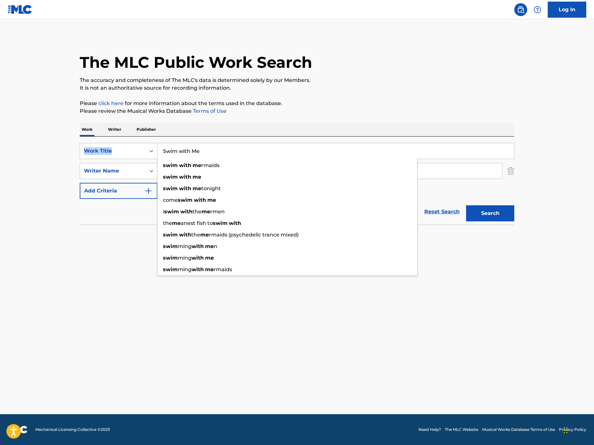
click at [234, 141] on div "Work Writer Publisher SearchWithCriteria751d5c58-ae17-4637-a4e5-a44448e950aa Wo…" at bounding box center [297, 184] width 434 height 122
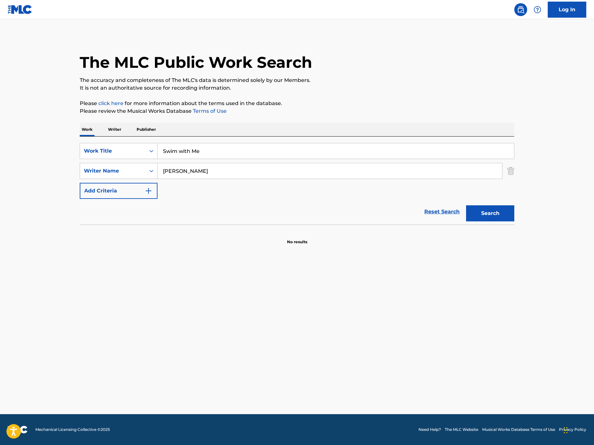
click at [234, 150] on input "Swim with Me" at bounding box center [335, 150] width 356 height 15
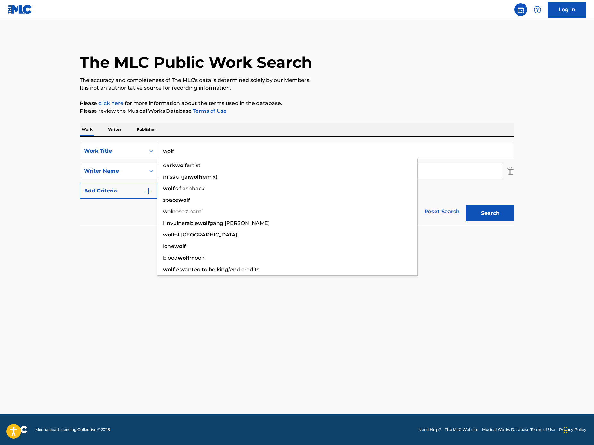
type input "wolf"
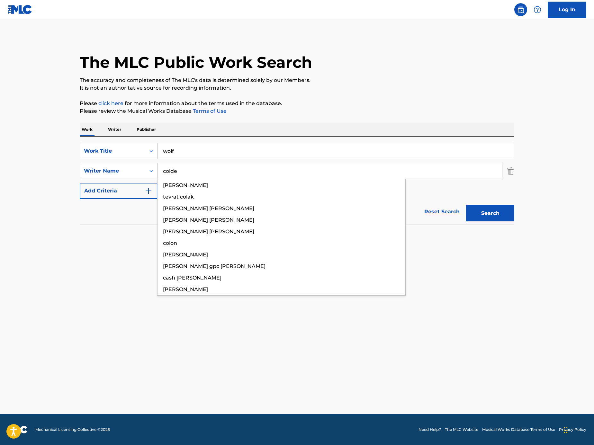
click at [466, 205] on button "Search" at bounding box center [490, 213] width 48 height 16
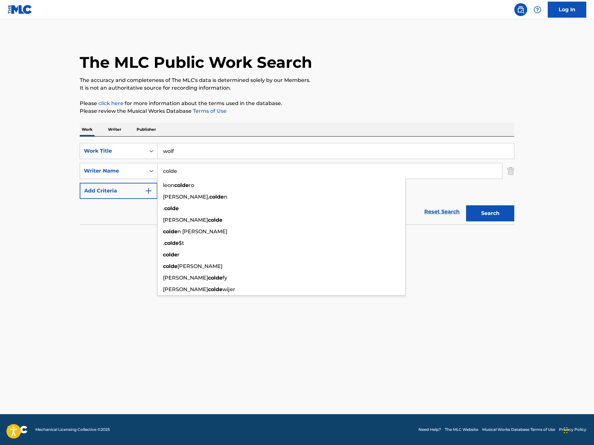
click at [473, 212] on button "Search" at bounding box center [490, 213] width 48 height 16
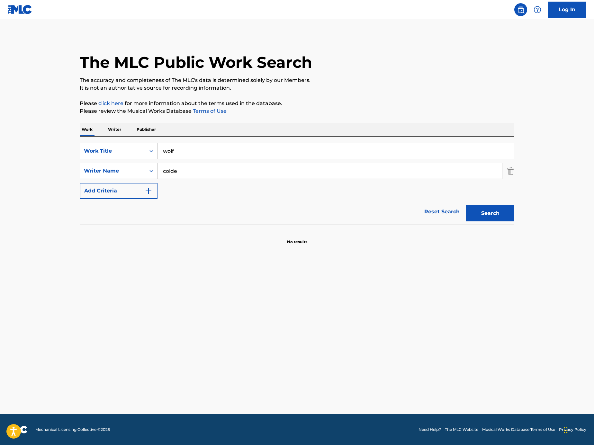
drag, startPoint x: 492, startPoint y: 212, endPoint x: 268, endPoint y: 86, distance: 256.9
click at [492, 214] on button "Search" at bounding box center [490, 213] width 48 height 16
click at [493, 214] on div "Search" at bounding box center [488, 212] width 51 height 26
click at [234, 173] on input "colde" at bounding box center [329, 170] width 344 height 15
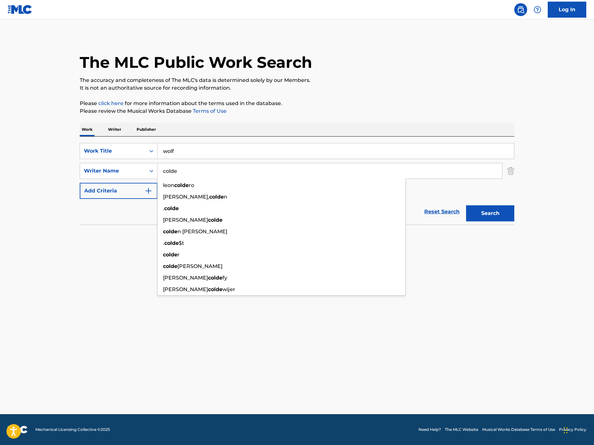
paste input "[URL][DOMAIN_NAME]"
click at [189, 130] on div "Work Writer Publisher" at bounding box center [297, 129] width 434 height 13
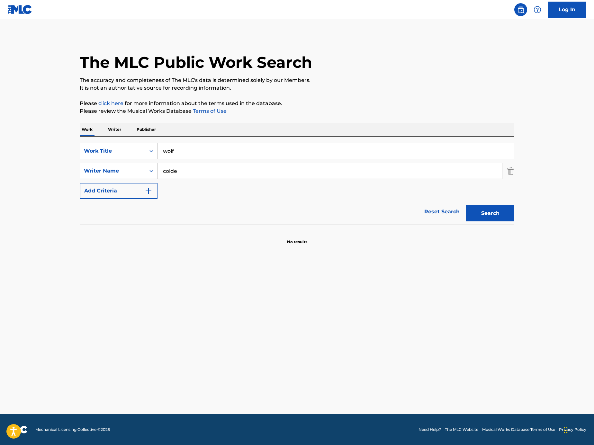
click at [186, 169] on input "colde" at bounding box center [329, 170] width 344 height 15
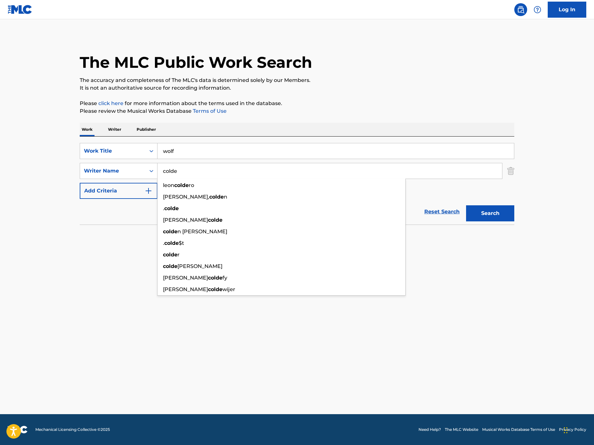
paste input "[PERSON_NAME]"
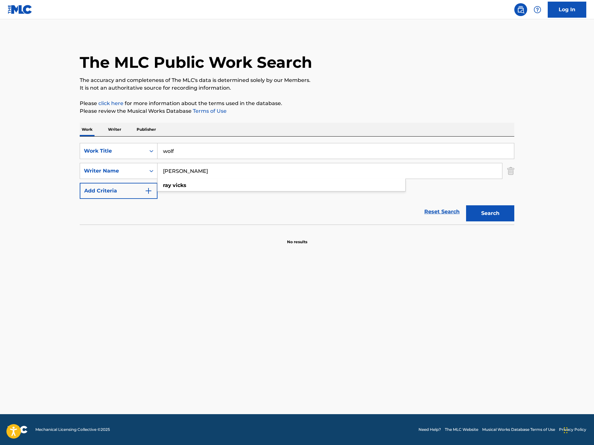
type input "[PERSON_NAME]"
click at [377, 146] on input "wolf" at bounding box center [335, 150] width 356 height 15
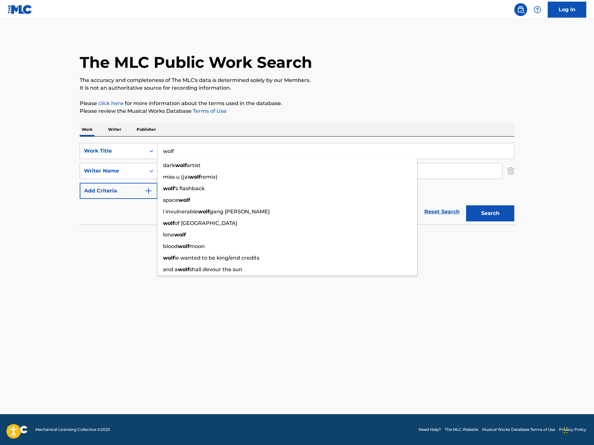
paste input "Sick Wit' It"
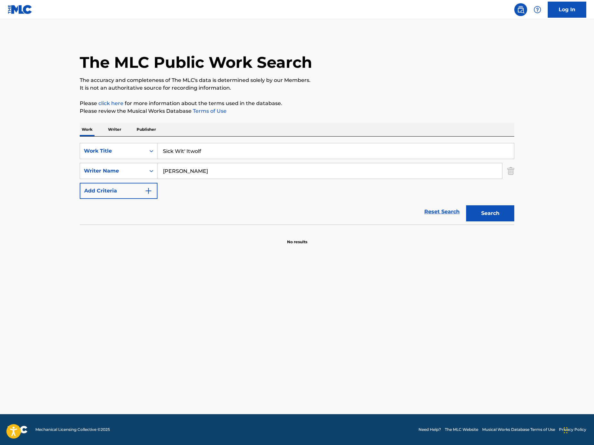
paste input "Search Form"
click at [186, 151] on input "Sick Wit' It" at bounding box center [335, 150] width 356 height 15
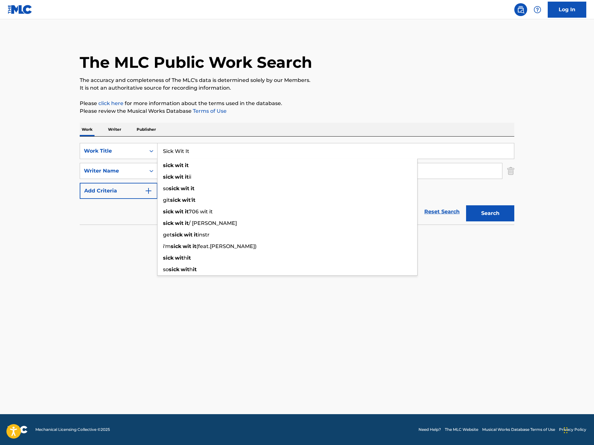
type input "Sick Wit It"
click at [486, 216] on button "Search" at bounding box center [490, 213] width 48 height 16
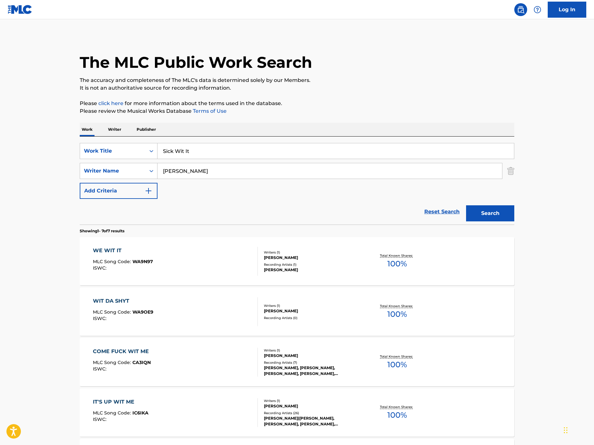
click at [234, 171] on input "[PERSON_NAME]" at bounding box center [329, 170] width 344 height 15
paste input "[PERSON_NAME]"
type input "[PERSON_NAME]"
click at [358, 152] on input "Sick Wit It" at bounding box center [335, 150] width 356 height 15
click at [466, 205] on button "Search" at bounding box center [490, 213] width 48 height 16
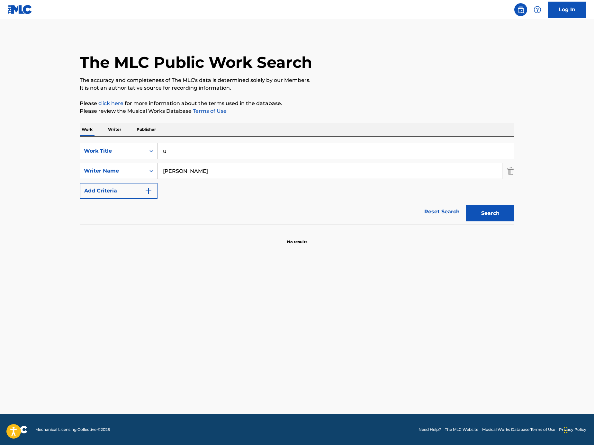
click at [251, 173] on input "[PERSON_NAME]" at bounding box center [329, 170] width 344 height 15
click at [194, 156] on input "u" at bounding box center [335, 150] width 356 height 15
click at [246, 155] on input "u" at bounding box center [335, 150] width 356 height 15
paste input "EL CORRIDO DEL"
type input "EL CORRIDO DEL 90"
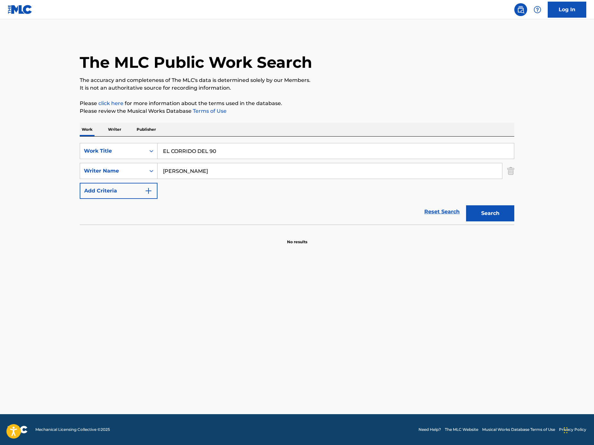
click at [514, 171] on div "The MLC Public Work Search The accuracy and completeness of The MLC's data is d…" at bounding box center [297, 139] width 450 height 209
click at [509, 173] on img "Search Form" at bounding box center [510, 171] width 7 height 16
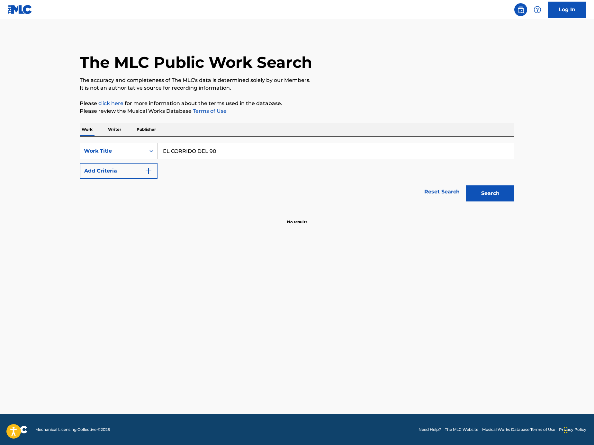
click at [507, 203] on div "Search" at bounding box center [488, 192] width 51 height 26
click at [505, 198] on button "Search" at bounding box center [490, 193] width 48 height 16
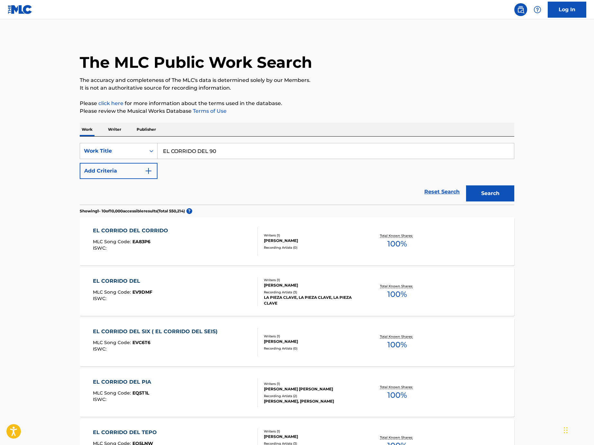
click at [133, 174] on button "Add Criteria" at bounding box center [119, 171] width 78 height 16
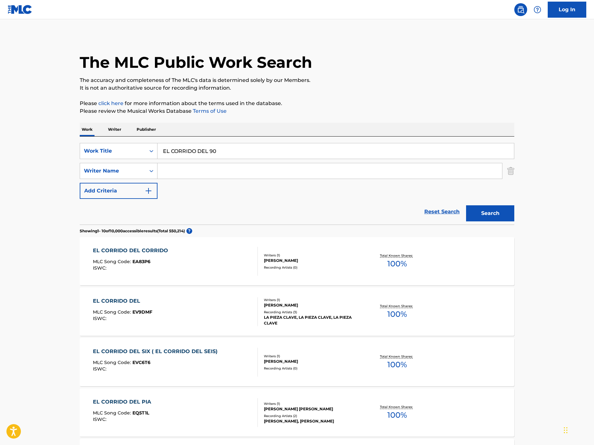
click at [223, 152] on input "EL CORRIDO DEL 90" at bounding box center [335, 150] width 356 height 15
click at [218, 176] on input "Search Form" at bounding box center [329, 170] width 344 height 15
click at [178, 174] on input "Search Form" at bounding box center [329, 170] width 344 height 15
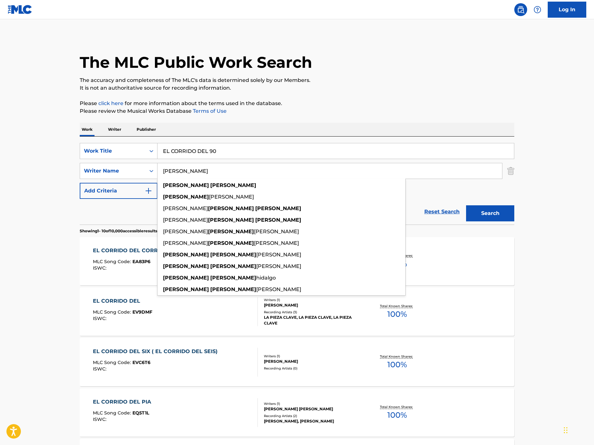
click at [466, 205] on button "Search" at bounding box center [490, 213] width 48 height 16
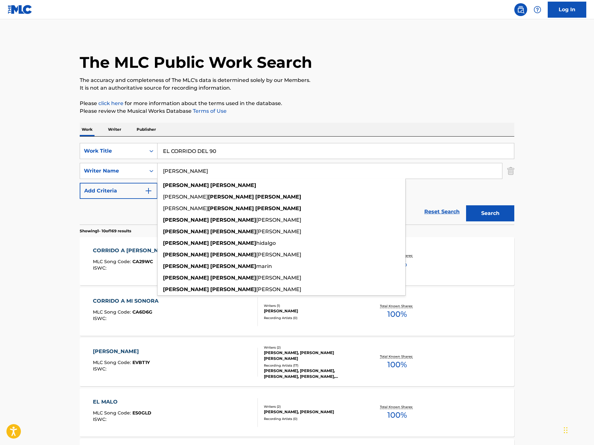
click at [207, 165] on input "[PERSON_NAME]" at bounding box center [329, 170] width 344 height 15
paste input "[PERSON_NAME] [PERSON_NAME] DE [PERSON_NAME]"
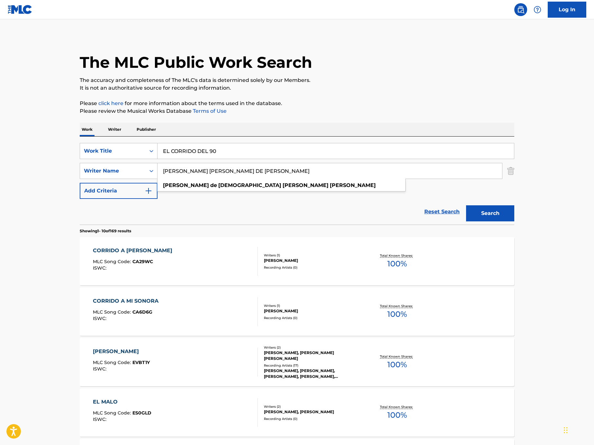
type input "[PERSON_NAME] [PERSON_NAME] DE [PERSON_NAME]"
click at [242, 143] on input "EL CORRIDO DEL 90" at bounding box center [335, 150] width 356 height 15
click at [249, 151] on input "EL CORRIDO DEL 90" at bounding box center [335, 150] width 356 height 15
paste input "La Cumbia Chilanguera"
type input "La Cumbia Chilanguera"
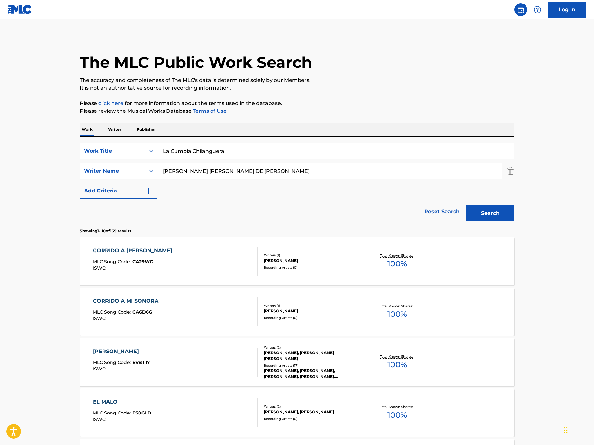
click at [486, 211] on button "Search" at bounding box center [490, 213] width 48 height 16
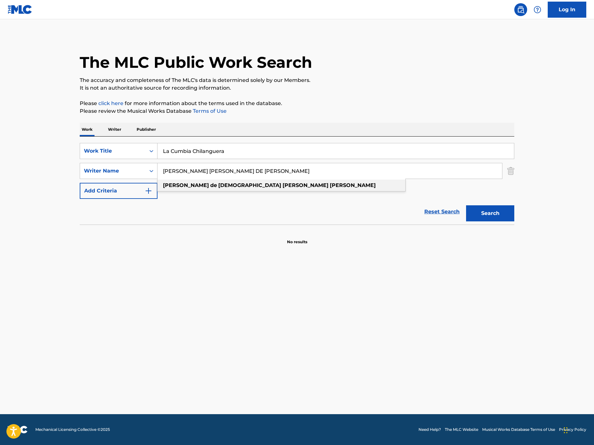
drag, startPoint x: 187, startPoint y: 170, endPoint x: 383, endPoint y: 190, distance: 197.3
click at [383, 179] on div "[PERSON_NAME] [PERSON_NAME] DE [PERSON_NAME] de [PERSON_NAME]" at bounding box center [329, 170] width 344 height 15
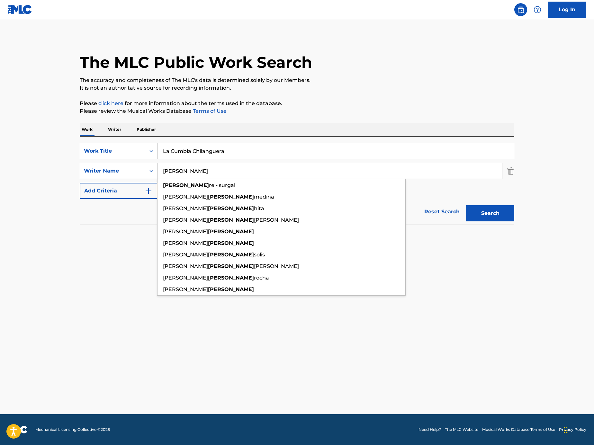
click at [466, 205] on button "Search" at bounding box center [490, 213] width 48 height 16
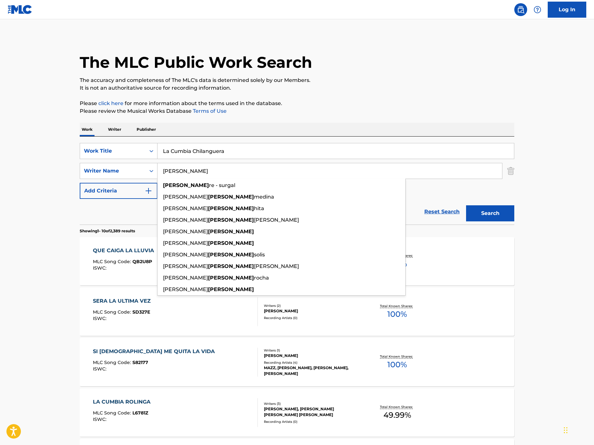
click at [233, 169] on input "[PERSON_NAME]" at bounding box center [329, 170] width 344 height 15
paste input "[PERSON_NAME]"
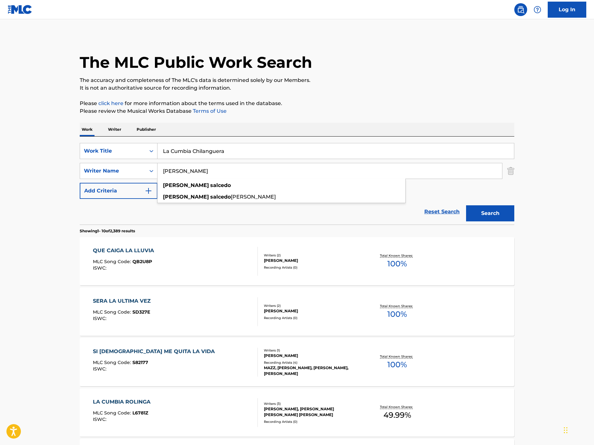
type input "[PERSON_NAME]"
click at [446, 113] on p "Please review the Musical Works Database Terms of Use" at bounding box center [297, 111] width 434 height 8
click at [497, 222] on div "Search" at bounding box center [488, 212] width 51 height 26
click at [497, 219] on button "Search" at bounding box center [490, 213] width 48 height 16
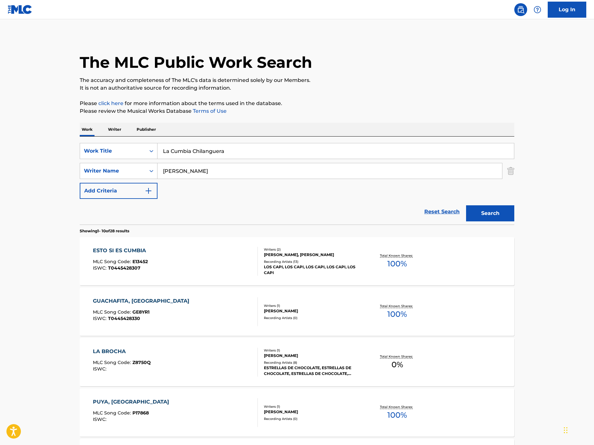
click at [203, 151] on input "La Cumbia Chilanguera" at bounding box center [335, 150] width 356 height 15
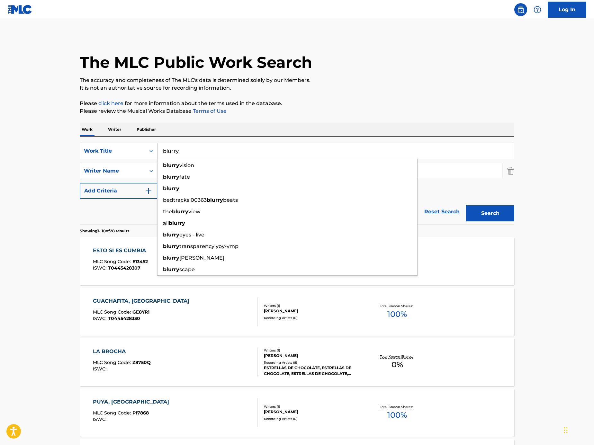
type input "blurry"
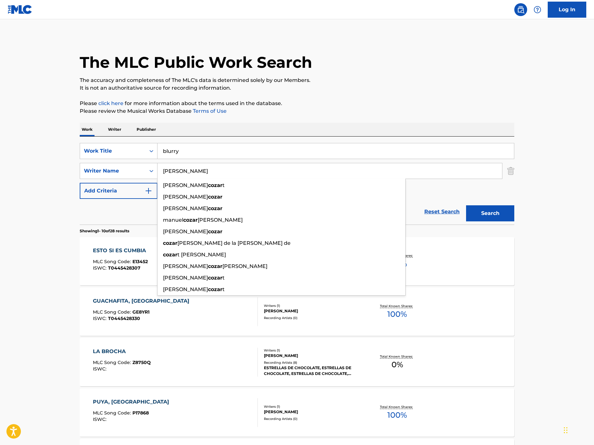
click at [466, 205] on button "Search" at bounding box center [490, 213] width 48 height 16
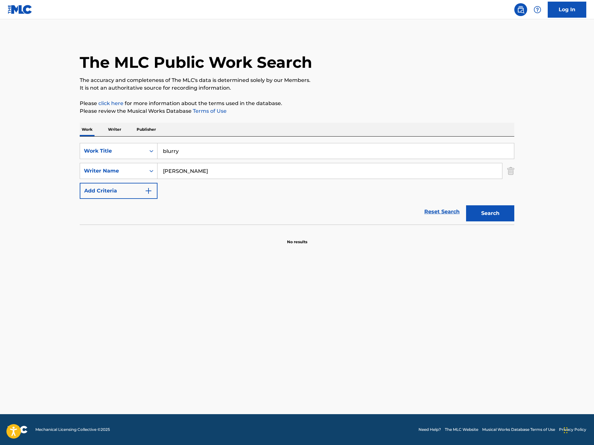
click at [202, 142] on div "SearchWithCriteria751d5c58-ae17-4637-a4e5-a44448e950aa Work Title blurry Search…" at bounding box center [297, 181] width 434 height 88
click at [202, 151] on input "blurry" at bounding box center [335, 150] width 356 height 15
click at [216, 110] on link "Terms of Use" at bounding box center [208, 111] width 35 height 6
click at [191, 172] on input "[PERSON_NAME]" at bounding box center [329, 170] width 344 height 15
paste input "[PERSON_NAME]"
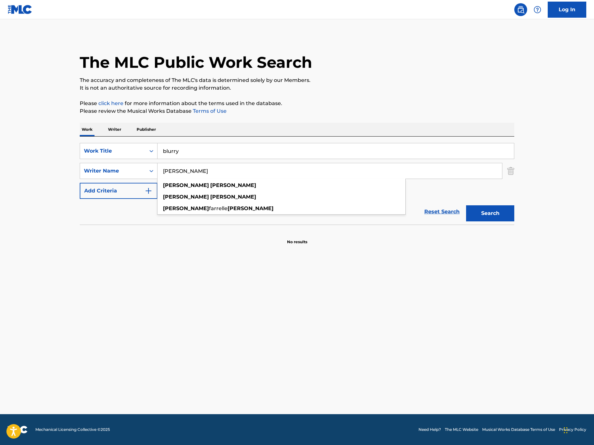
type input "[PERSON_NAME]"
click at [475, 211] on button "Search" at bounding box center [490, 213] width 48 height 16
click at [188, 149] on input "blurry" at bounding box center [335, 150] width 356 height 15
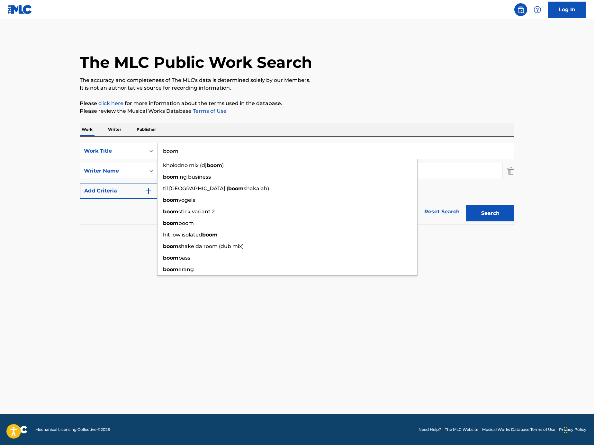
type input "boom"
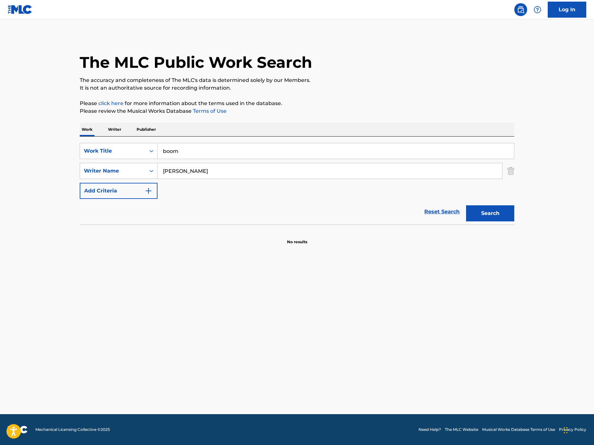
click at [287, 114] on p "Please review the Musical Works Database Terms of Use" at bounding box center [297, 111] width 434 height 8
click at [290, 177] on input "[PERSON_NAME]" at bounding box center [329, 170] width 344 height 15
paste input "[PERSON_NAME]"
type input "[PERSON_NAME]"
click at [476, 205] on div "Search" at bounding box center [488, 212] width 51 height 26
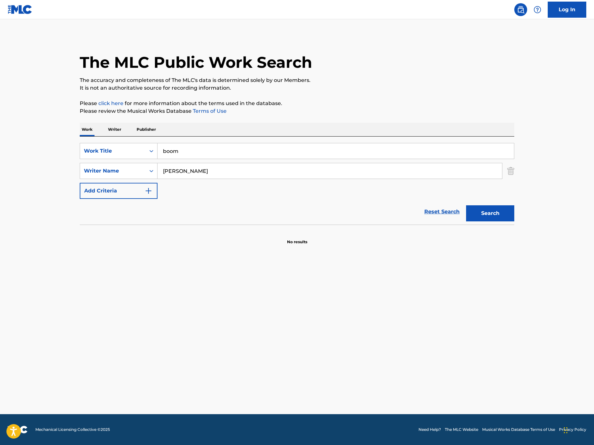
click at [484, 217] on button "Search" at bounding box center [490, 213] width 48 height 16
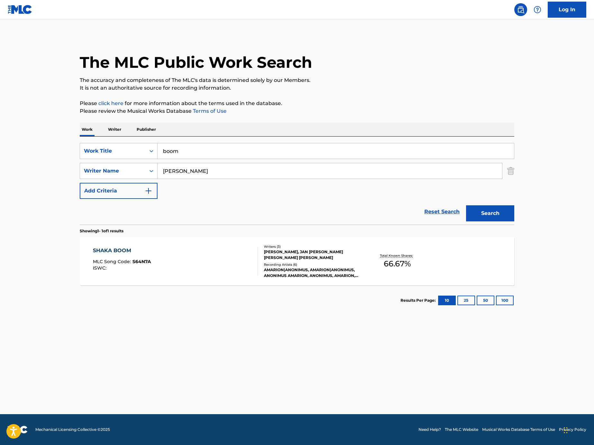
click at [223, 271] on div "SHAKA BOOM MLC Song Code : S64N7A ISWC :" at bounding box center [175, 261] width 165 height 29
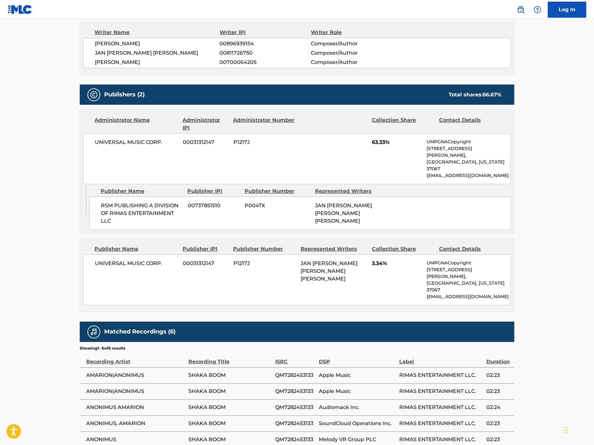
scroll to position [262, 0]
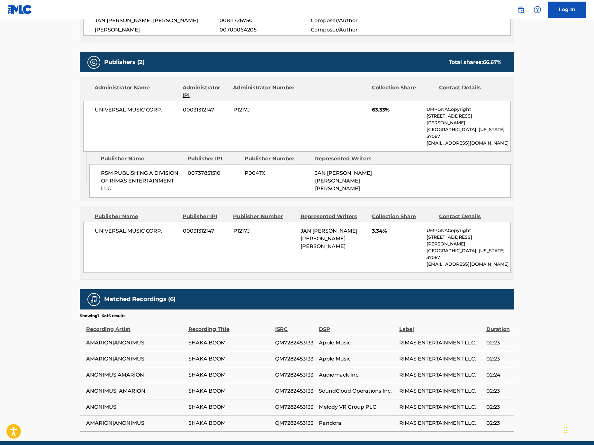
click at [301, 339] on span "QM7282453133" at bounding box center [295, 343] width 40 height 8
copy span "QM7282453133"
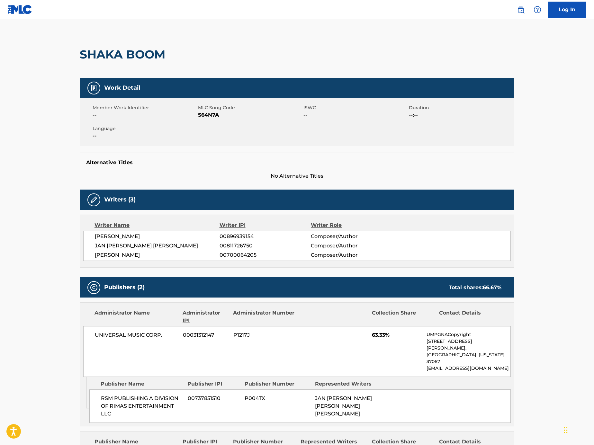
scroll to position [0, 0]
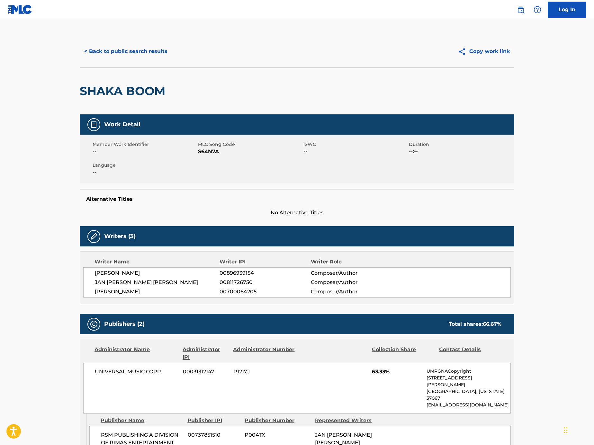
click at [144, 52] on button "< Back to public search results" at bounding box center [126, 51] width 92 height 16
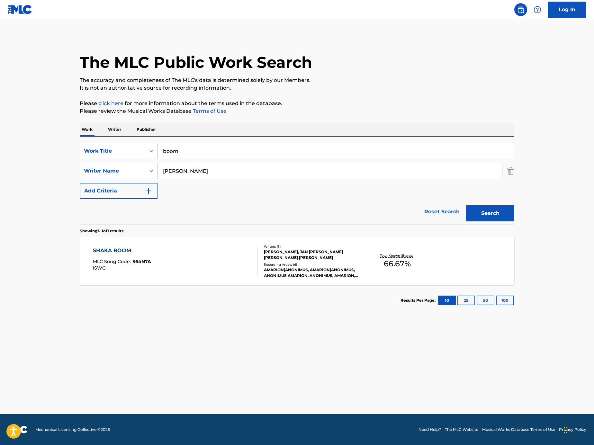
click at [202, 172] on input "[PERSON_NAME]" at bounding box center [329, 170] width 344 height 15
paste input "[PERSON_NAME]"
type input "[PERSON_NAME]"
click at [203, 147] on input "boom" at bounding box center [335, 150] width 356 height 15
paste input "LETTING GO"
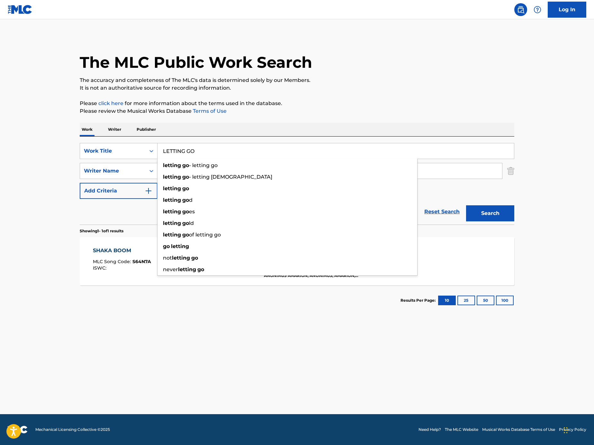
type input "LETTING GO"
click at [543, 212] on main "The MLC Public Work Search The accuracy and completeness of The MLC's data is d…" at bounding box center [297, 216] width 594 height 395
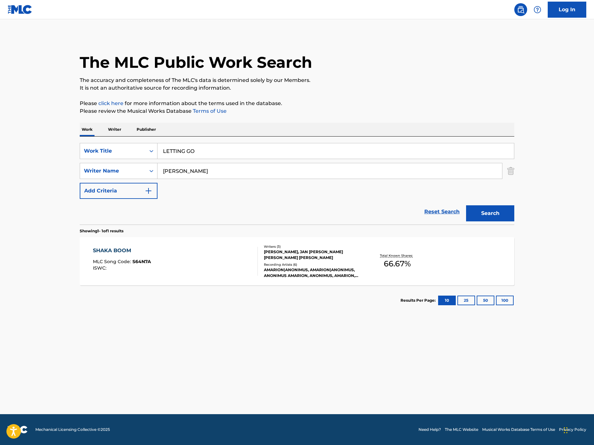
click at [497, 215] on button "Search" at bounding box center [490, 213] width 48 height 16
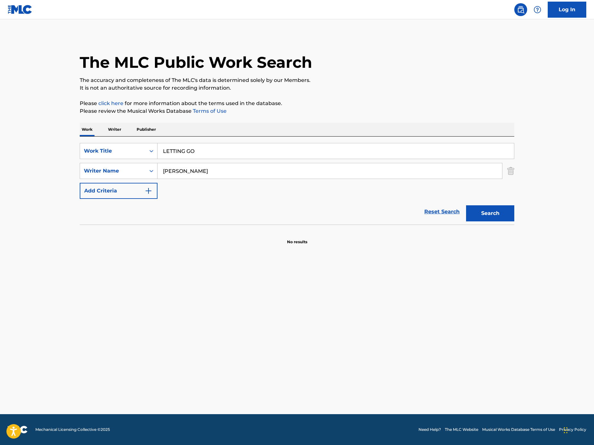
click at [231, 170] on input "[PERSON_NAME]" at bounding box center [329, 170] width 344 height 15
paste input "[PERSON_NAME]"
click at [471, 216] on button "Search" at bounding box center [490, 213] width 48 height 16
click at [244, 172] on input "[PERSON_NAME]" at bounding box center [329, 170] width 344 height 15
paste input "[PERSON_NAME]"
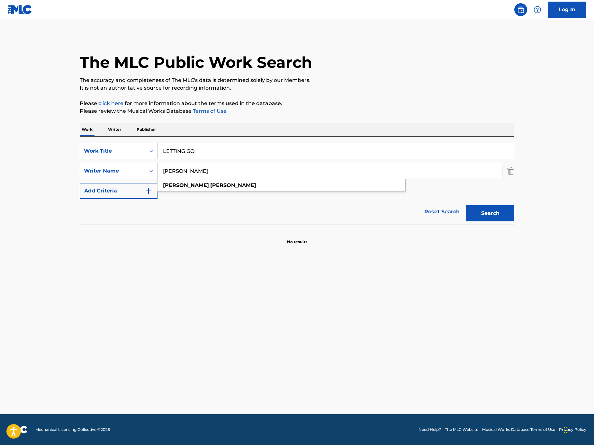
click at [487, 214] on button "Search" at bounding box center [490, 213] width 48 height 16
click at [257, 174] on input "[PERSON_NAME]" at bounding box center [329, 170] width 344 height 15
paste input "[PERSON_NAME]"
paste input "Search Form"
click at [475, 208] on button "Search" at bounding box center [490, 213] width 48 height 16
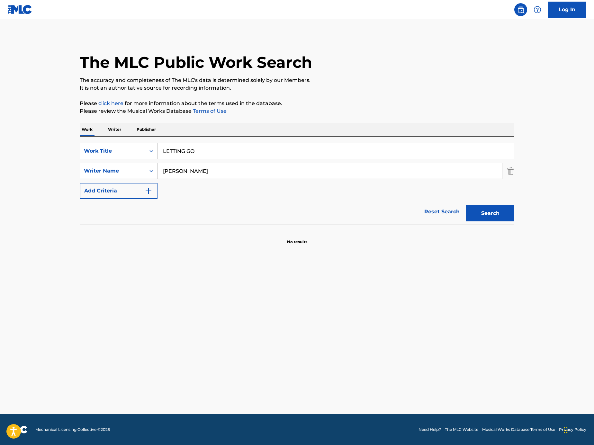
click at [223, 175] on input "[PERSON_NAME]" at bounding box center [329, 170] width 344 height 15
paste input "[PERSON_NAME]"
type input "[PERSON_NAME]"
click at [478, 216] on button "Search" at bounding box center [490, 213] width 48 height 16
click at [198, 148] on input "LETTING GO" at bounding box center [335, 150] width 356 height 15
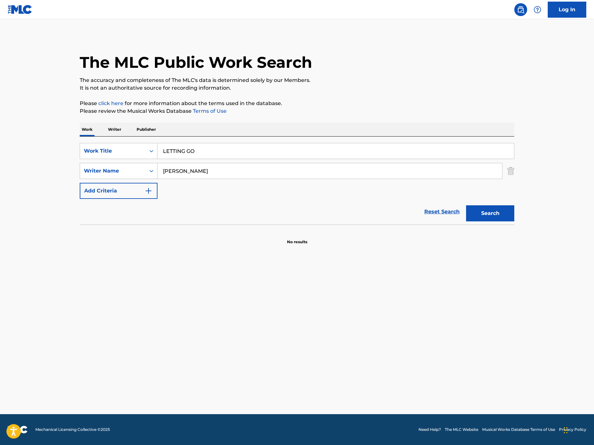
paste input "Your Body's Calling"
type input "Your Body's Calling"
click at [290, 246] on main "The MLC Public Work Search The accuracy and completeness of The MLC's data is d…" at bounding box center [297, 216] width 594 height 395
click at [218, 172] on input "[PERSON_NAME]" at bounding box center [329, 170] width 344 height 15
paste input "[PERSON_NAME]"
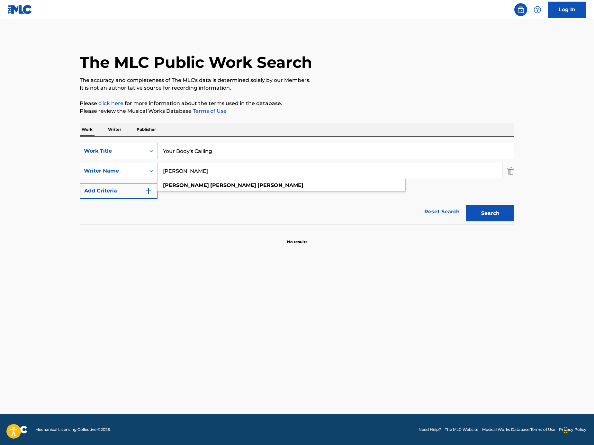
click at [502, 210] on button "Search" at bounding box center [490, 213] width 48 height 16
drag, startPoint x: 207, startPoint y: 172, endPoint x: 180, endPoint y: 172, distance: 27.6
click at [180, 172] on input "[PERSON_NAME]" at bounding box center [329, 170] width 344 height 15
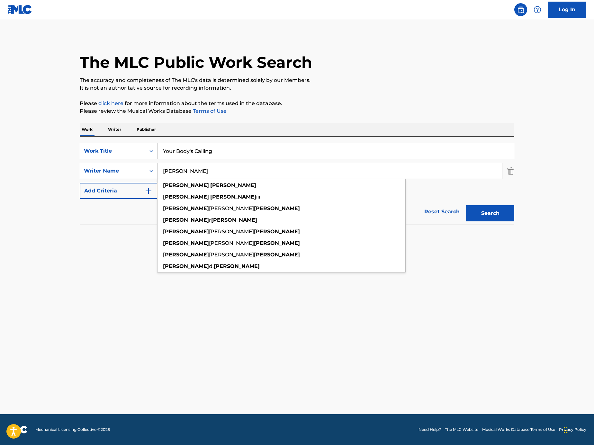
click at [500, 210] on button "Search" at bounding box center [490, 213] width 48 height 16
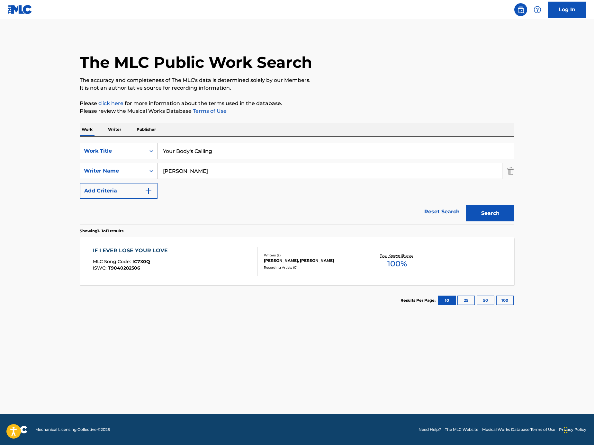
click at [184, 171] on input "[PERSON_NAME]" at bounding box center [329, 170] width 344 height 15
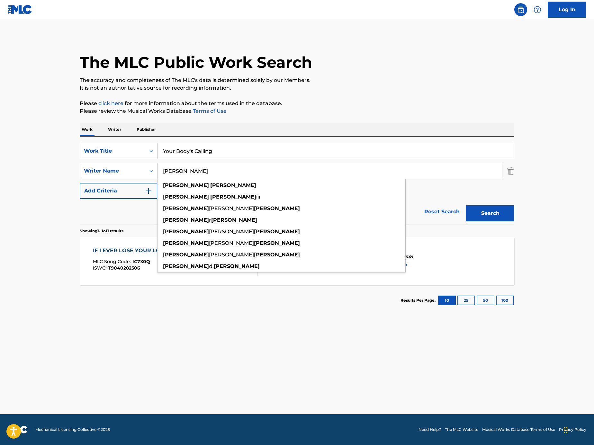
click at [466, 205] on button "Search" at bounding box center [490, 213] width 48 height 16
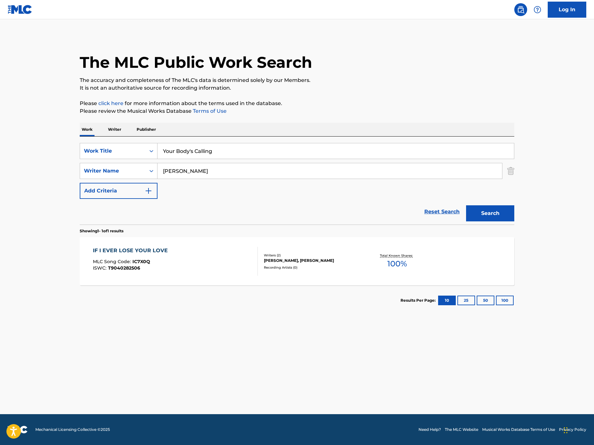
click at [213, 172] on input "[PERSON_NAME]" at bounding box center [329, 170] width 344 height 15
paste input "[PERSON_NAME]"
drag, startPoint x: 209, startPoint y: 170, endPoint x: -10, endPoint y: 138, distance: 221.4
click at [0, 138] on html "Accessibility Screen-Reader Guide, Feedback, and Issue Reporting | New window L…" at bounding box center [297, 222] width 594 height 445
type input "[PERSON_NAME]"
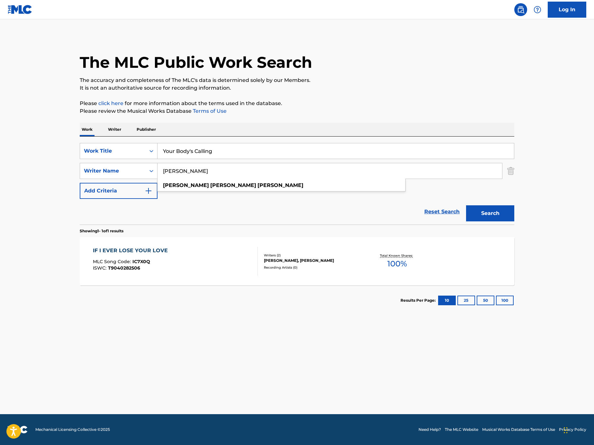
click at [466, 205] on button "Search" at bounding box center [490, 213] width 48 height 16
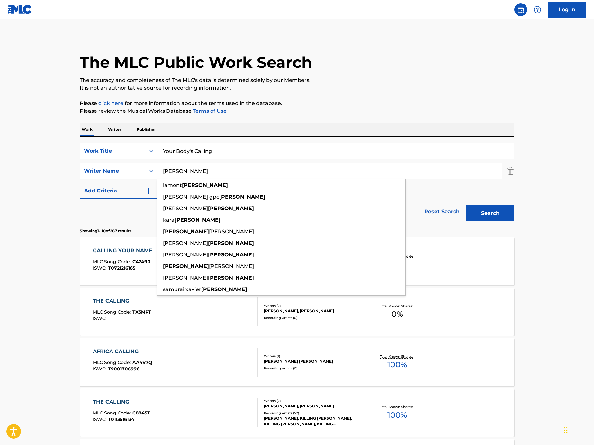
click at [45, 271] on main "The MLC Public Work Search The accuracy and completeness of The MLC's data is d…" at bounding box center [297, 397] width 594 height 756
